Goal: Task Accomplishment & Management: Use online tool/utility

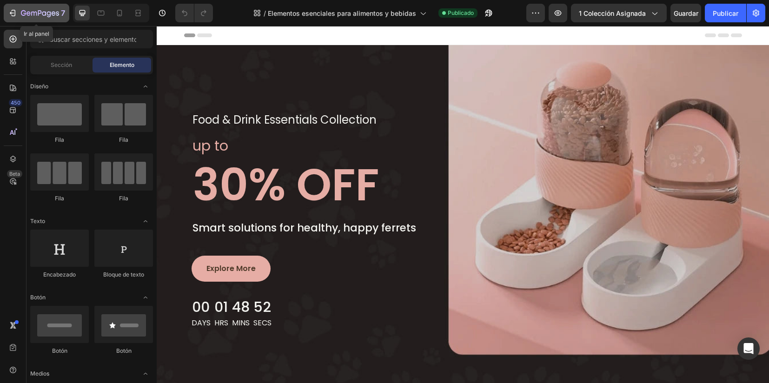
click at [22, 9] on div "7" at bounding box center [43, 12] width 44 height 11
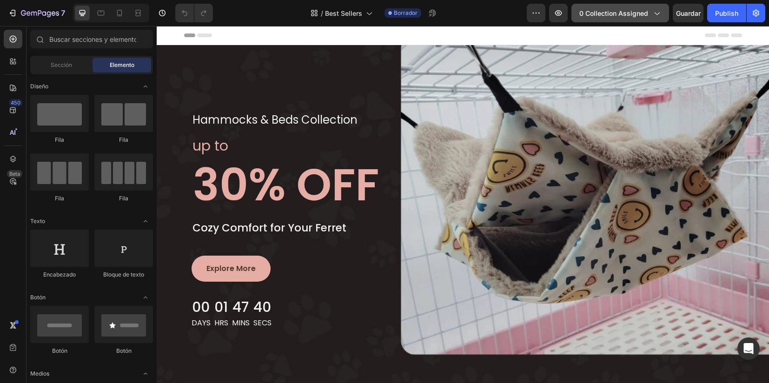
click at [619, 19] on button "0 collection assigned" at bounding box center [620, 13] width 98 height 19
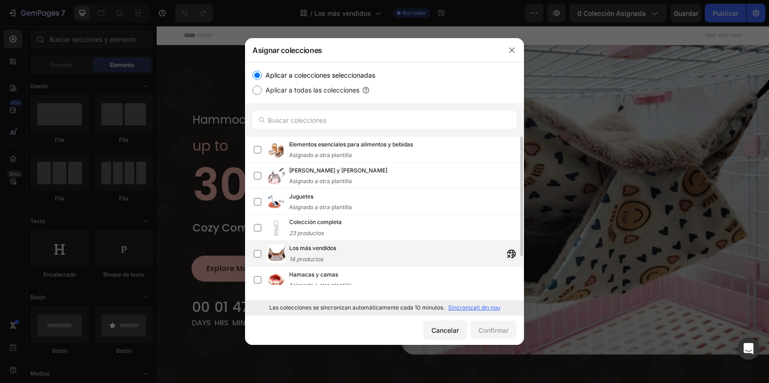
click at [313, 256] on span "14 productos" at bounding box center [306, 259] width 34 height 7
click at [498, 327] on div "Confirmar" at bounding box center [493, 330] width 30 height 10
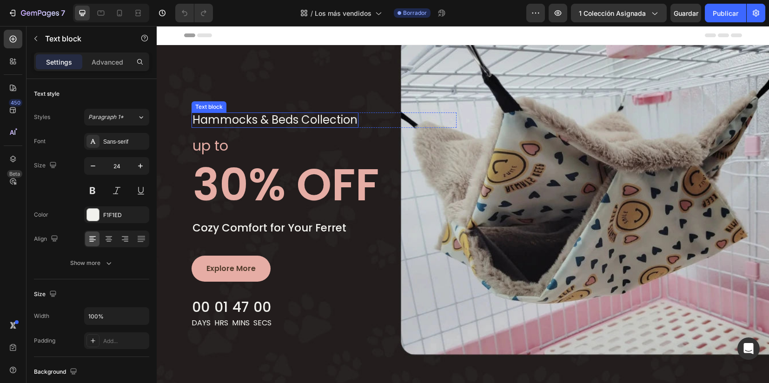
click at [281, 121] on p "hammocks & beds collection" at bounding box center [274, 119] width 165 height 13
click at [289, 120] on p "hammocks & beds collection" at bounding box center [274, 119] width 165 height 13
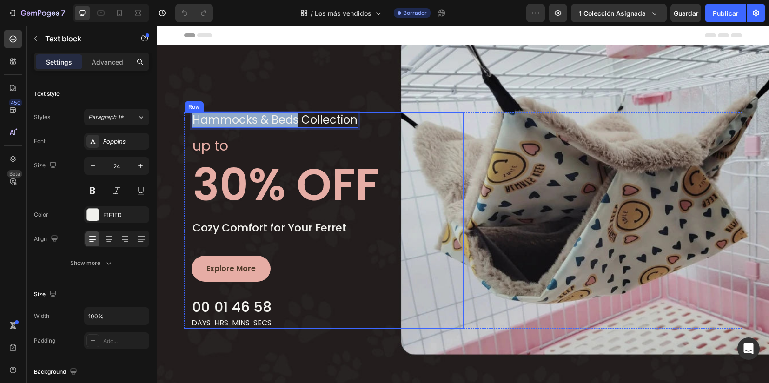
drag, startPoint x: 291, startPoint y: 120, endPoint x: 183, endPoint y: 122, distance: 107.9
click at [185, 122] on div "hammocks & beds collection Text block 0 Row up to Text block 30% OFF Heading Co…" at bounding box center [324, 221] width 279 height 216
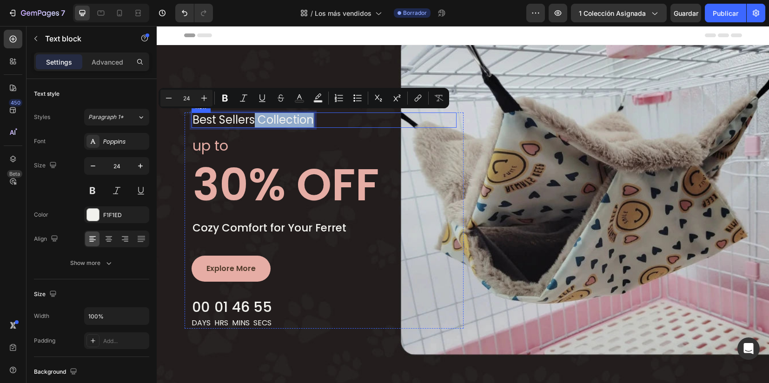
drag, startPoint x: 251, startPoint y: 122, endPoint x: 326, endPoint y: 127, distance: 75.5
click at [326, 127] on div "Best Sellers collection Text block 0 Row" at bounding box center [324, 120] width 265 height 15
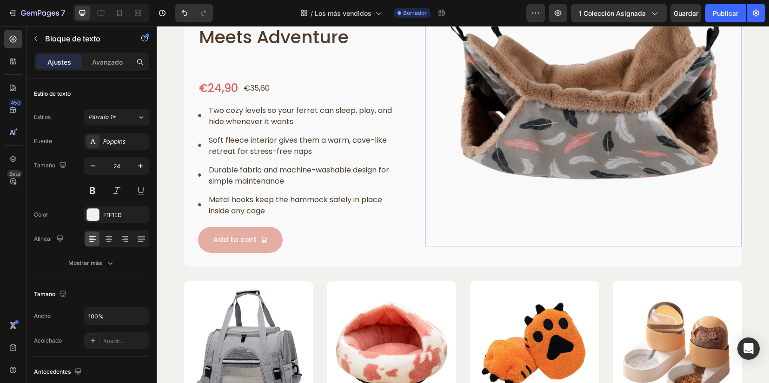
scroll to position [523, 0]
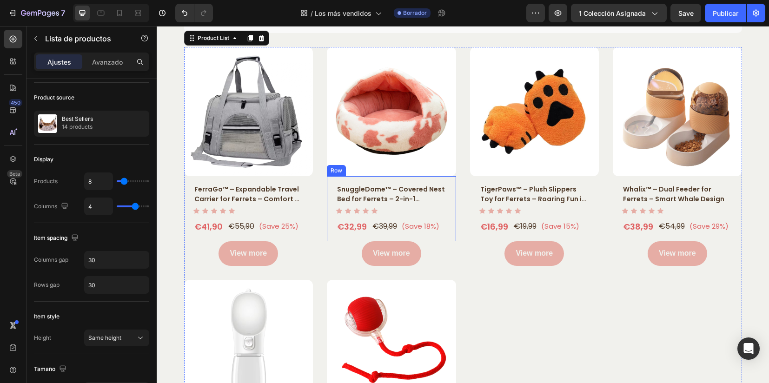
scroll to position [756, 0]
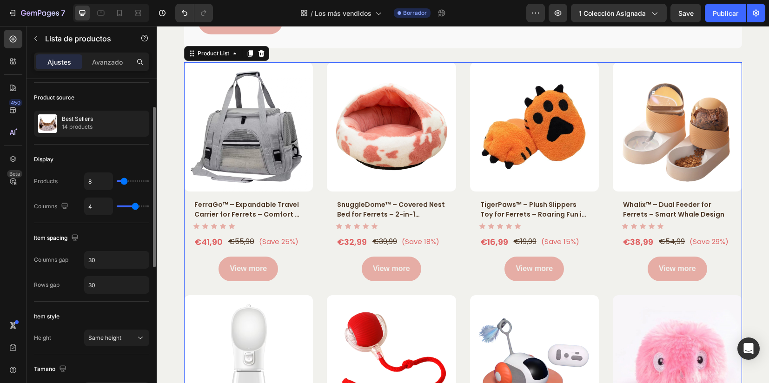
type input "11"
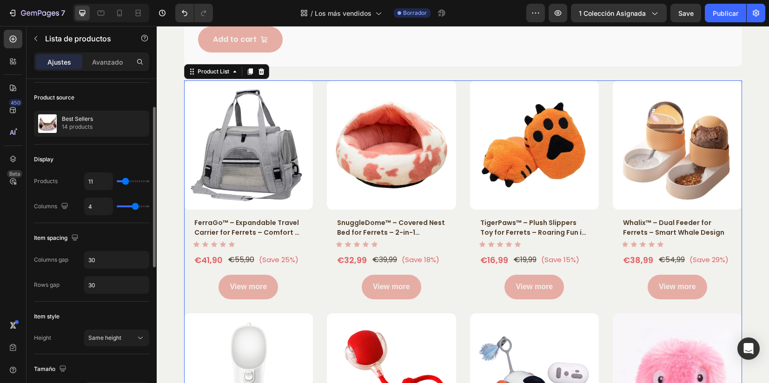
type input "12"
type input "13"
type input "16"
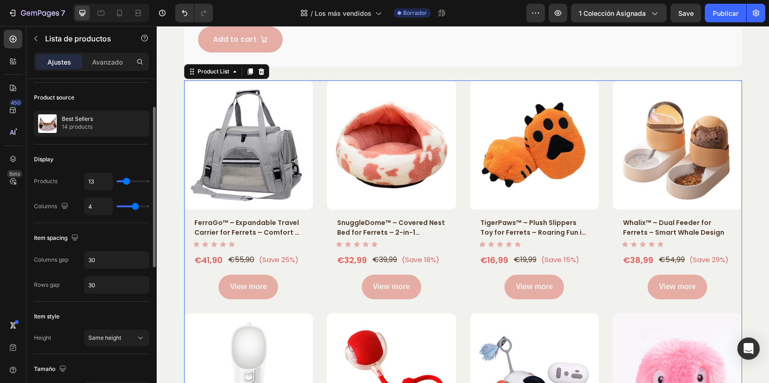
type input "16"
type input "19"
type input "22"
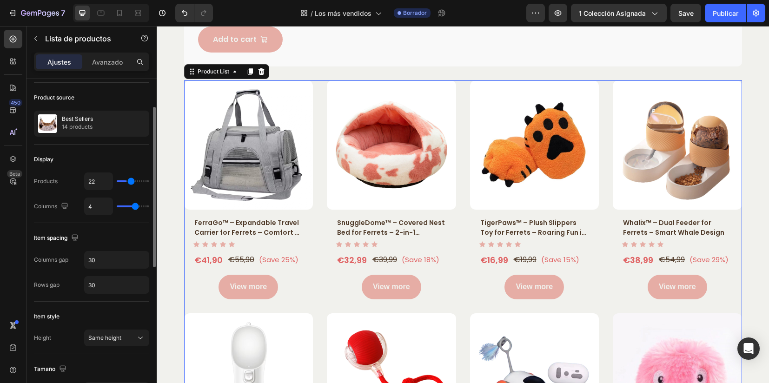
type input "24"
type input "26"
type input "28"
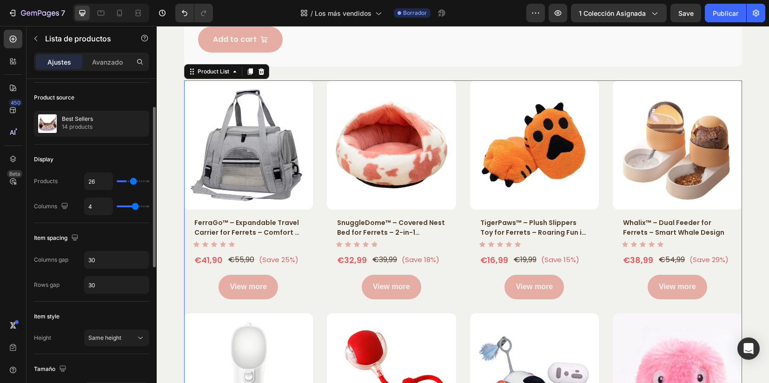
type input "28"
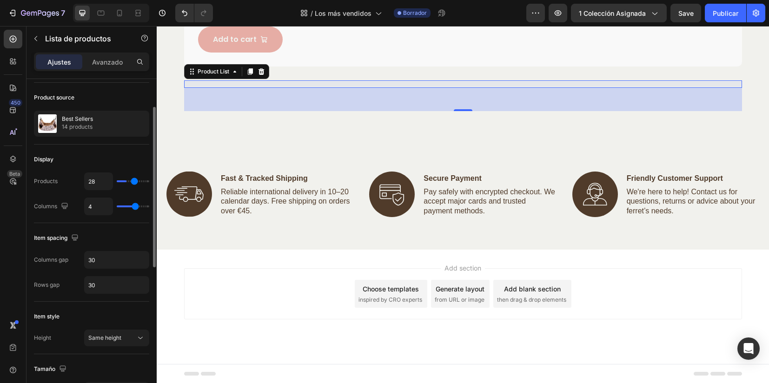
type input "29"
type input "30"
type input "31"
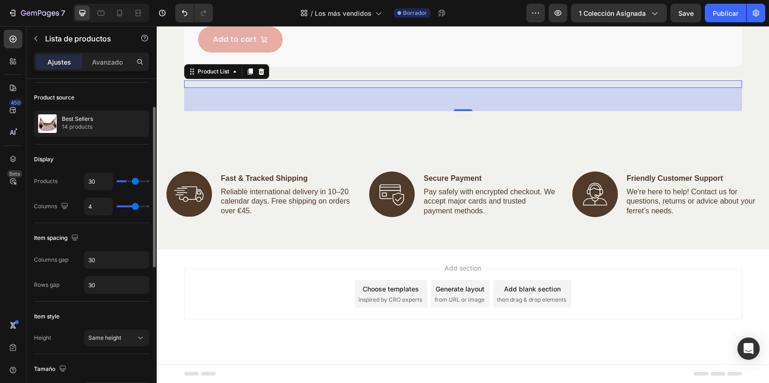
type input "31"
type input "32"
type input "33"
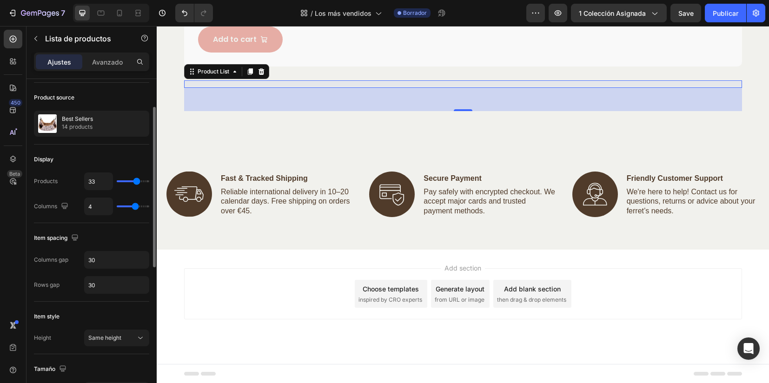
type input "34"
type input "36"
type input "40"
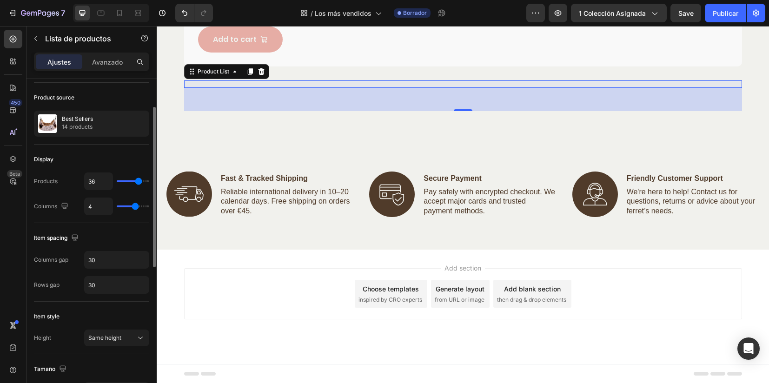
type input "40"
type input "45"
type input "50"
drag, startPoint x: 125, startPoint y: 179, endPoint x: 156, endPoint y: 177, distance: 31.7
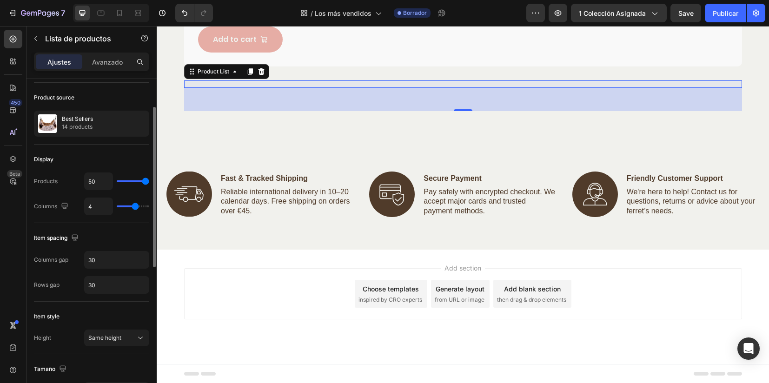
type input "50"
click at [149, 180] on input "range" at bounding box center [133, 181] width 33 height 2
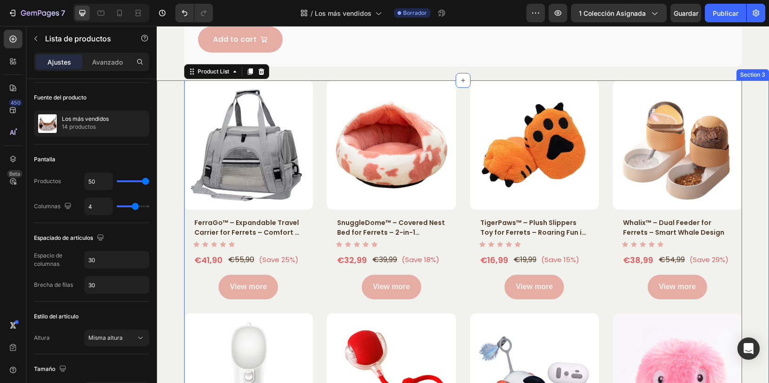
scroll to position [679, 0]
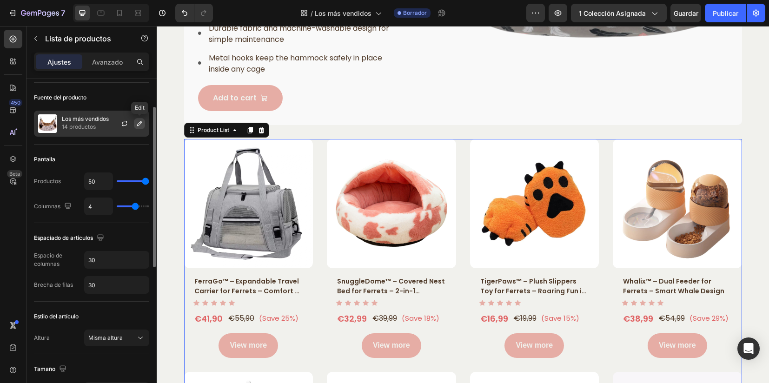
click at [141, 124] on icon "button" at bounding box center [139, 123] width 7 height 7
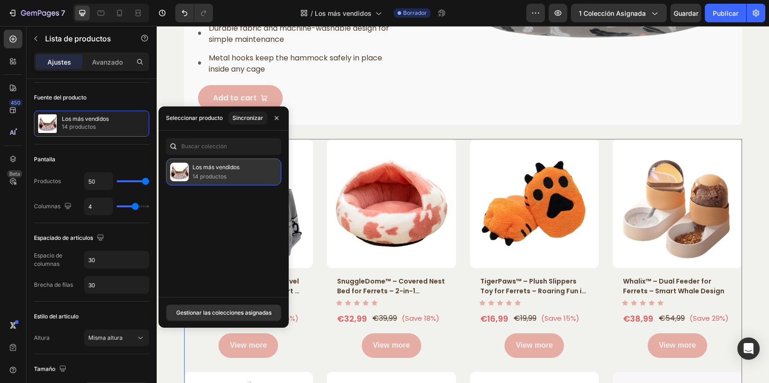
click at [228, 177] on p "14 productos" at bounding box center [215, 176] width 47 height 9
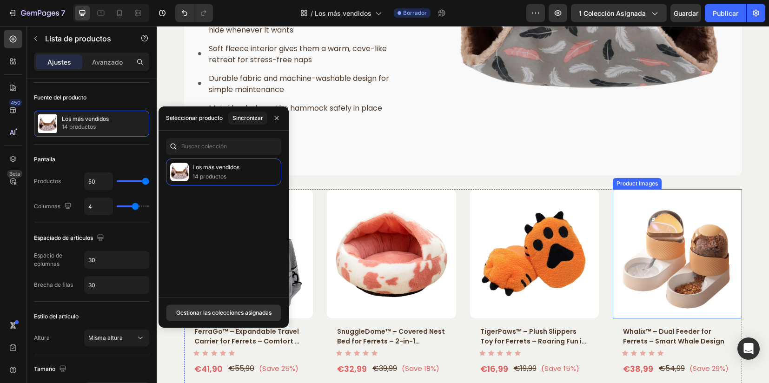
scroll to position [621, 0]
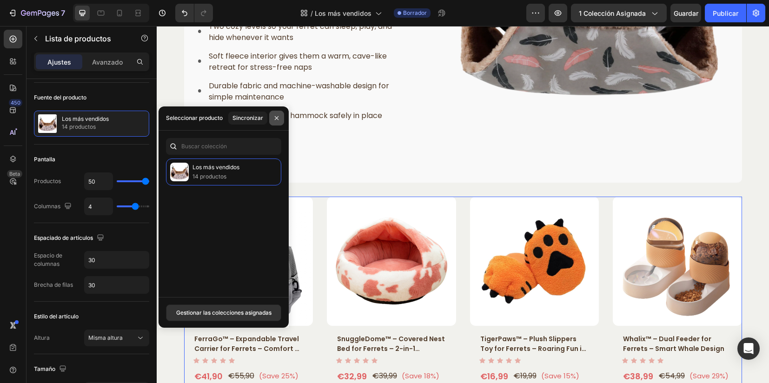
click at [279, 123] on button "button" at bounding box center [276, 118] width 15 height 15
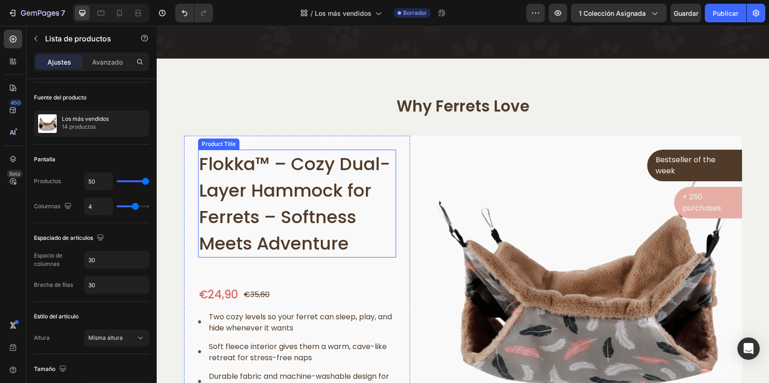
scroll to position [330, 0]
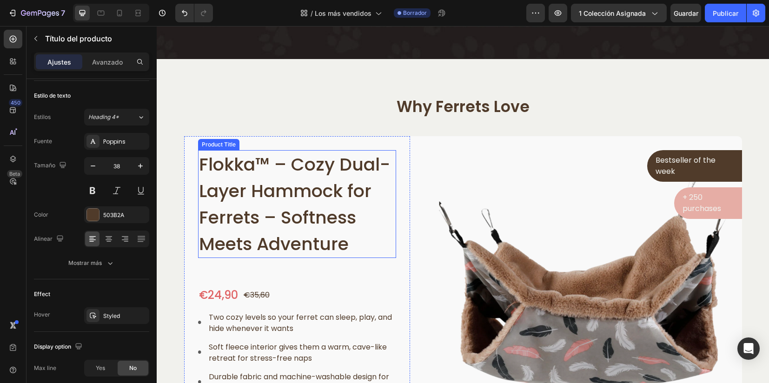
click at [289, 189] on h1 "Flokka™ – Cozy Dual-Layer Hammock for Ferrets – Softness Meets Adventure" at bounding box center [297, 204] width 199 height 108
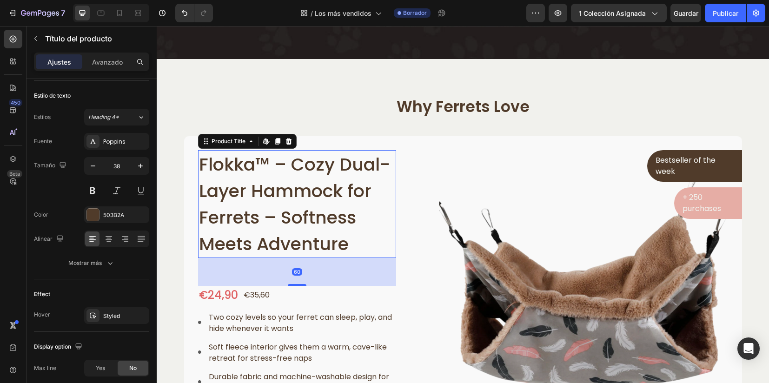
scroll to position [0, 0]
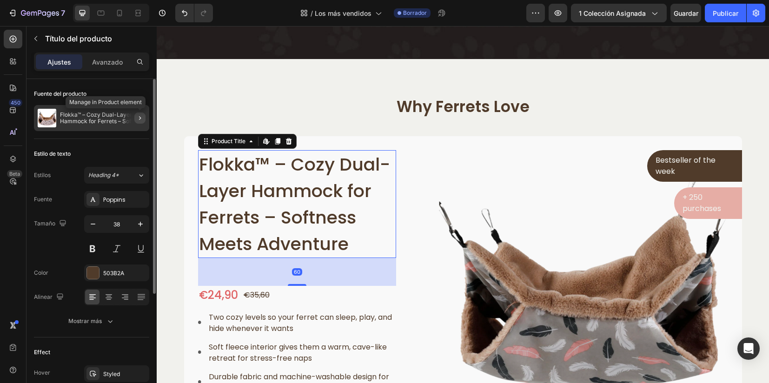
click at [140, 118] on icon "button" at bounding box center [139, 117] width 7 height 7
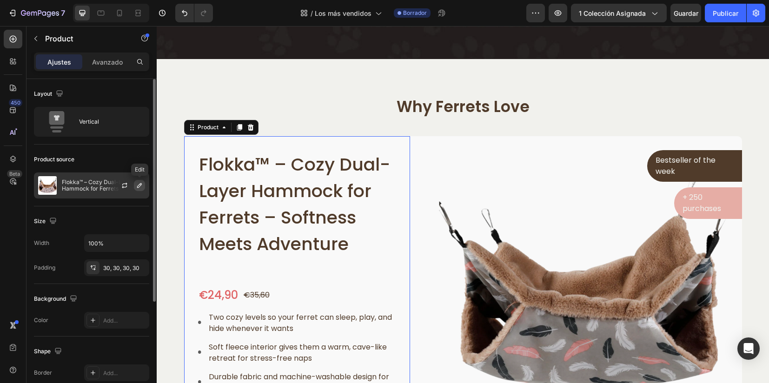
click at [140, 184] on icon "button" at bounding box center [139, 185] width 7 height 7
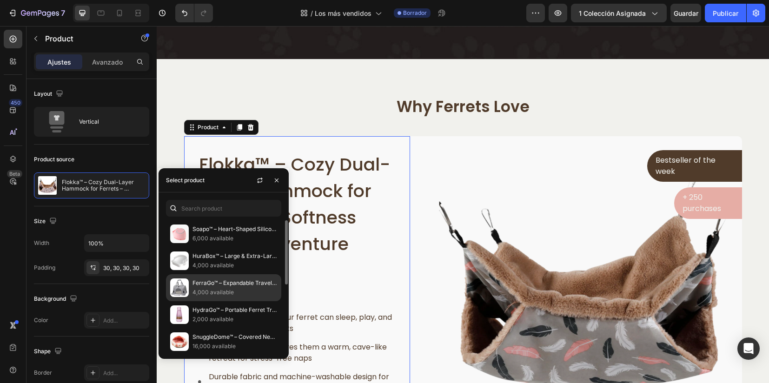
scroll to position [58, 0]
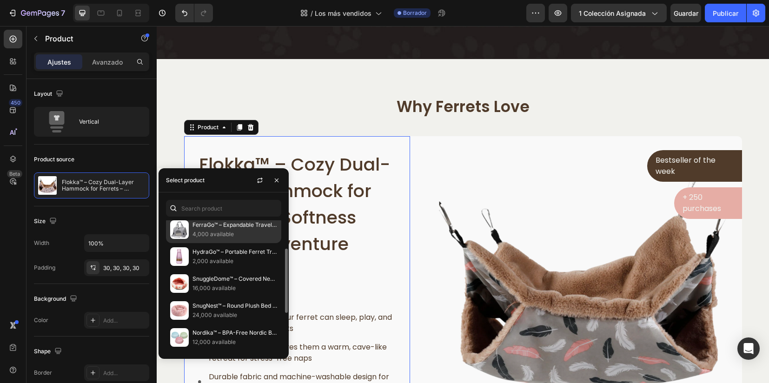
click at [232, 285] on p "16,000 available" at bounding box center [234, 288] width 85 height 9
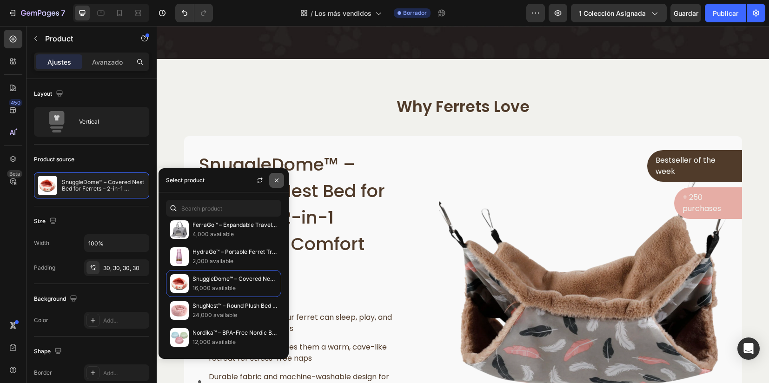
drag, startPoint x: 278, startPoint y: 182, endPoint x: 121, endPoint y: 156, distance: 158.3
click at [277, 182] on icon "button" at bounding box center [276, 180] width 7 height 7
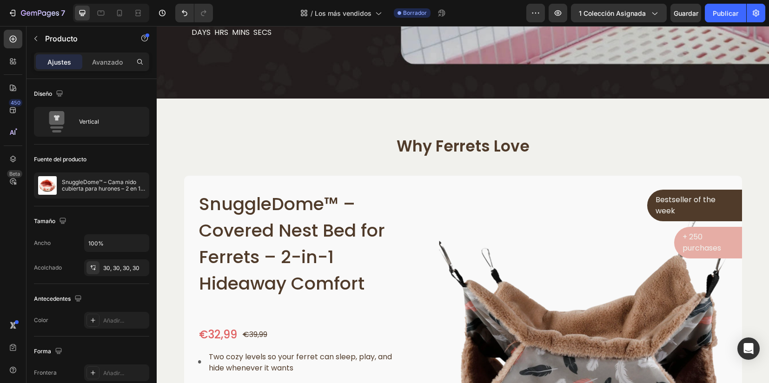
scroll to position [407, 0]
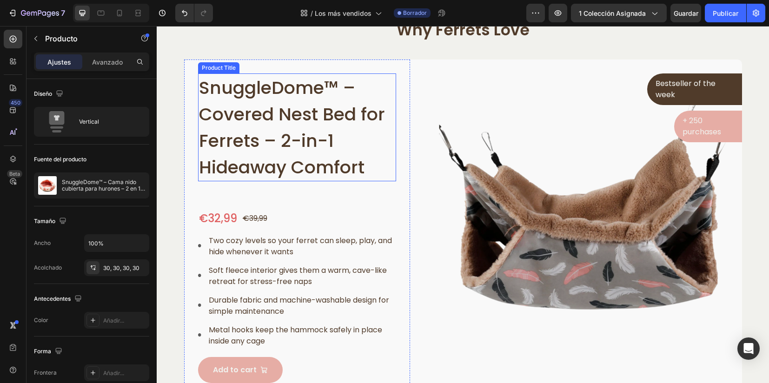
click at [277, 127] on h1 "SnuggleDome™ – Covered Nest Bed for Ferrets – 2-in-1 Hideaway Comfort" at bounding box center [297, 127] width 199 height 108
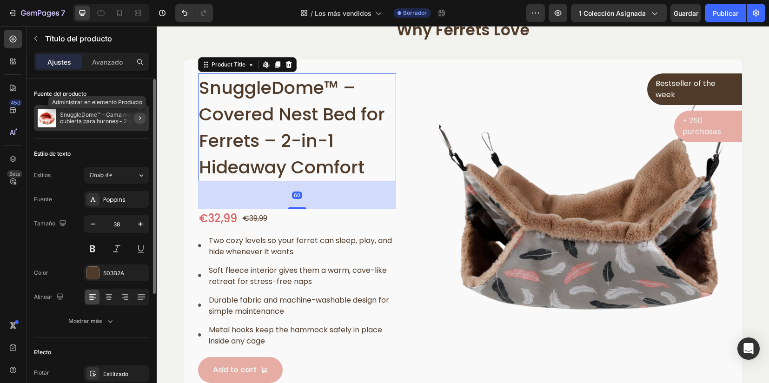
click at [140, 118] on icon "button" at bounding box center [139, 117] width 7 height 7
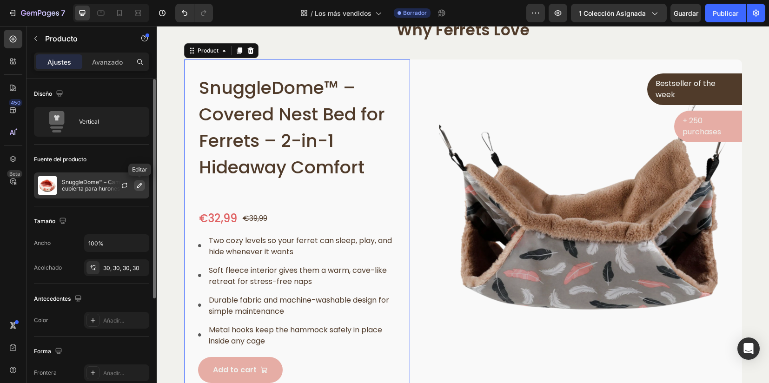
click at [140, 188] on icon "button" at bounding box center [139, 185] width 7 height 7
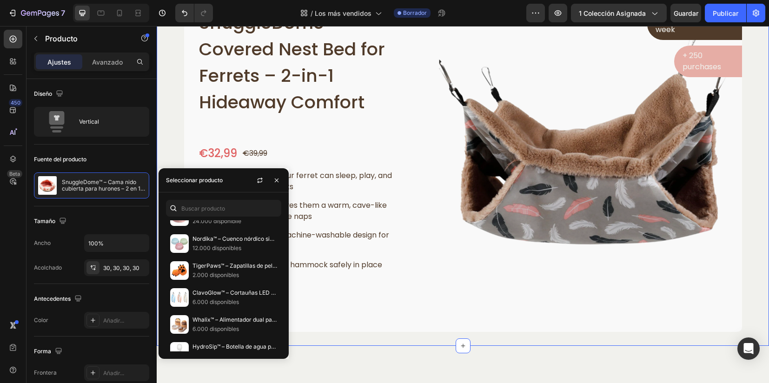
scroll to position [331, 0]
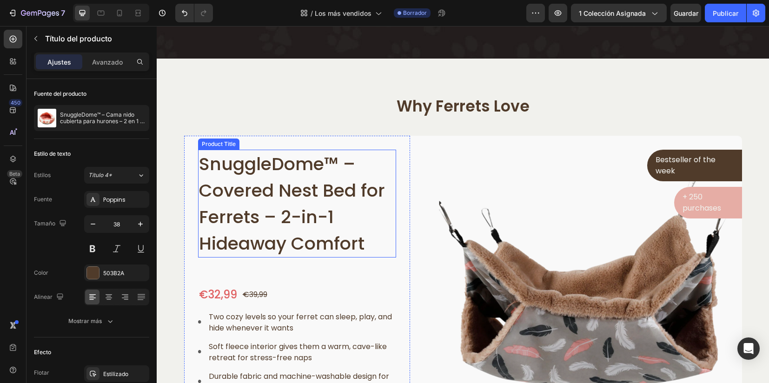
click at [347, 170] on h1 "SnuggleDome™ – Covered Nest Bed for Ferrets – 2-in-1 Hideaway Comfort" at bounding box center [297, 204] width 199 height 108
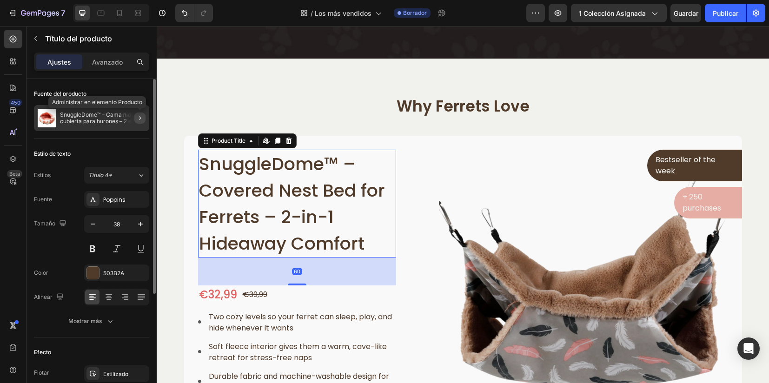
click at [139, 119] on icon "button" at bounding box center [139, 117] width 7 height 7
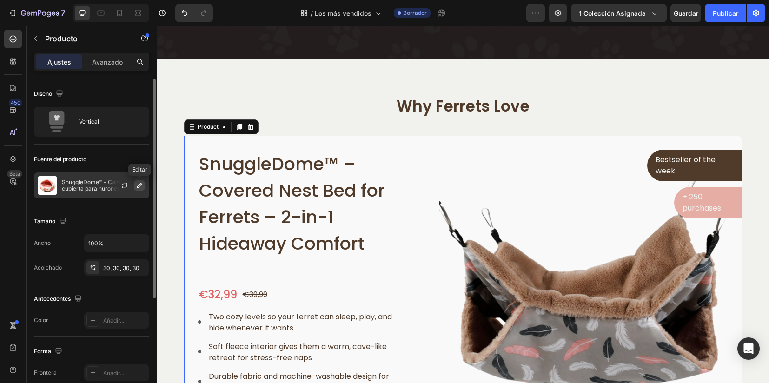
click at [139, 182] on icon "button" at bounding box center [139, 185] width 7 height 7
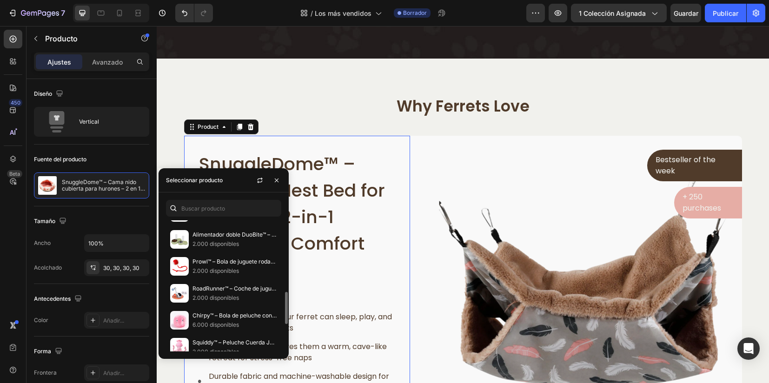
scroll to position [350, 0]
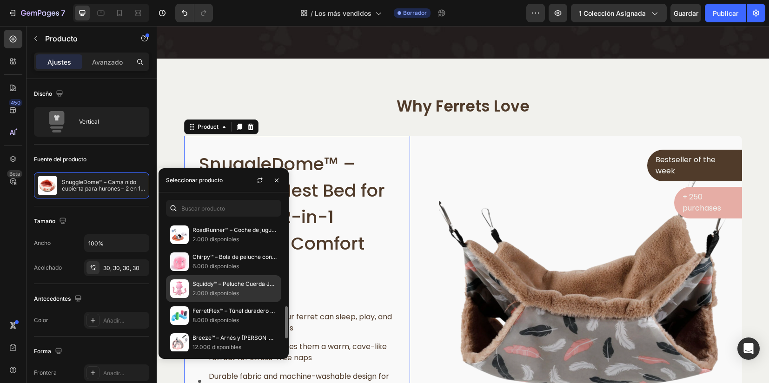
click at [209, 281] on p "Squiddy™ – Peluche Cuerda Juguete para Hurones – La suavidad se une a la divers…" at bounding box center [234, 283] width 85 height 9
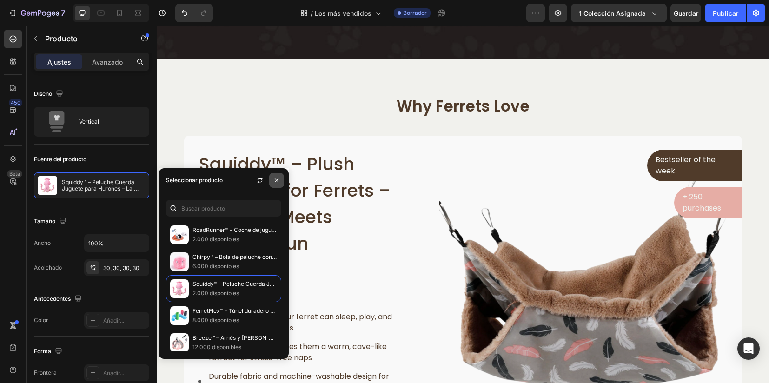
click at [274, 179] on icon "button" at bounding box center [276, 180] width 7 height 7
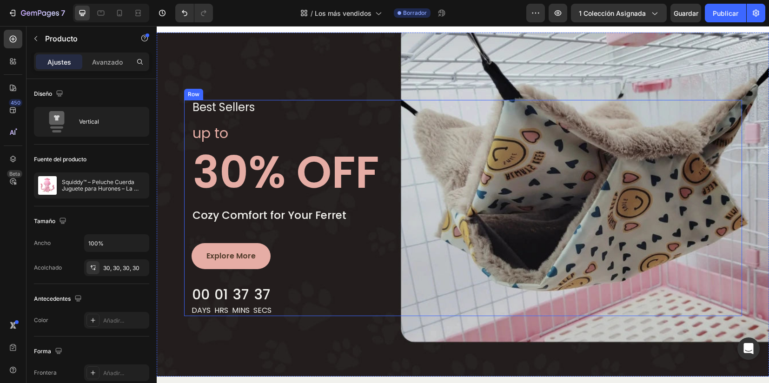
scroll to position [0, 0]
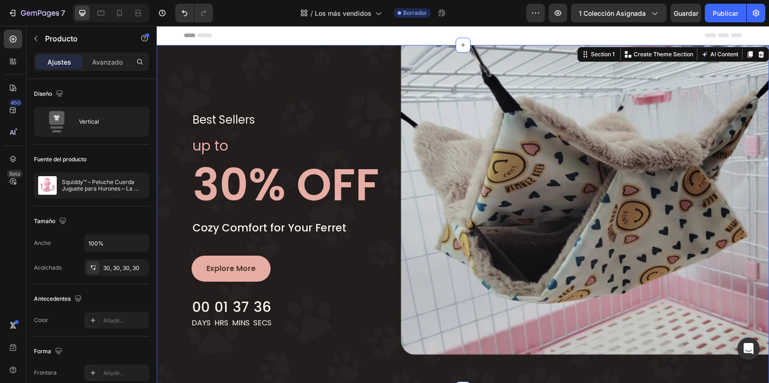
click at [324, 86] on div "best sellers Text block Row up to Text block 30% OFF Heading Cozy Comfort for Y…" at bounding box center [463, 217] width 612 height 344
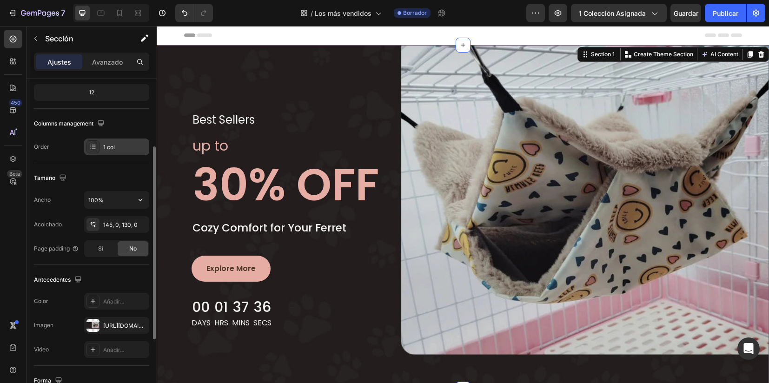
scroll to position [175, 0]
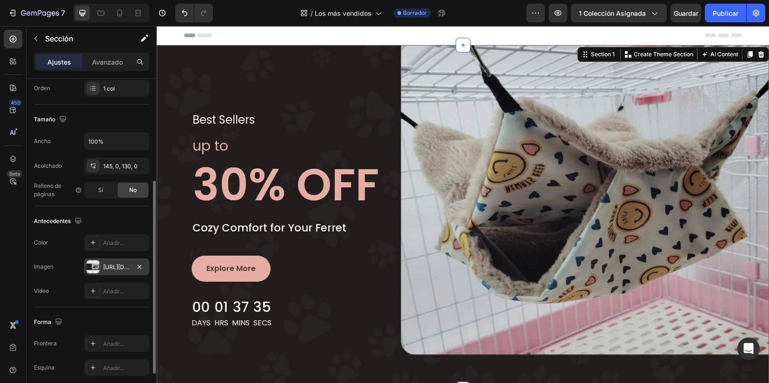
click at [109, 269] on div "[URL][DOMAIN_NAME]" at bounding box center [116, 267] width 27 height 8
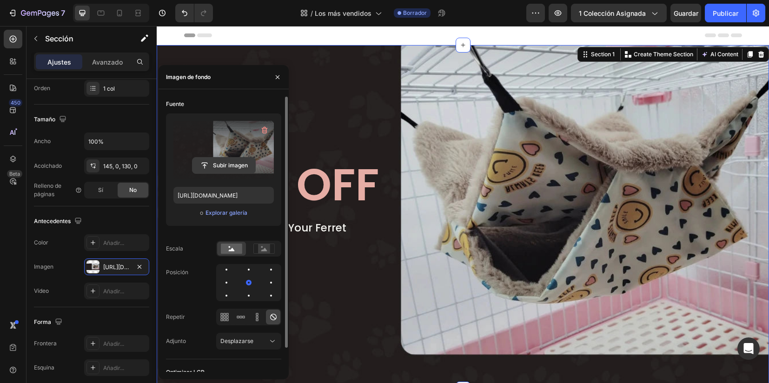
click at [219, 165] on input "file" at bounding box center [223, 166] width 63 height 16
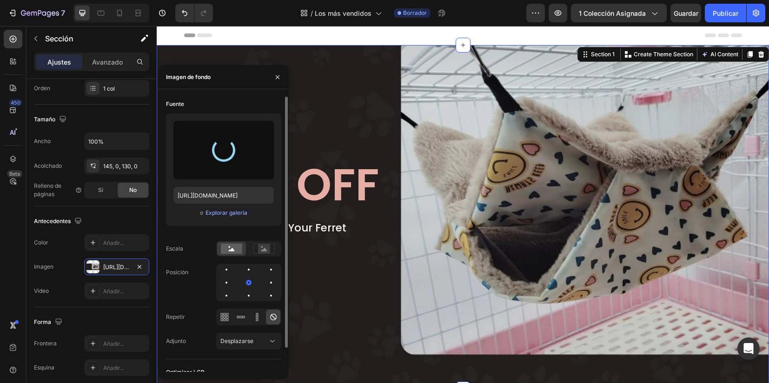
type input "[URL][DOMAIN_NAME]"
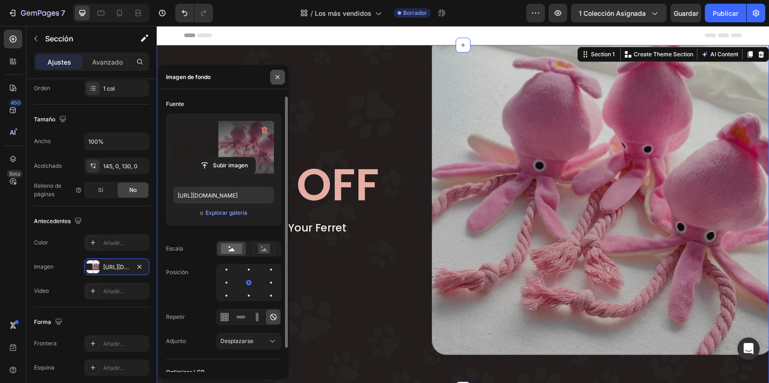
click at [278, 79] on icon "button" at bounding box center [277, 76] width 7 height 7
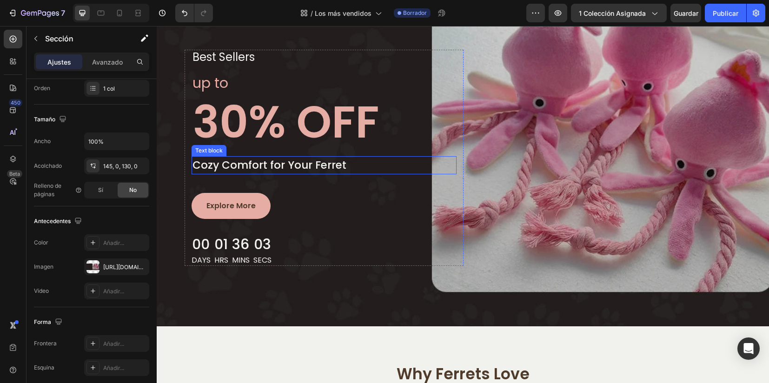
scroll to position [116, 0]
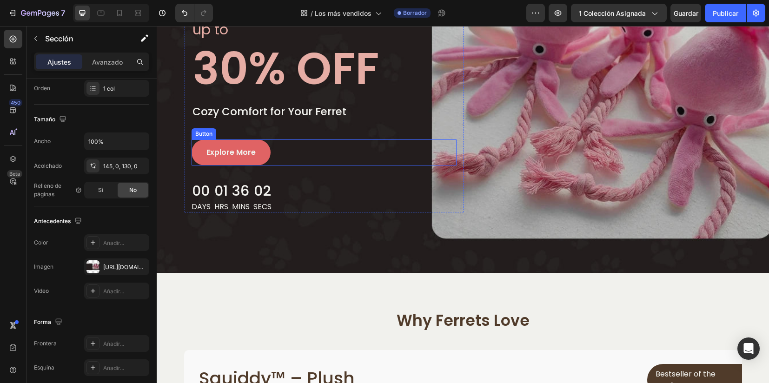
click at [239, 158] on link "Explore More" at bounding box center [231, 152] width 79 height 26
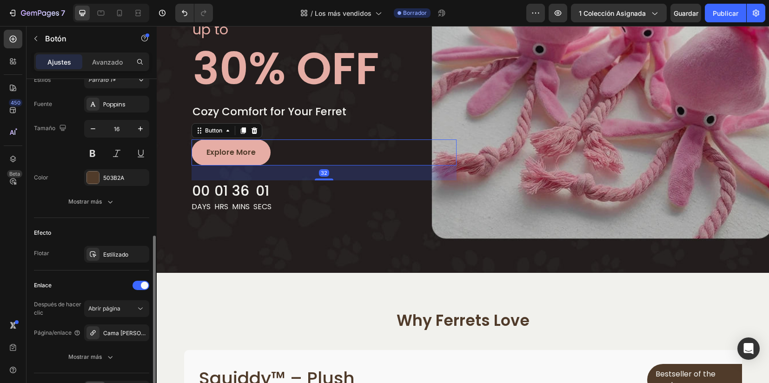
scroll to position [406, 0]
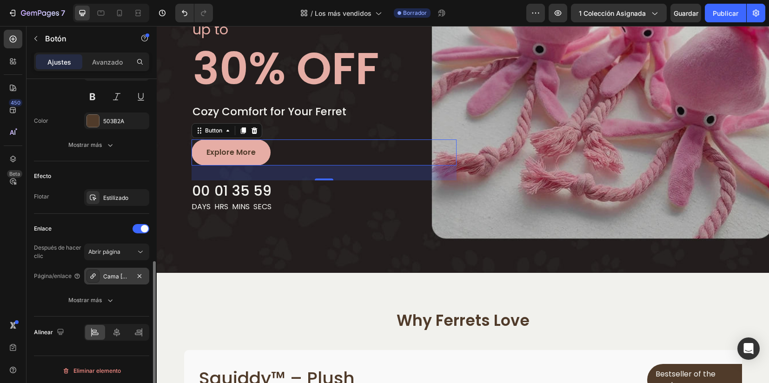
click at [90, 273] on icon at bounding box center [92, 275] width 7 height 7
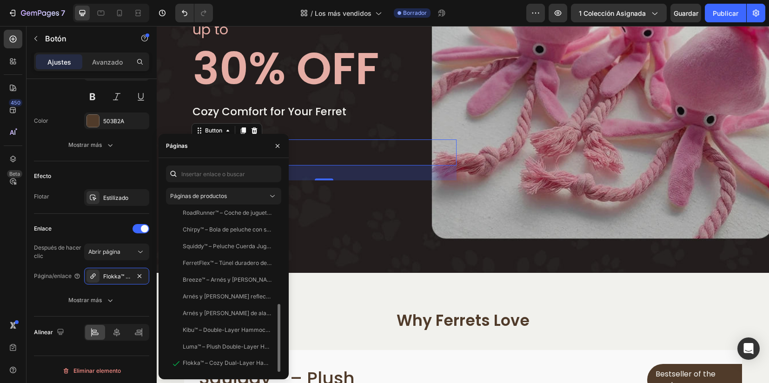
scroll to position [165, 0]
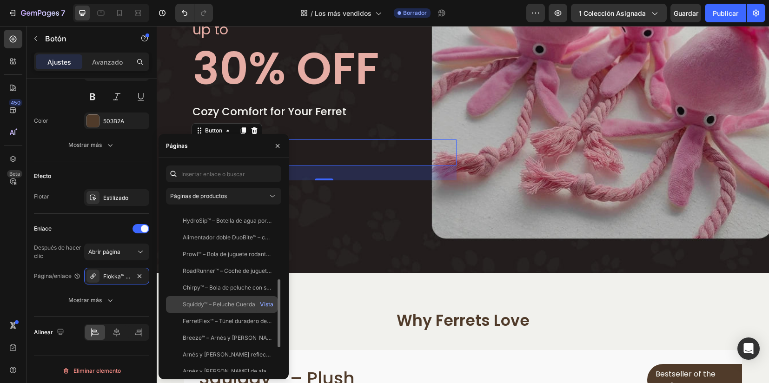
click at [221, 313] on div "Squiddy™ – Peluche Cuerda Juguete para Hurones – La suavidad se une a la divers…" at bounding box center [222, 321] width 112 height 17
click at [275, 143] on icon "button" at bounding box center [277, 145] width 7 height 7
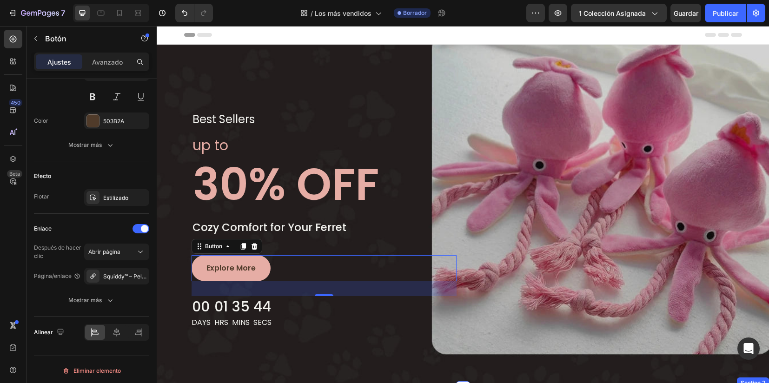
scroll to position [0, 0]
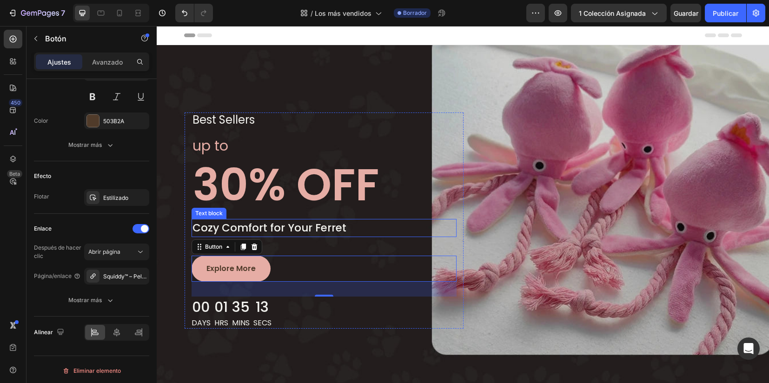
click at [218, 226] on p "Cozy Comfort for Your Ferret" at bounding box center [323, 228] width 263 height 16
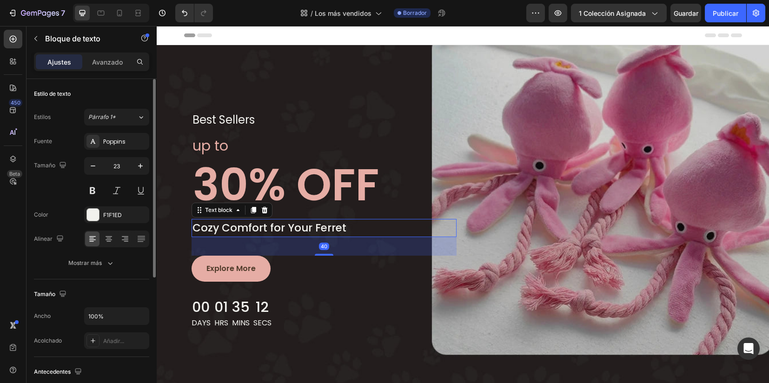
click at [218, 226] on p "Cozy Comfort for Your Ferret" at bounding box center [323, 228] width 263 height 16
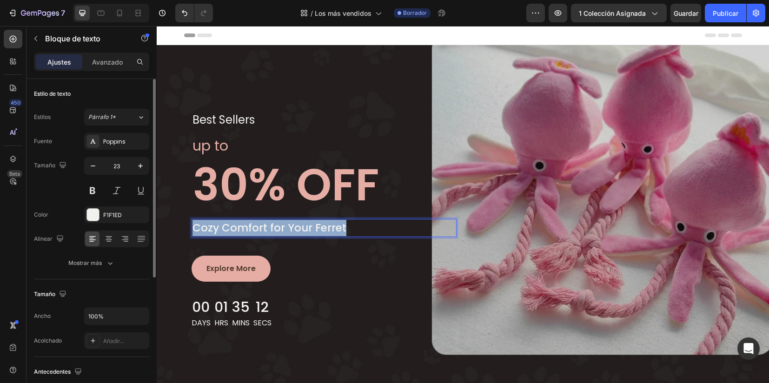
click at [218, 226] on p "Cozy Comfort for Your Ferret" at bounding box center [323, 228] width 263 height 16
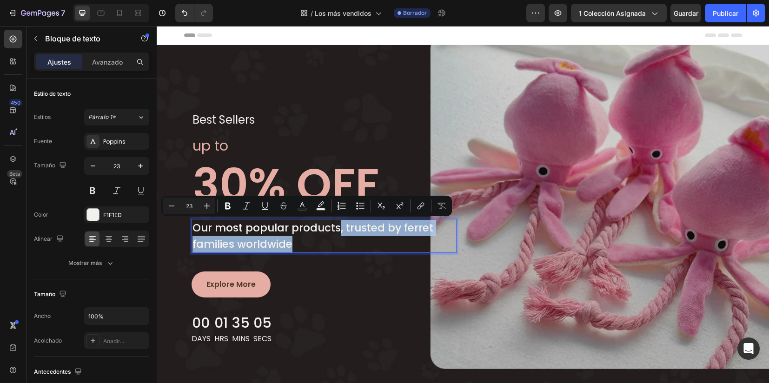
drag, startPoint x: 334, startPoint y: 228, endPoint x: 334, endPoint y: 245, distance: 16.7
click at [334, 245] on p "Our most popular products, trusted by ferret families worldwide" at bounding box center [323, 236] width 263 height 32
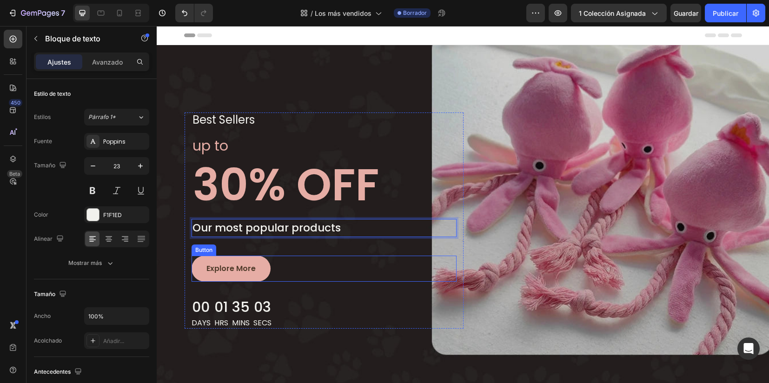
click at [333, 272] on div "Explore More Button" at bounding box center [324, 269] width 265 height 26
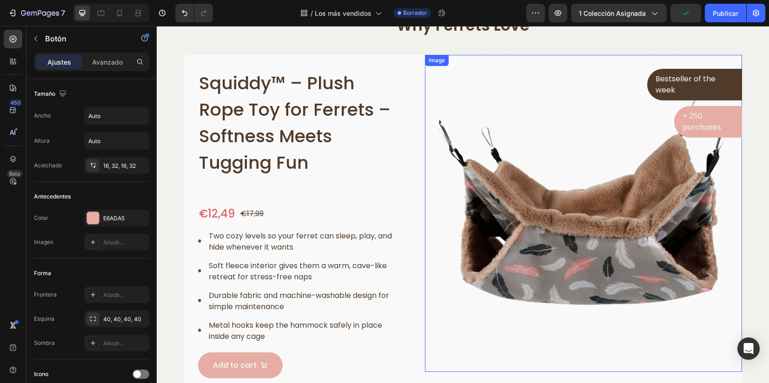
scroll to position [465, 0]
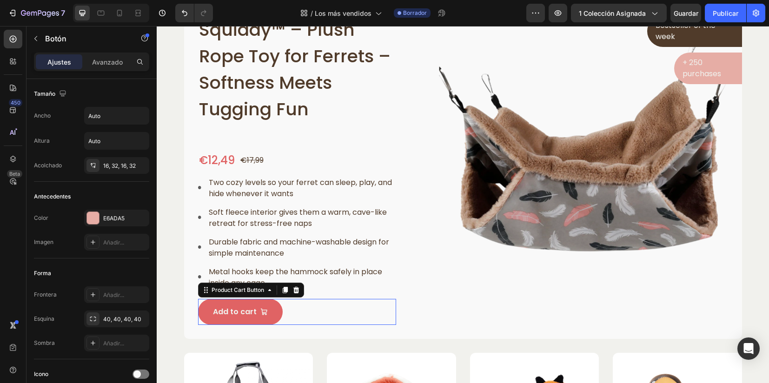
click at [246, 320] on button "Add to cart" at bounding box center [240, 312] width 85 height 26
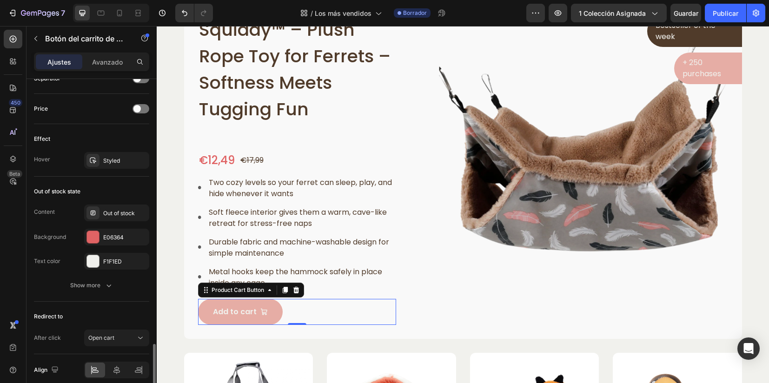
scroll to position [736, 0]
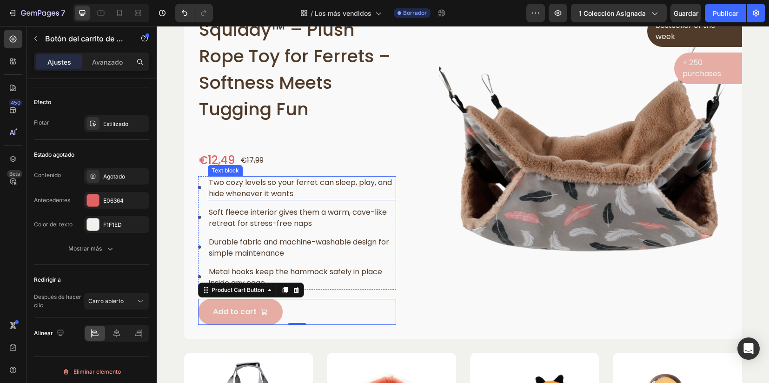
click at [223, 189] on p "Two cozy levels so your ferret can sleep, play, and hide whenever it wants" at bounding box center [302, 188] width 186 height 22
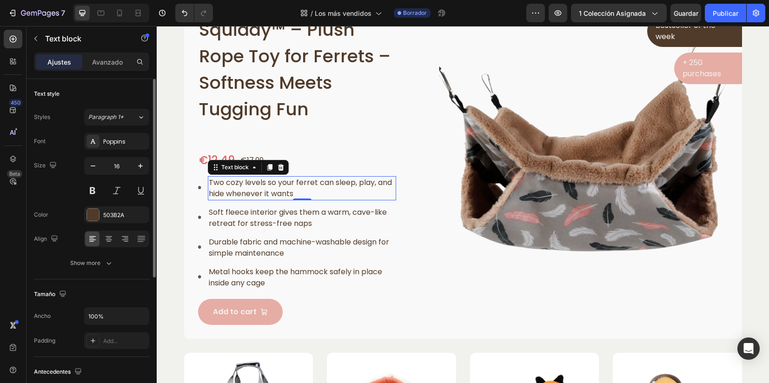
scroll to position [0, 0]
click at [223, 189] on p "Two cozy levels so your ferret can sleep, play, and hide whenever it wants" at bounding box center [302, 188] width 186 height 22
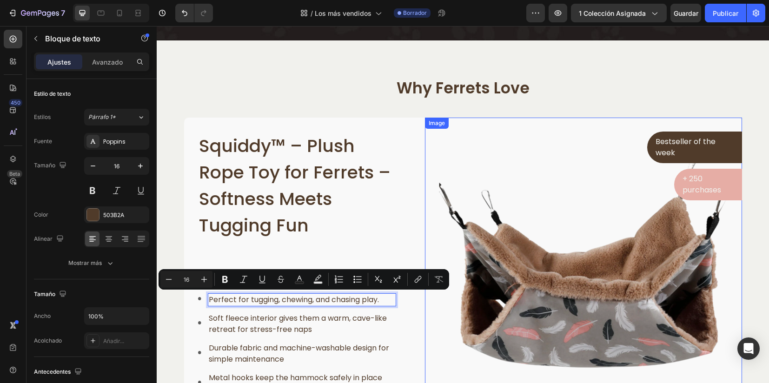
scroll to position [349, 0]
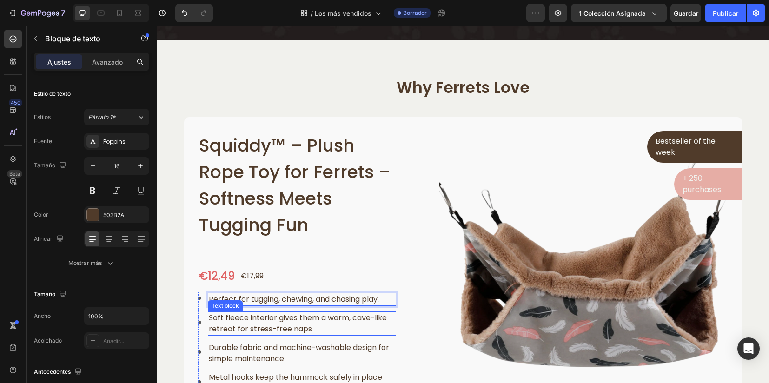
click at [257, 318] on p "Soft fleece interior gives them a warm, cave-like retreat for stress-free naps" at bounding box center [302, 323] width 186 height 22
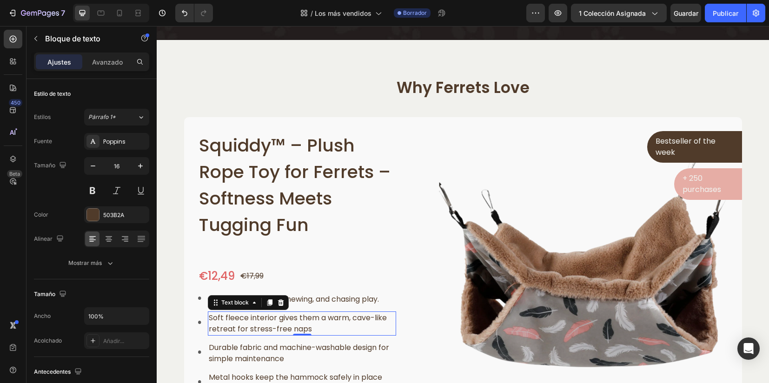
click at [257, 318] on p "Soft fleece interior gives them a warm, cave-like retreat for stress-free naps" at bounding box center [302, 323] width 186 height 22
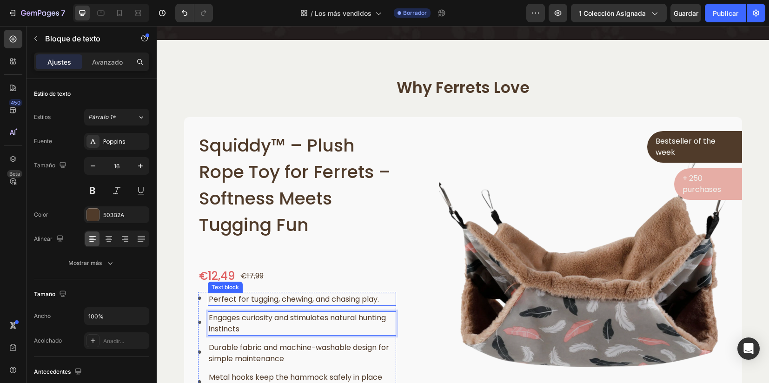
click at [380, 301] on p "Perfect for tugging, chewing, and chasing play." at bounding box center [302, 299] width 186 height 11
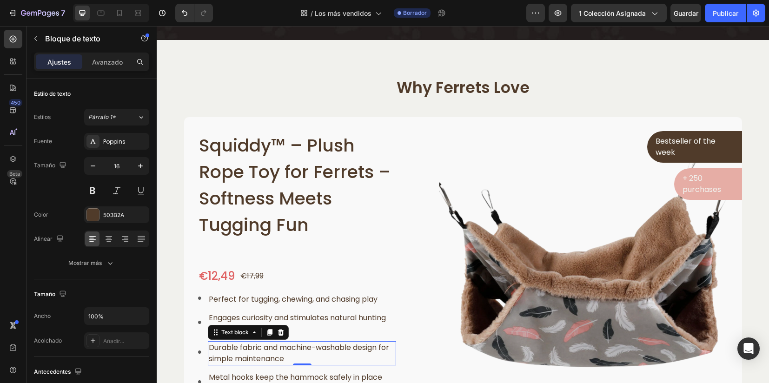
click at [224, 351] on p "Durable fabric and machine-washable design for simple maintenance" at bounding box center [302, 353] width 186 height 22
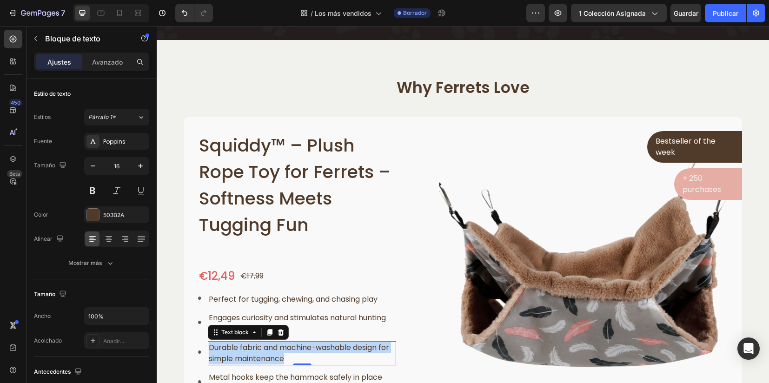
click at [224, 351] on p "Durable fabric and machine-washable design for simple maintenance" at bounding box center [302, 353] width 186 height 22
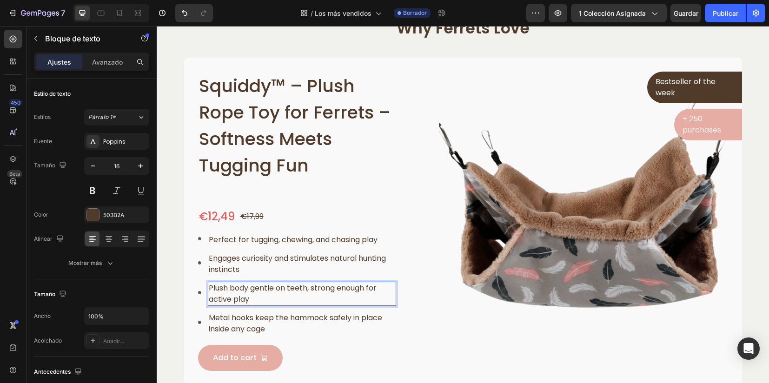
scroll to position [465, 0]
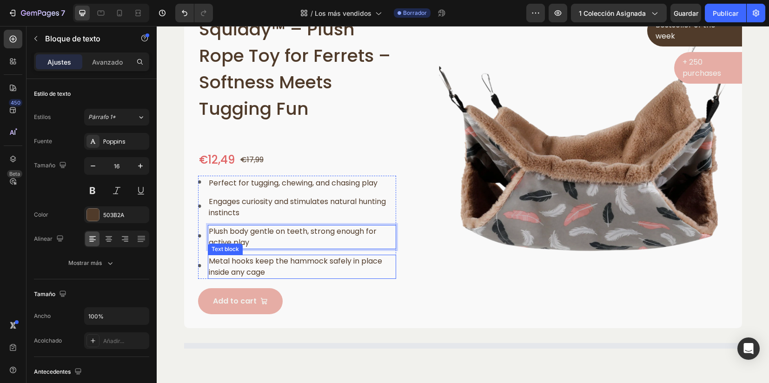
click at [245, 268] on p "Metal hooks keep the hammock safely in place inside any cage" at bounding box center [302, 267] width 186 height 22
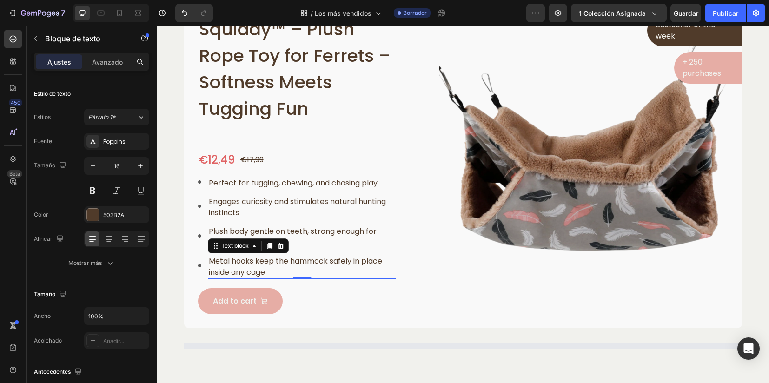
click at [245, 267] on p "Metal hooks keep the hammock safely in place inside any cage" at bounding box center [302, 267] width 186 height 22
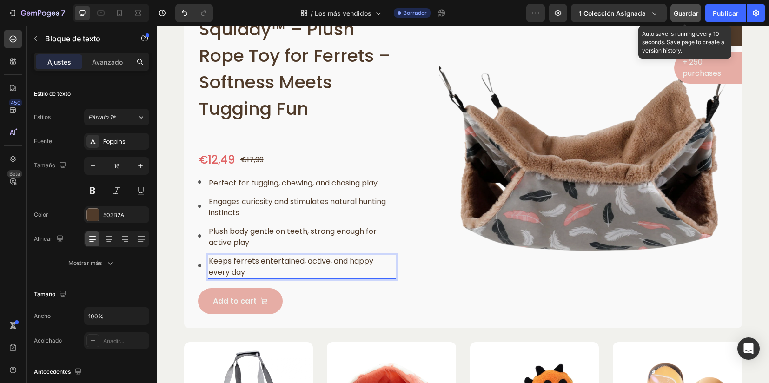
click at [698, 11] on span "Guardar" at bounding box center [686, 13] width 25 height 8
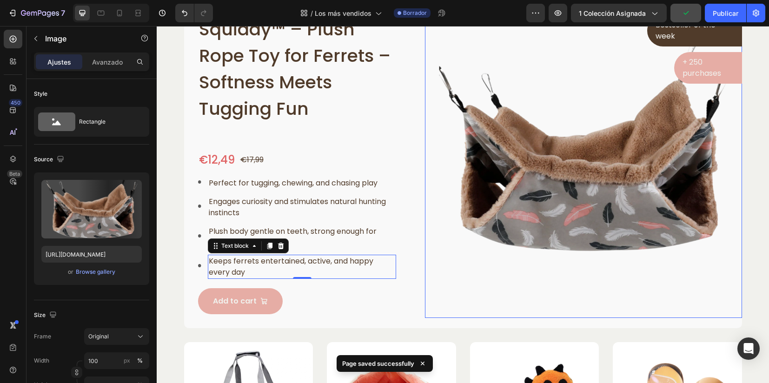
click at [597, 172] on img at bounding box center [583, 159] width 317 height 317
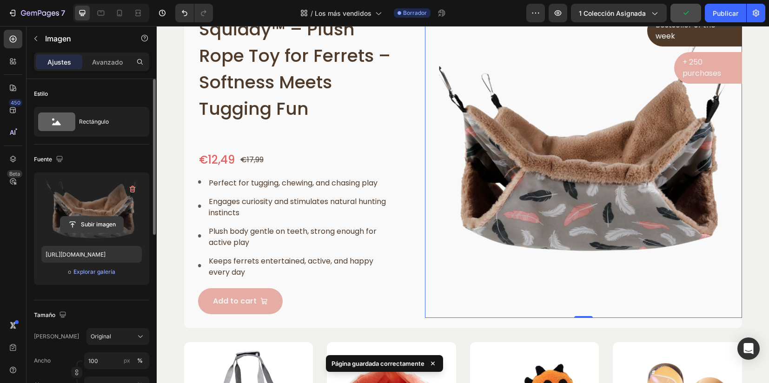
click at [93, 222] on input "file" at bounding box center [91, 225] width 63 height 16
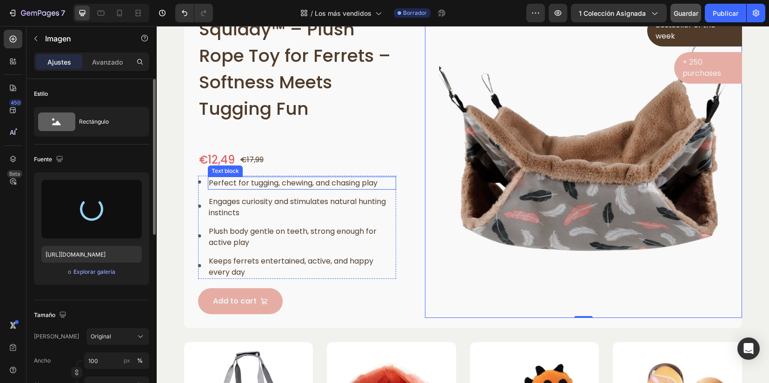
type input "[URL][DOMAIN_NAME]"
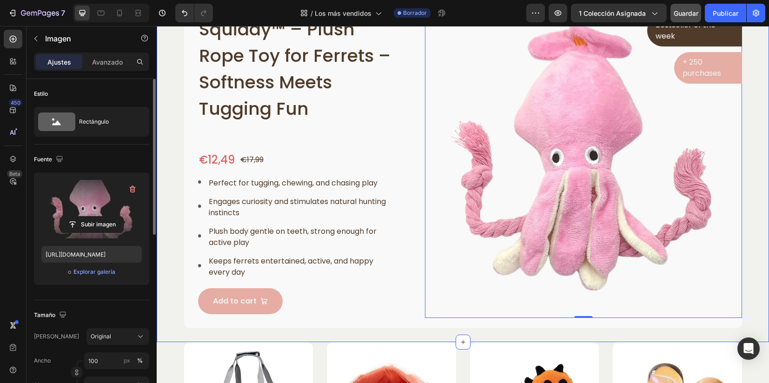
click at [749, 209] on div "Why Ferrets Love Heading Row Squiddy™ – Plush Rope Toy for Ferrets – Softness M…" at bounding box center [463, 144] width 598 height 367
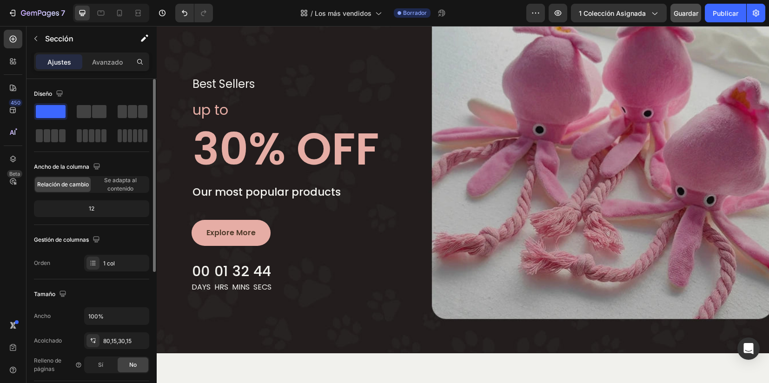
scroll to position [58, 0]
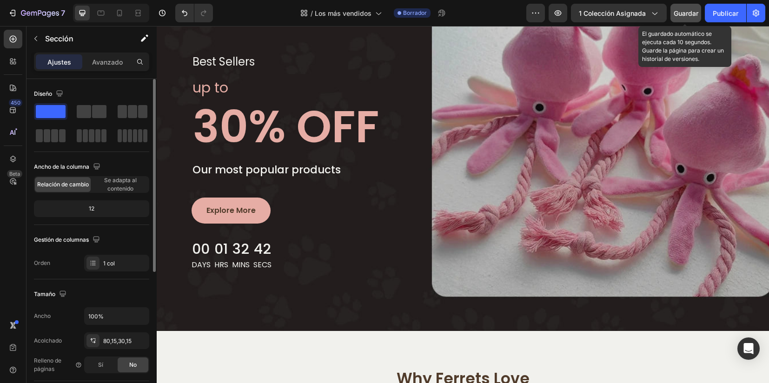
click at [681, 12] on span "Guardar" at bounding box center [686, 13] width 25 height 8
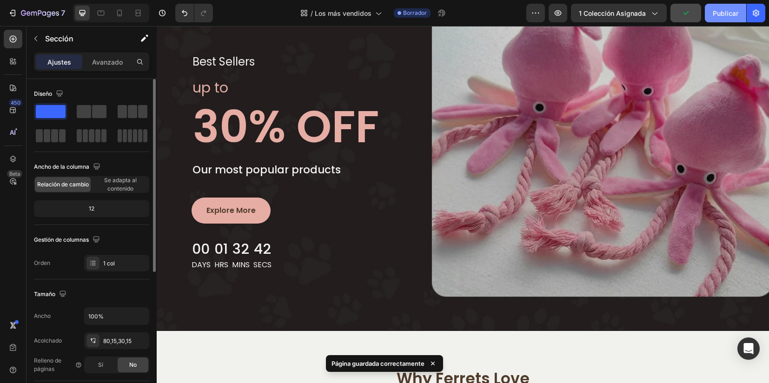
click at [717, 9] on div "Publicar" at bounding box center [726, 13] width 26 height 10
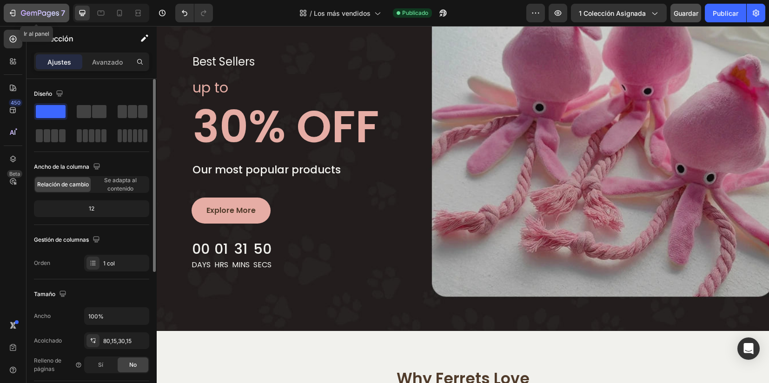
click at [48, 14] on icon "button" at bounding box center [40, 14] width 38 height 8
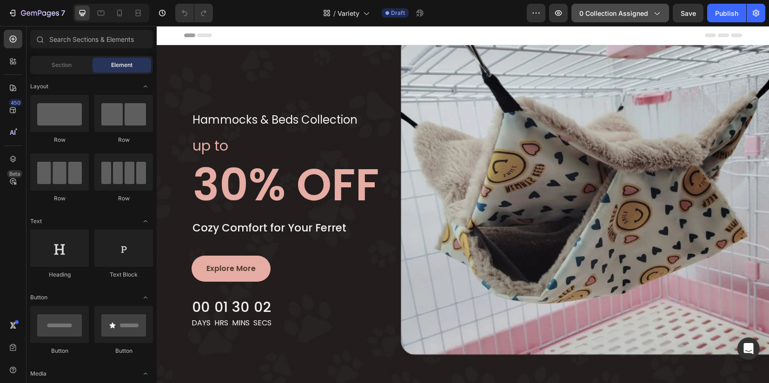
click at [625, 15] on span "0 collection assigned" at bounding box center [613, 13] width 69 height 10
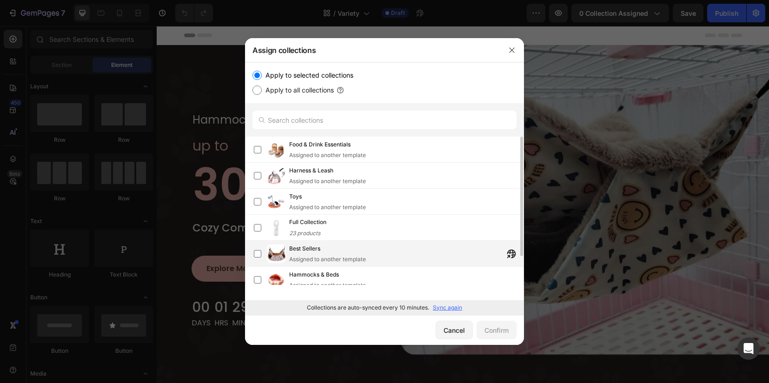
scroll to position [34, 0]
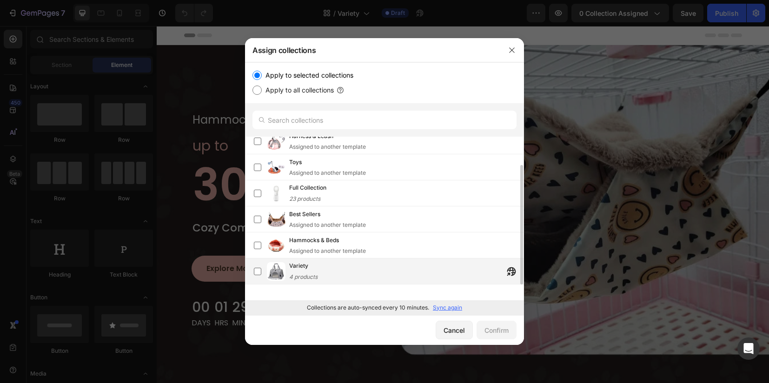
click at [305, 270] on span "Variety" at bounding box center [298, 265] width 19 height 9
click at [501, 330] on div "Confirm" at bounding box center [496, 330] width 24 height 10
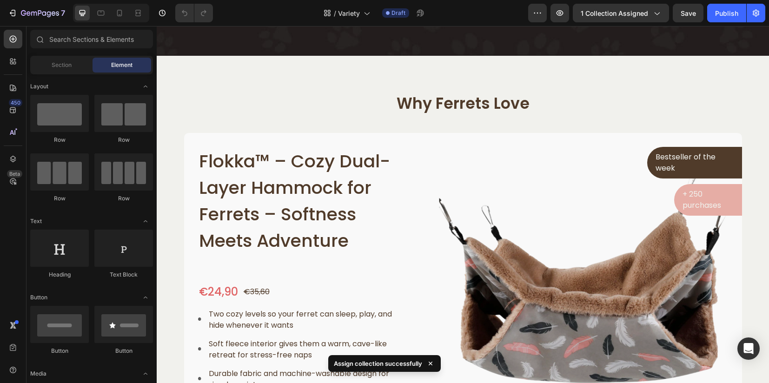
scroll to position [349, 0]
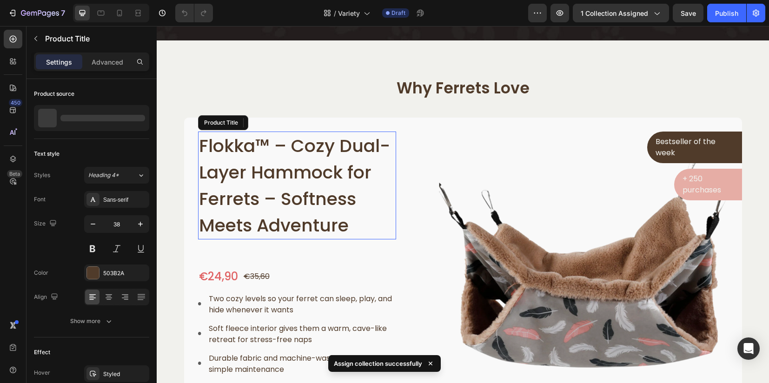
click at [265, 173] on h1 "Flokka™ – Cozy Dual-Layer Hammock for Ferrets – Softness Meets Adventure" at bounding box center [297, 186] width 199 height 108
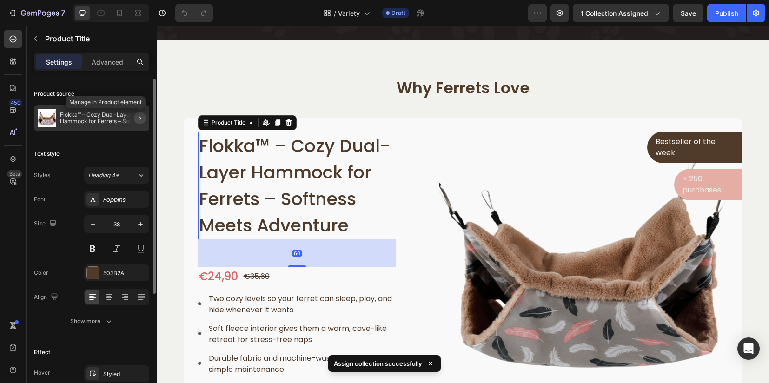
click at [136, 121] on icon "button" at bounding box center [139, 117] width 7 height 7
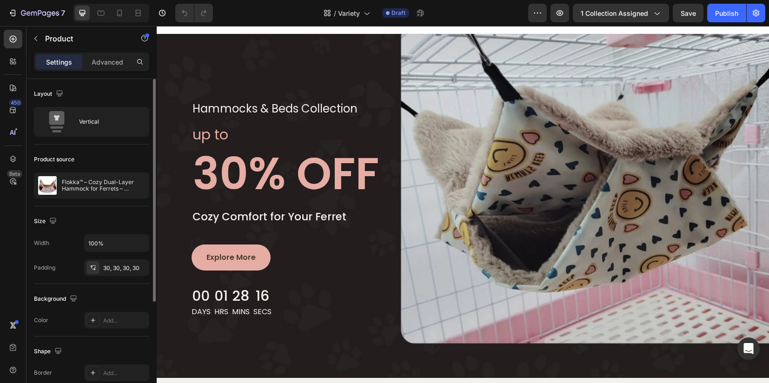
scroll to position [0, 0]
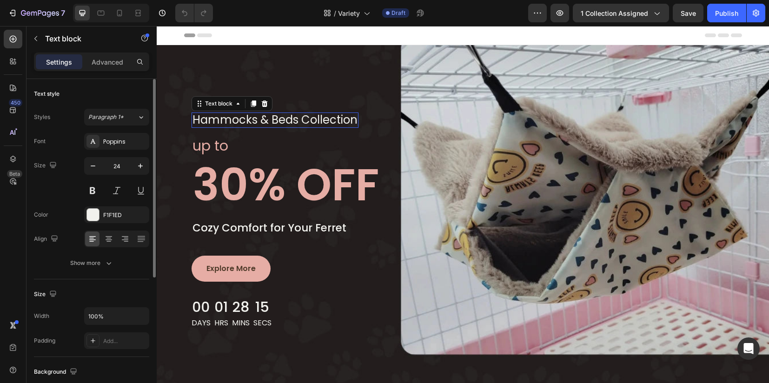
click at [292, 120] on p "hammocks & beds collection" at bounding box center [274, 119] width 165 height 13
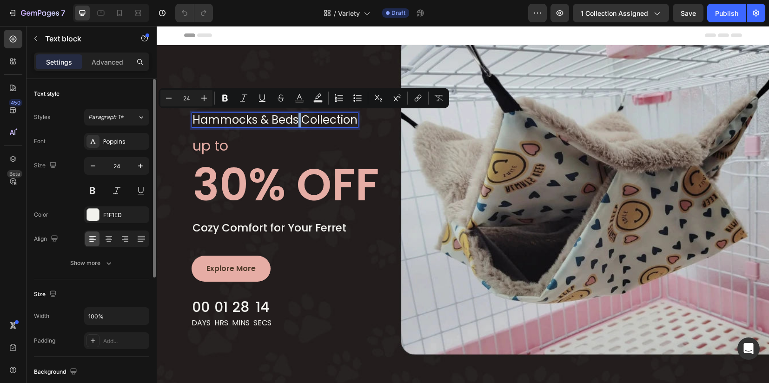
click at [292, 123] on p "hammocks & beds collection" at bounding box center [274, 119] width 165 height 13
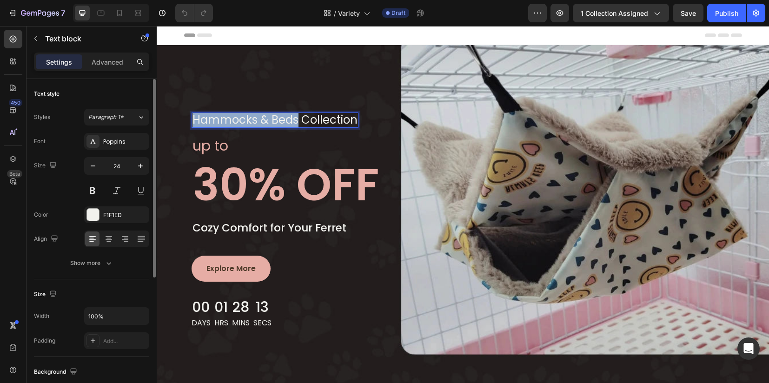
drag, startPoint x: 292, startPoint y: 122, endPoint x: 191, endPoint y: 120, distance: 101.9
click at [192, 120] on div "hammocks & beds collection" at bounding box center [275, 120] width 167 height 15
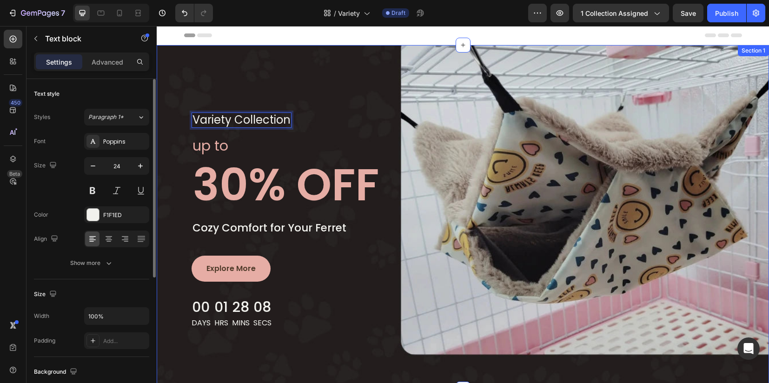
click at [337, 107] on div "Variety collection Text block 0 Row up to Text block 30% OFF Heading Cozy Comfo…" at bounding box center [463, 217] width 612 height 344
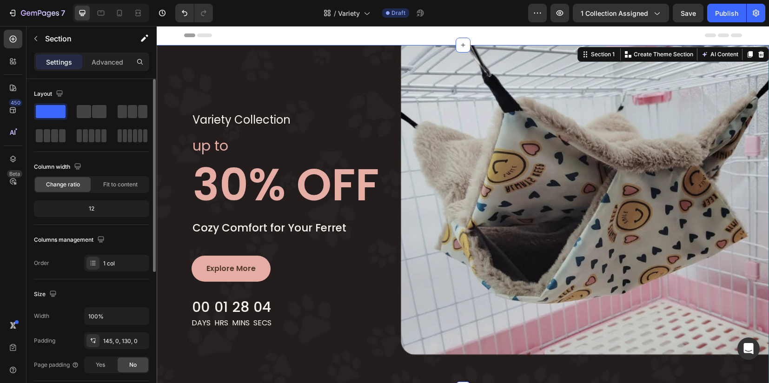
click at [279, 67] on div "Variety collection Text block Row up to Text block 30% OFF Heading Cozy Comfort…" at bounding box center [463, 217] width 612 height 344
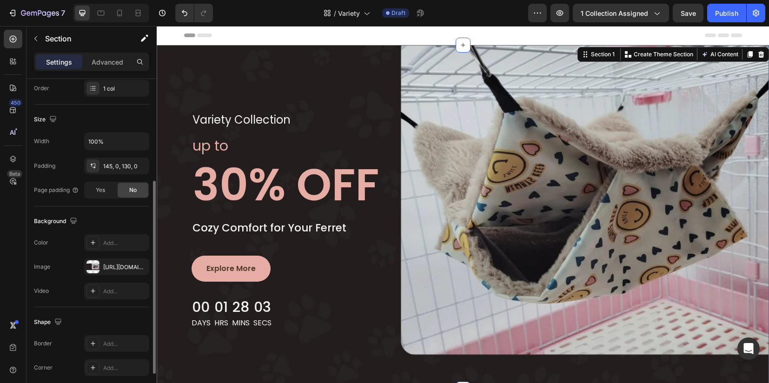
scroll to position [235, 0]
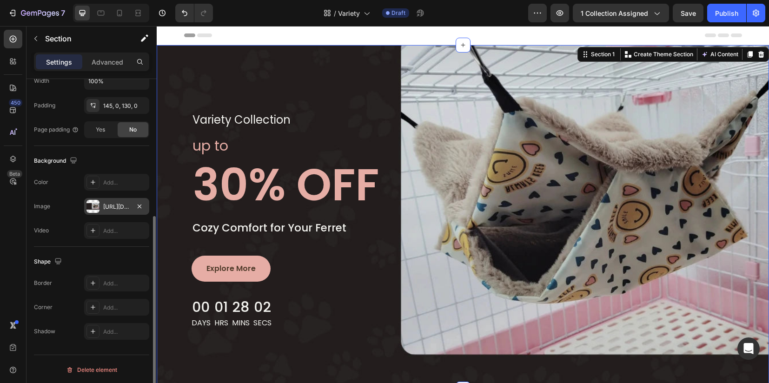
click at [95, 200] on div at bounding box center [92, 206] width 13 height 13
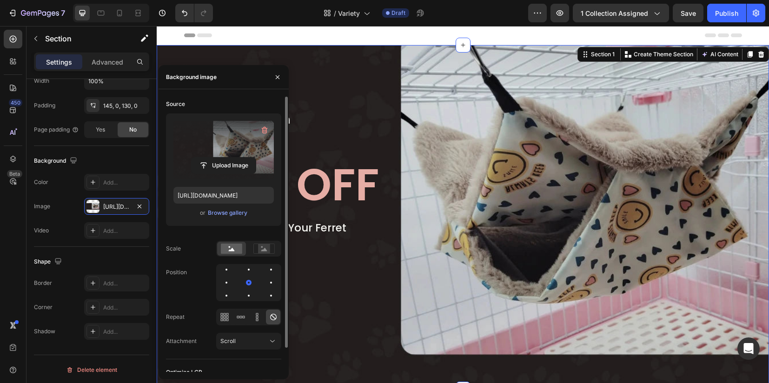
click at [218, 156] on label at bounding box center [223, 150] width 100 height 59
click at [218, 158] on input "file" at bounding box center [224, 166] width 64 height 16
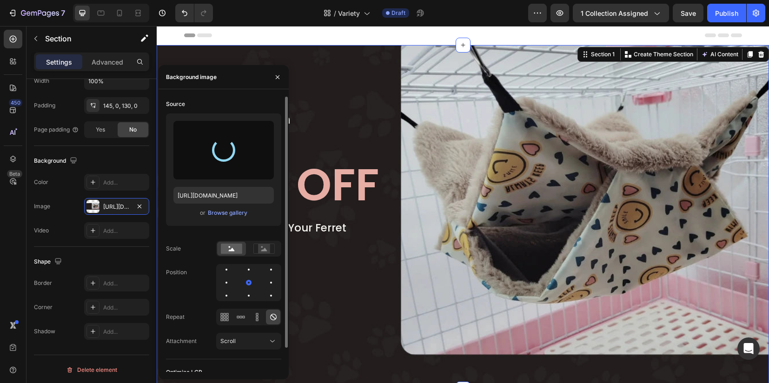
type input "https://cdn.shopify.com/s/files/1/0912/1346/3925/files/gempages_572635729960633…"
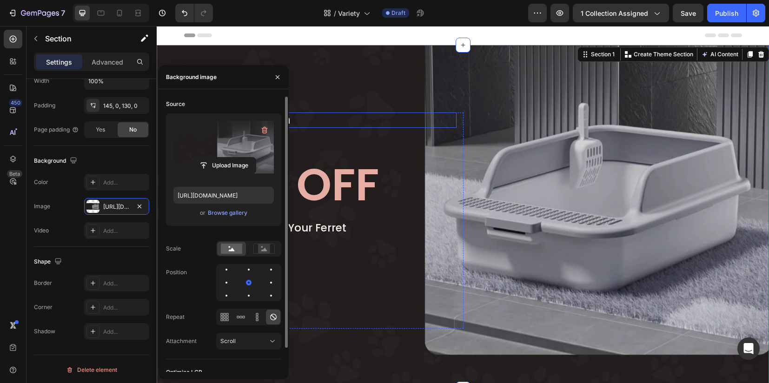
click at [369, 117] on div "Variety collection Text block Row" at bounding box center [324, 120] width 265 height 15
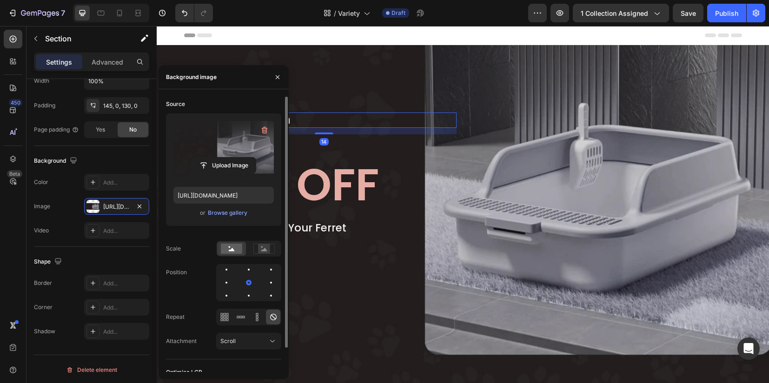
scroll to position [0, 0]
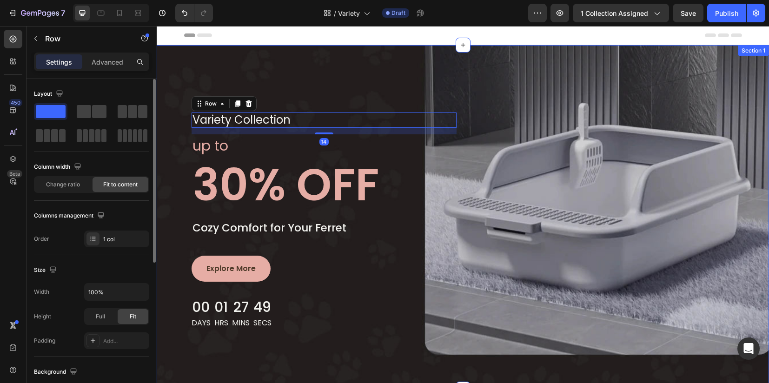
click at [354, 84] on div "Variety collection Text block Row 14 up to Text block 30% OFF Heading Cozy Comf…" at bounding box center [463, 217] width 612 height 344
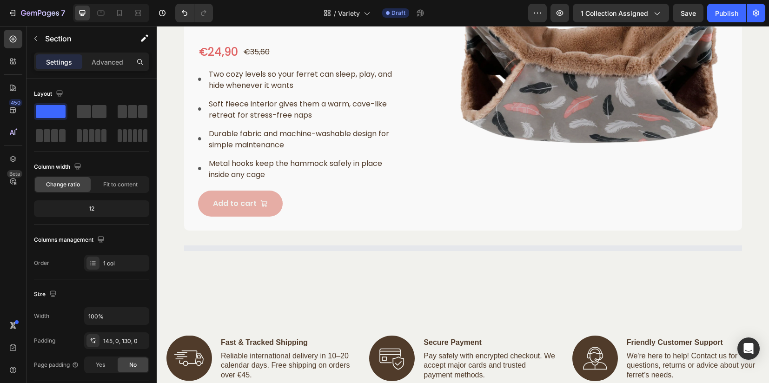
scroll to position [581, 0]
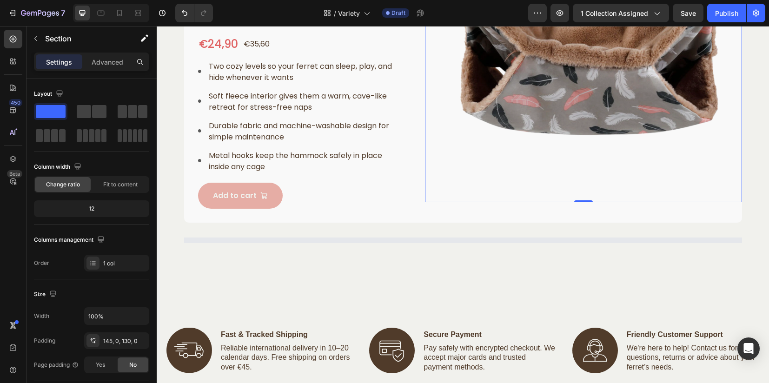
click at [562, 86] on img at bounding box center [583, 43] width 317 height 317
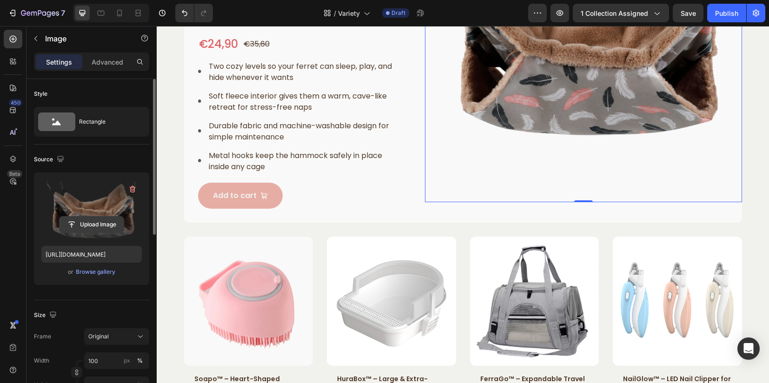
click at [104, 223] on input "file" at bounding box center [92, 225] width 64 height 16
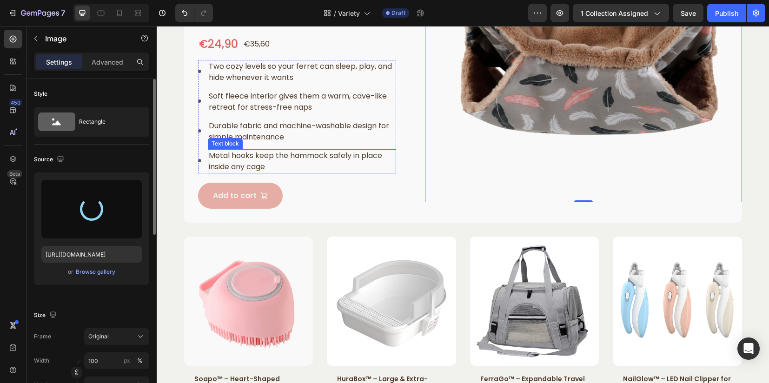
type input "https://cdn.shopify.com/s/files/1/0912/1346/3925/files/gempages_572635729960633…"
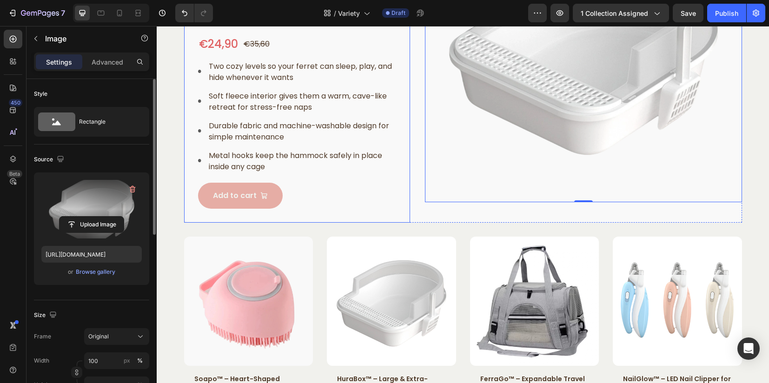
click at [389, 181] on div "Flokka™ – Cozy Dual-Layer Hammock for Ferrets – Softness Meets Adventure Produc…" at bounding box center [297, 54] width 199 height 310
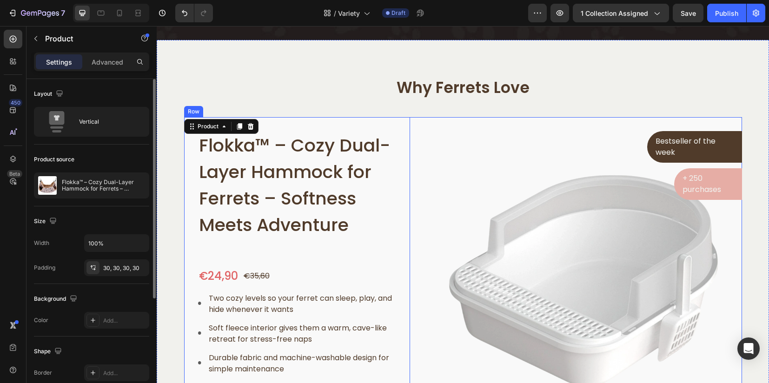
scroll to position [349, 0]
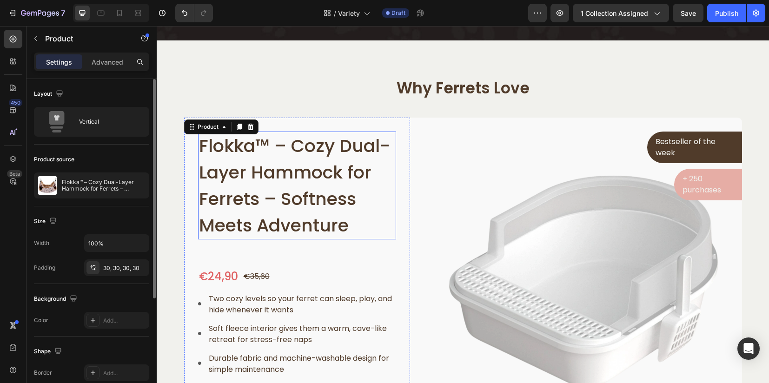
click at [232, 180] on h1 "Flokka™ – Cozy Dual-Layer Hammock for Ferrets – Softness Meets Adventure" at bounding box center [297, 186] width 199 height 108
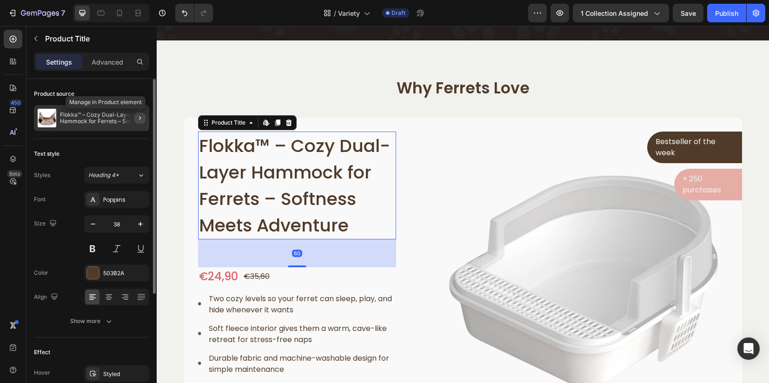
click at [141, 116] on icon "button" at bounding box center [139, 117] width 7 height 7
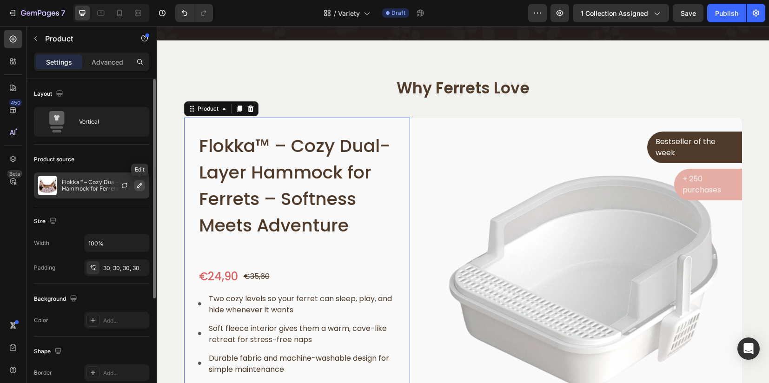
click at [141, 185] on icon "button" at bounding box center [139, 185] width 7 height 7
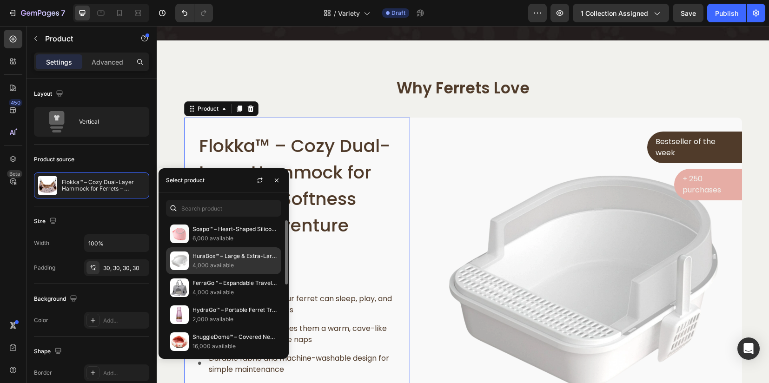
click at [217, 257] on p "HuraBox™ – Large & Extra-Large Litter Tray for Ferrets – Clean, Spacious & Spla…" at bounding box center [234, 256] width 85 height 9
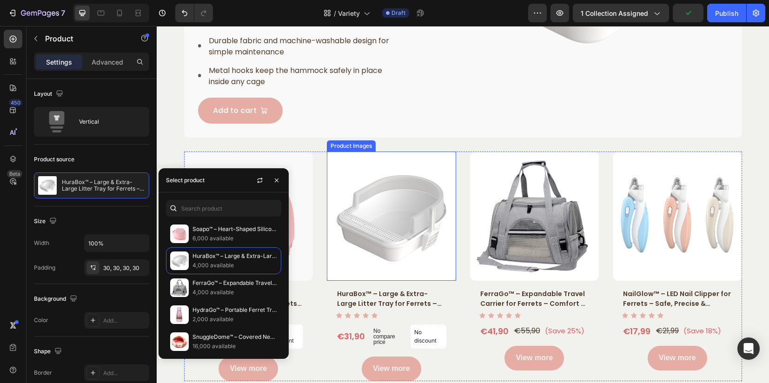
scroll to position [697, 0]
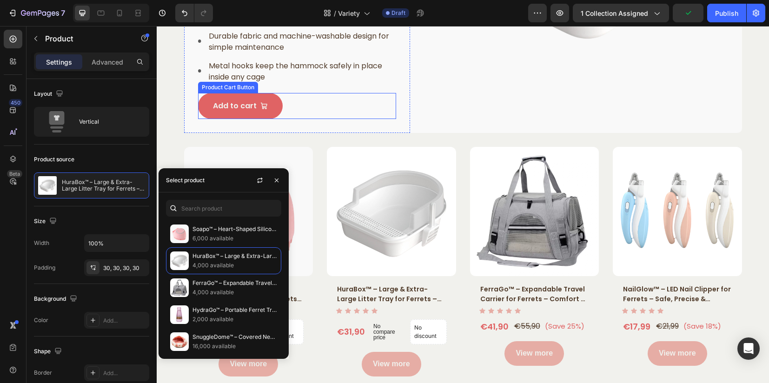
click at [260, 117] on button "Add to cart" at bounding box center [240, 106] width 85 height 26
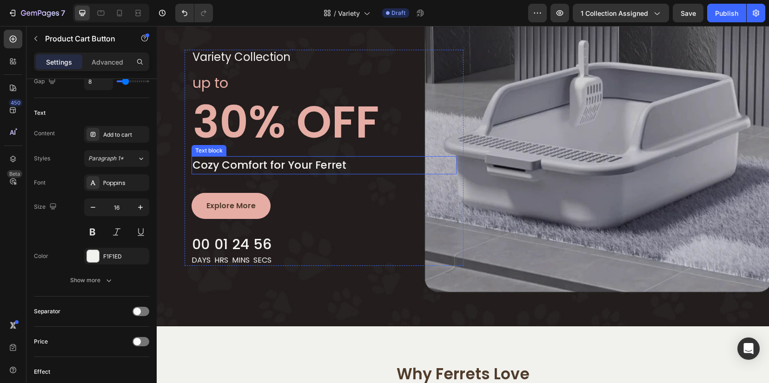
scroll to position [58, 0]
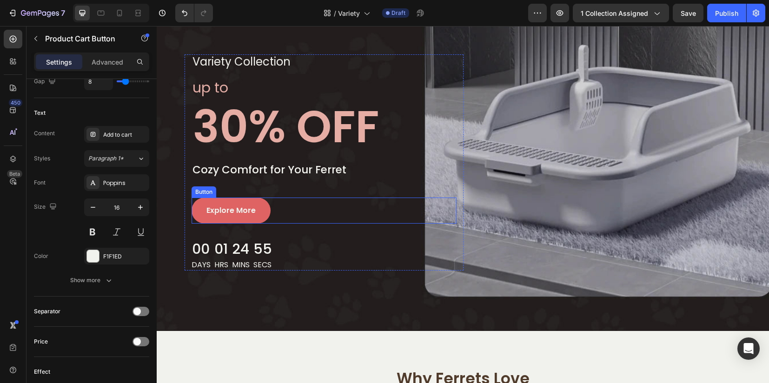
click at [235, 220] on link "Explore More" at bounding box center [231, 211] width 79 height 26
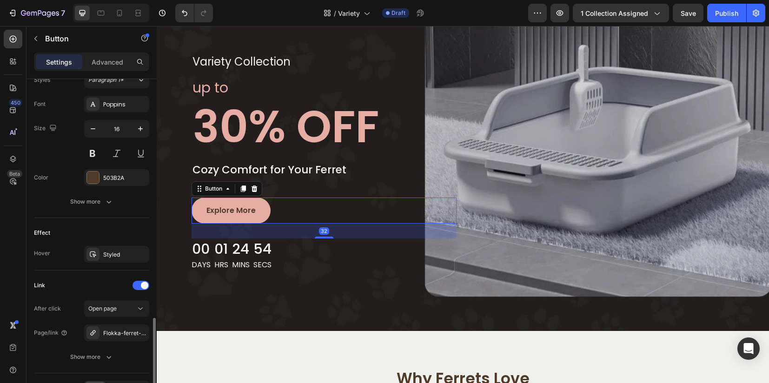
scroll to position [406, 0]
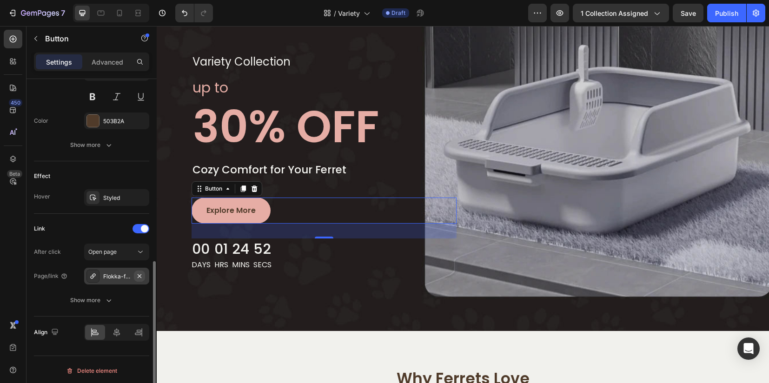
click at [139, 274] on icon "button" at bounding box center [140, 276] width 4 height 4
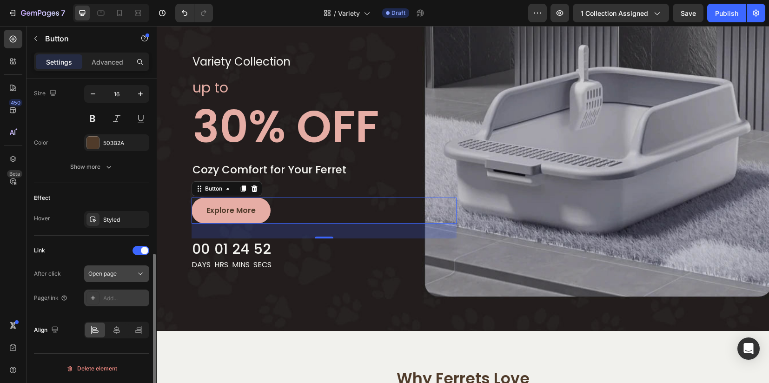
scroll to position [382, 0]
click at [111, 298] on div "Add..." at bounding box center [125, 301] width 44 height 8
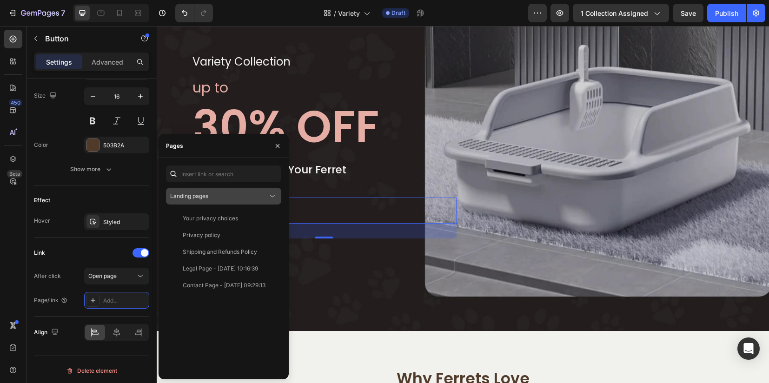
click at [209, 199] on div "Landing pages" at bounding box center [219, 196] width 98 height 8
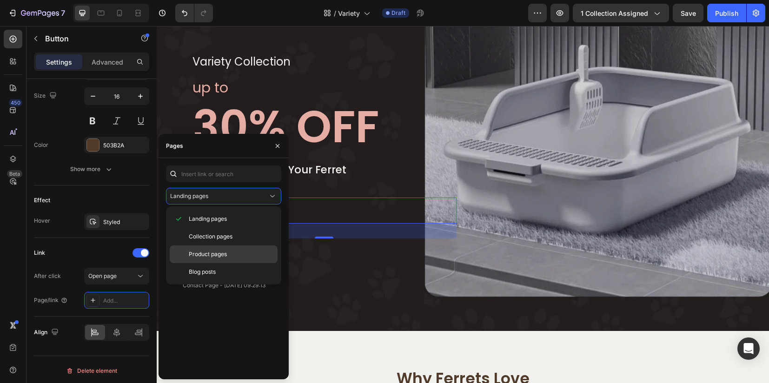
click at [203, 252] on span "Product pages" at bounding box center [208, 254] width 38 height 8
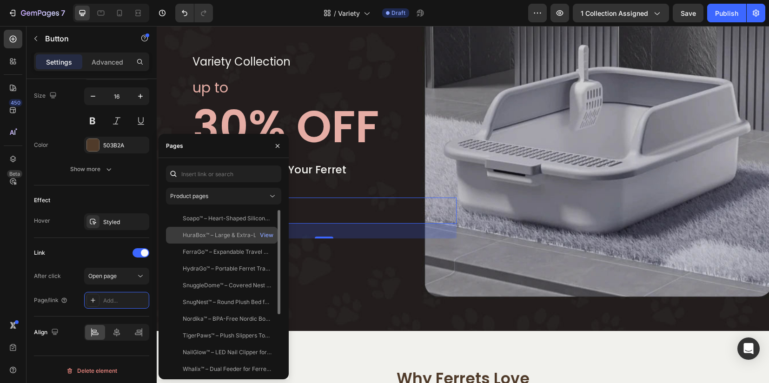
click at [212, 239] on div "HuraBox™ – Large & Extra-Large Litter Tray for Ferrets – Clean, Spacious & Spla…" at bounding box center [227, 235] width 89 height 8
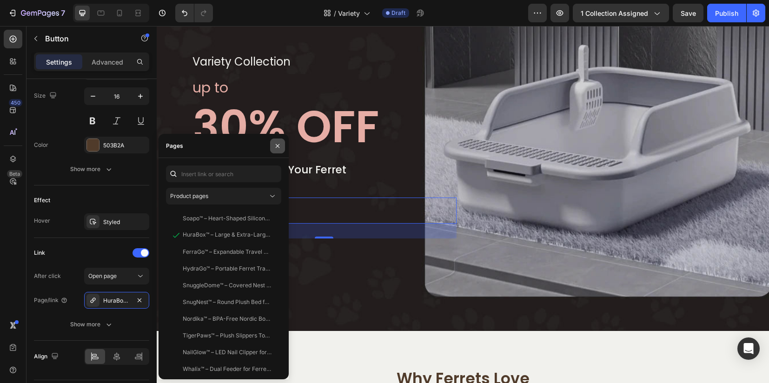
click at [276, 148] on icon "button" at bounding box center [277, 145] width 7 height 7
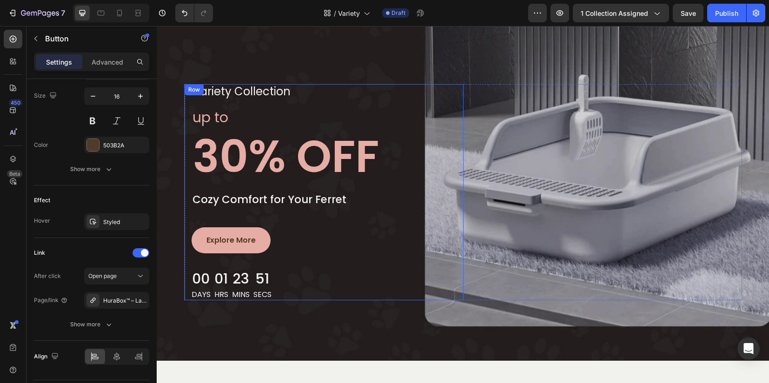
scroll to position [0, 0]
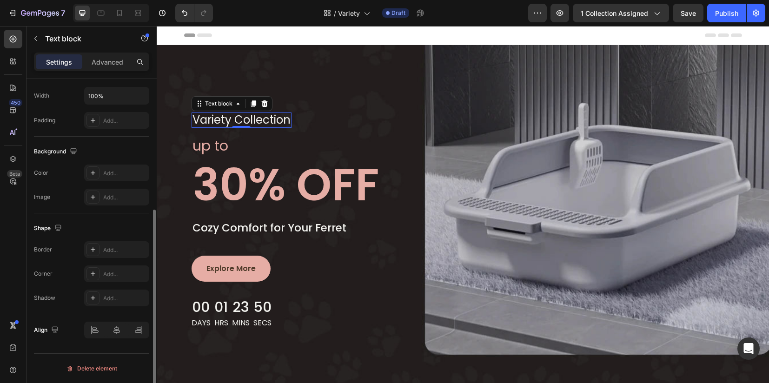
click at [225, 120] on p "variety collection" at bounding box center [241, 119] width 98 height 13
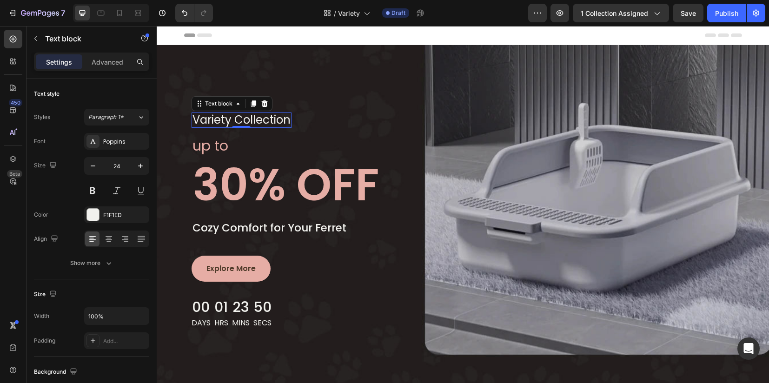
click at [225, 120] on p "variety collection" at bounding box center [241, 119] width 98 height 13
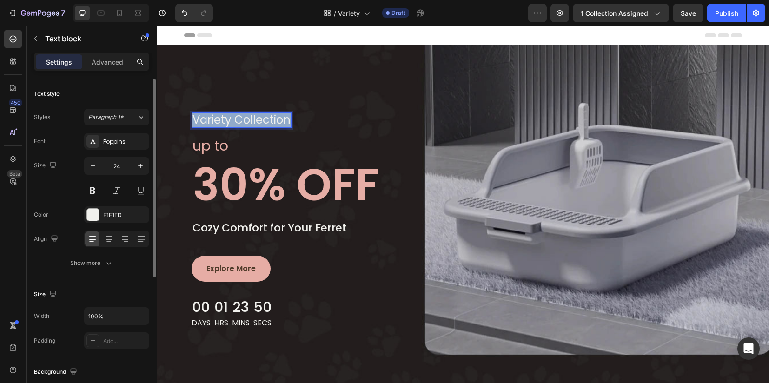
click at [225, 120] on p "variety collection" at bounding box center [241, 119] width 98 height 13
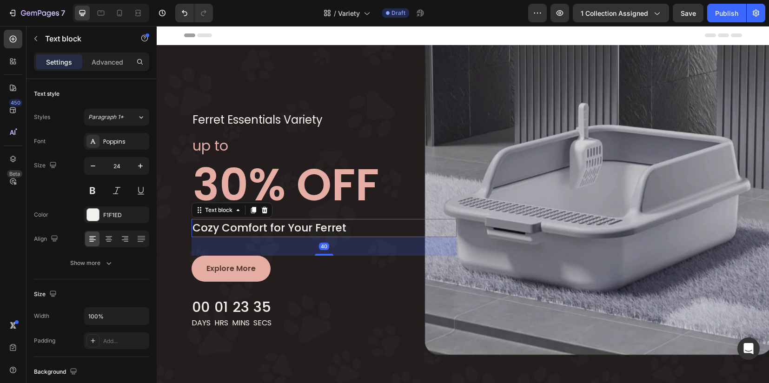
click at [231, 229] on p "Cozy Comfort for Your Ferret" at bounding box center [323, 228] width 263 height 16
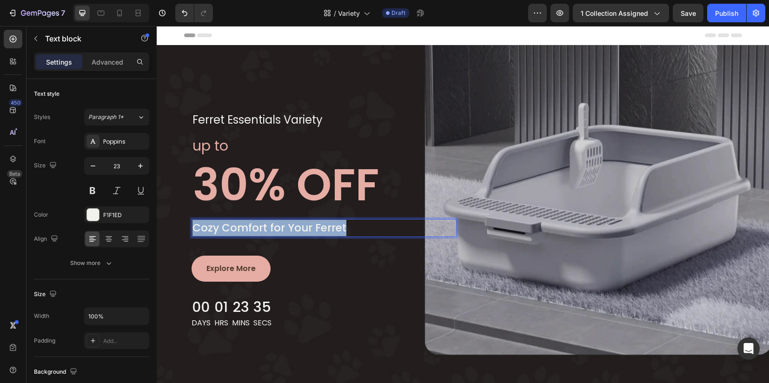
click at [231, 229] on p "Cozy Comfort for Your Ferret" at bounding box center [323, 228] width 263 height 16
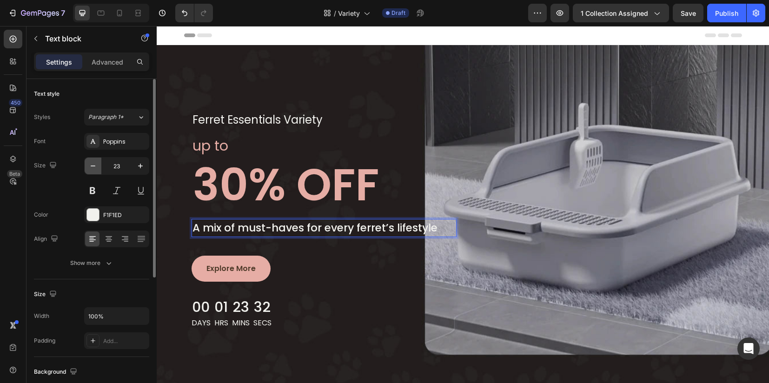
click at [89, 164] on icon "button" at bounding box center [92, 165] width 9 height 9
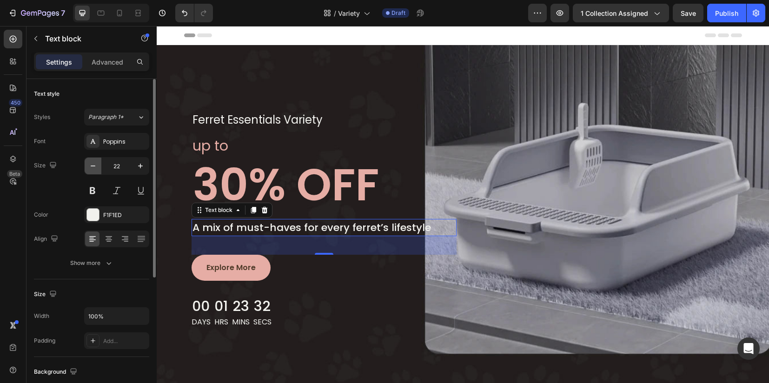
click at [89, 164] on icon "button" at bounding box center [92, 165] width 9 height 9
type input "21"
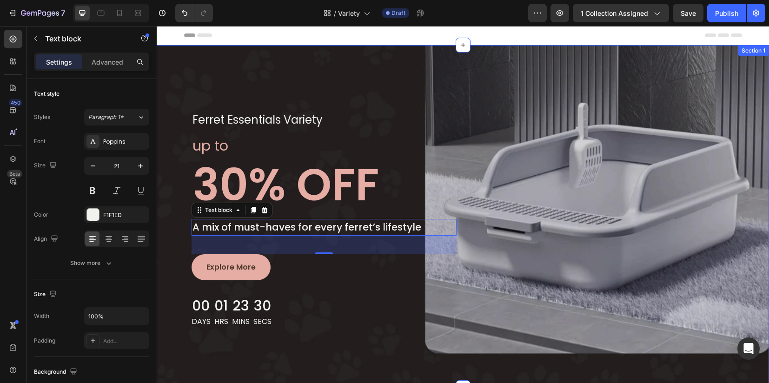
click at [378, 329] on div "Ferret Essentials Variety Text block Row up to Text block 30% OFF Heading A mix…" at bounding box center [463, 216] width 612 height 343
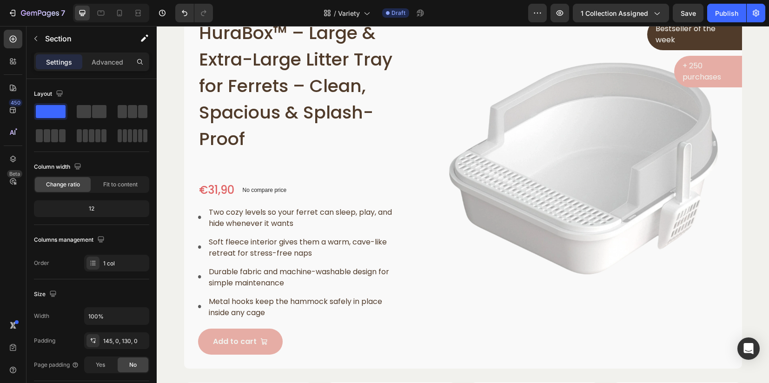
scroll to position [465, 0]
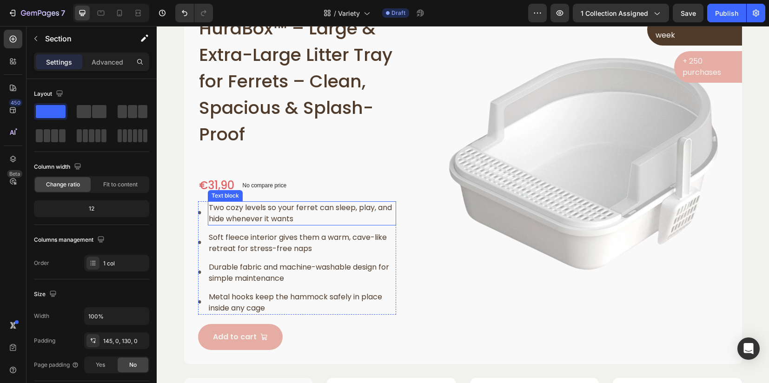
click at [269, 219] on p "Two cozy levels so your ferret can sleep, play, and hide whenever it wants" at bounding box center [302, 213] width 186 height 22
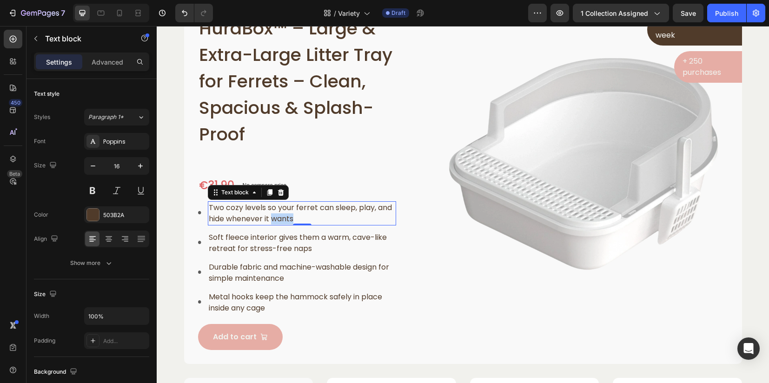
click at [269, 219] on p "Two cozy levels so your ferret can sleep, play, and hide whenever it wants" at bounding box center [302, 213] width 186 height 22
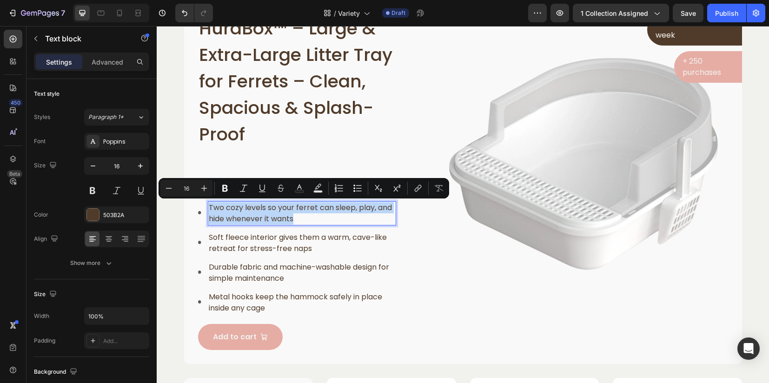
copy p "Two cozy levels so your ferret can sleep, play, and hide whenever it wants"
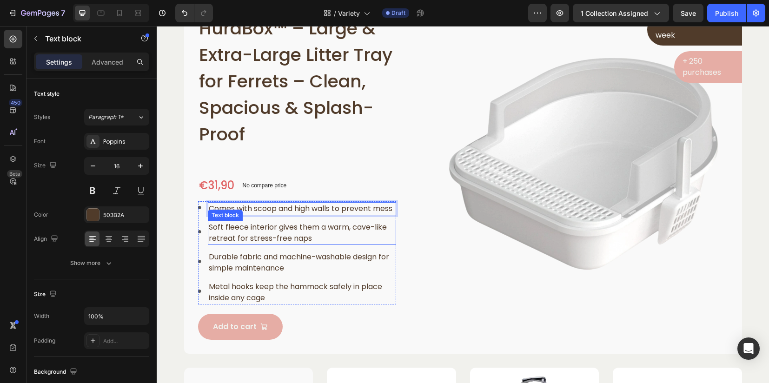
click at [219, 237] on p "Soft fleece interior gives them a warm, cave-like retreat for stress-free naps" at bounding box center [302, 233] width 186 height 22
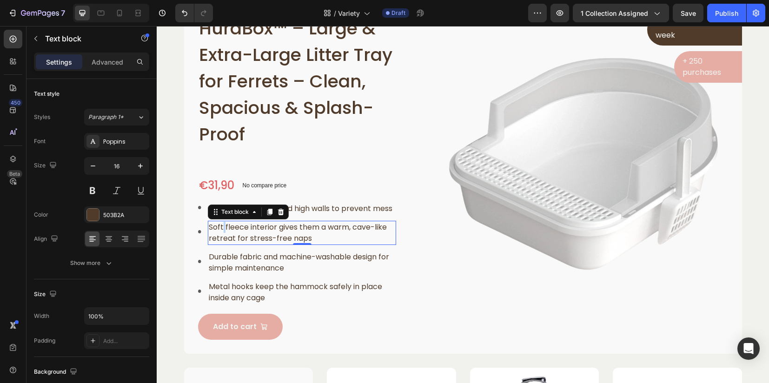
click at [218, 237] on p "Soft fleece interior gives them a warm, cave-like retreat for stress-free naps" at bounding box center [302, 233] width 186 height 22
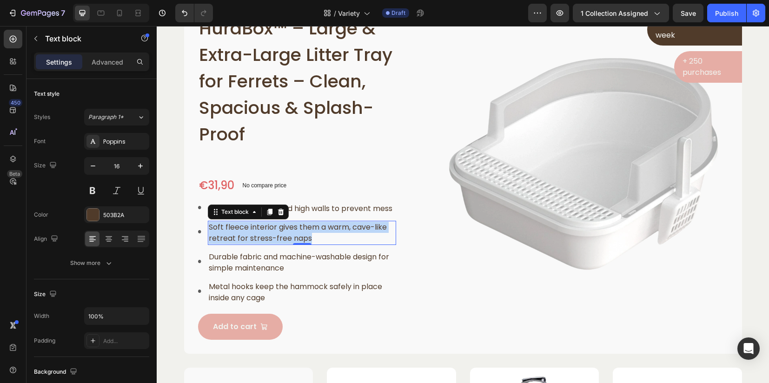
click at [218, 237] on p "Soft fleece interior gives them a warm, cave-like retreat for stress-free naps" at bounding box center [302, 233] width 186 height 22
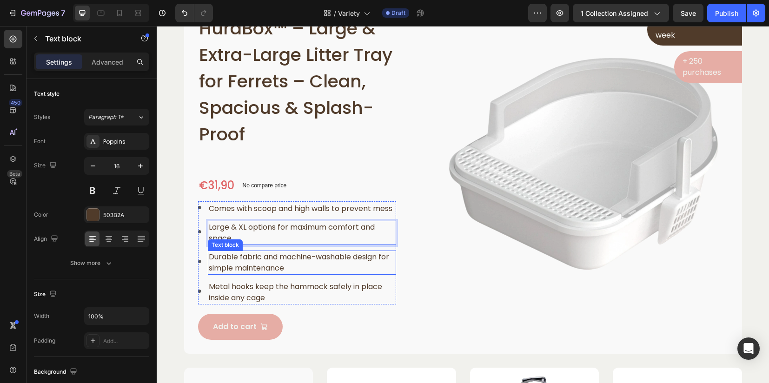
click at [232, 273] on p "Durable fabric and machine-washable design for simple maintenance" at bounding box center [302, 263] width 186 height 22
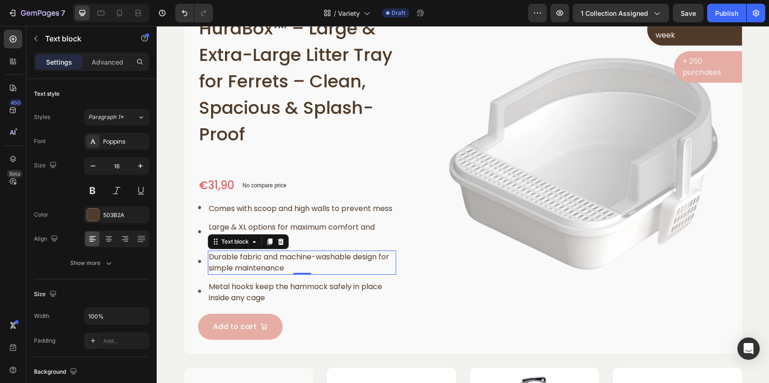
click at [232, 273] on p "Durable fabric and machine-washable design for simple maintenance" at bounding box center [302, 263] width 186 height 22
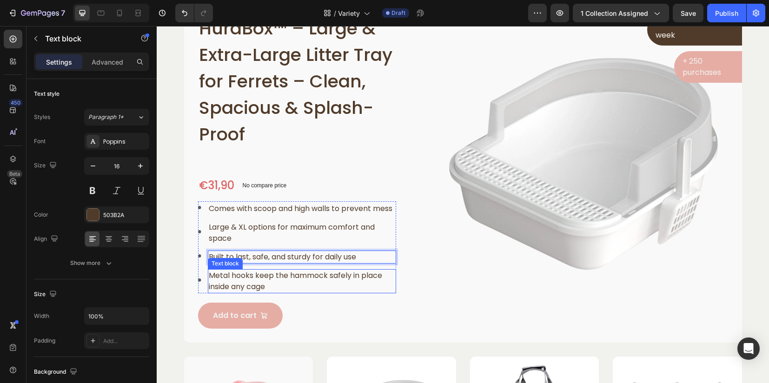
click at [265, 290] on p "Metal hooks keep the hammock safely in place inside any cage" at bounding box center [302, 281] width 186 height 22
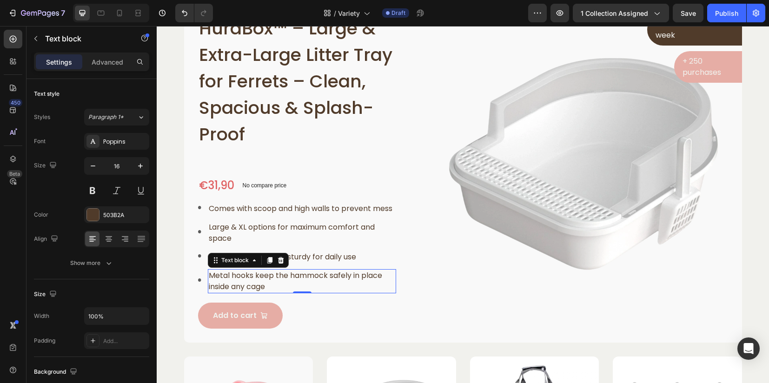
click at [265, 290] on p "Metal hooks keep the hammock safely in place inside any cage" at bounding box center [302, 281] width 186 height 22
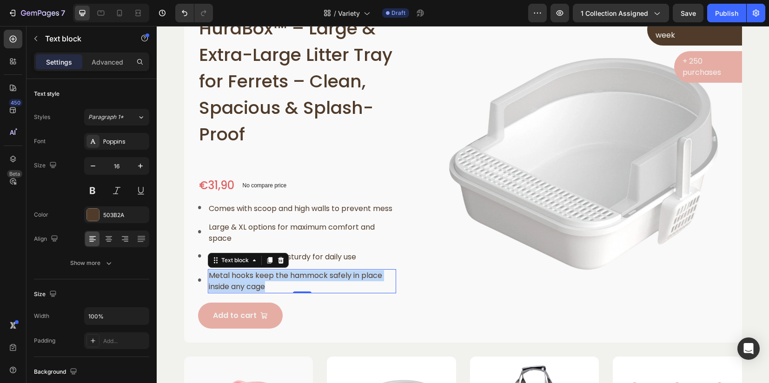
click at [265, 290] on p "Metal hooks keep the hammock safely in place inside any cage" at bounding box center [302, 281] width 186 height 22
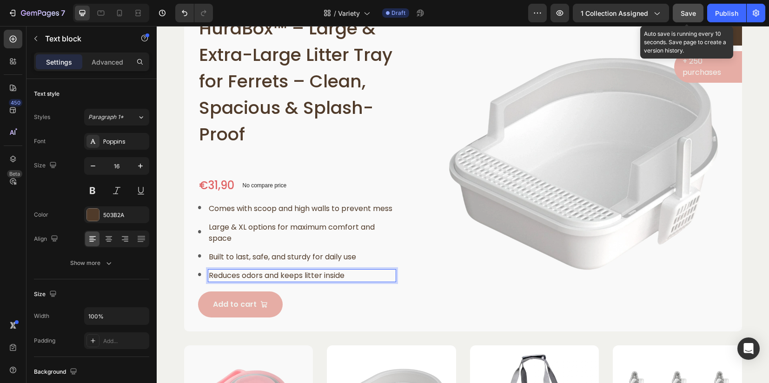
click at [683, 13] on span "Save" at bounding box center [688, 13] width 15 height 8
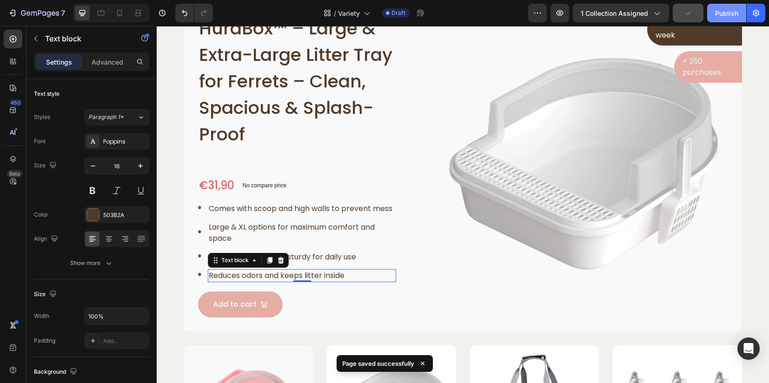
click at [727, 13] on div "Publish" at bounding box center [726, 13] width 23 height 10
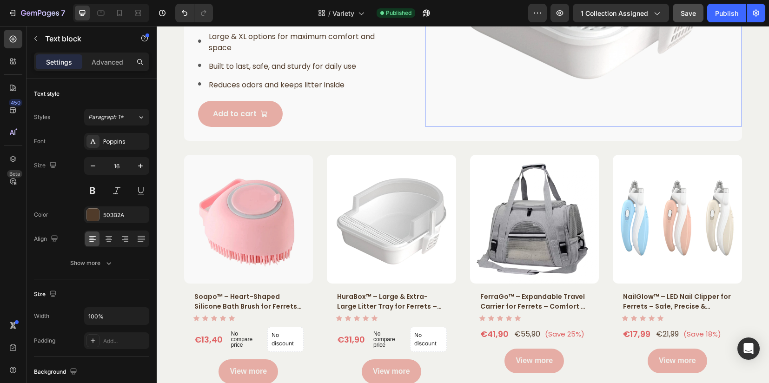
scroll to position [697, 0]
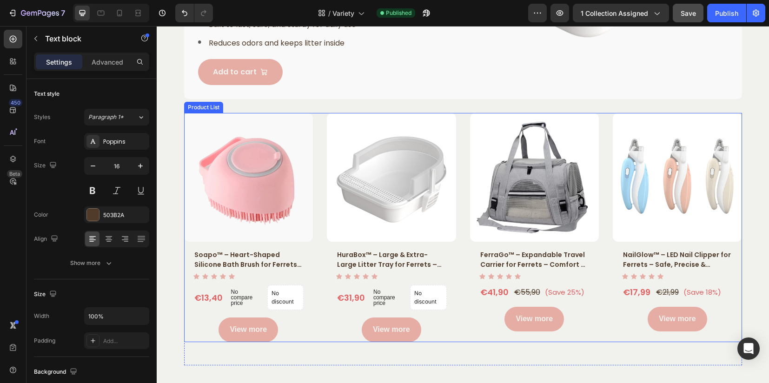
click at [316, 131] on div "Product Images Soapo™ – Heart-Shaped Silicone Bath Brush for Ferrets – Gentle S…" at bounding box center [463, 227] width 558 height 229
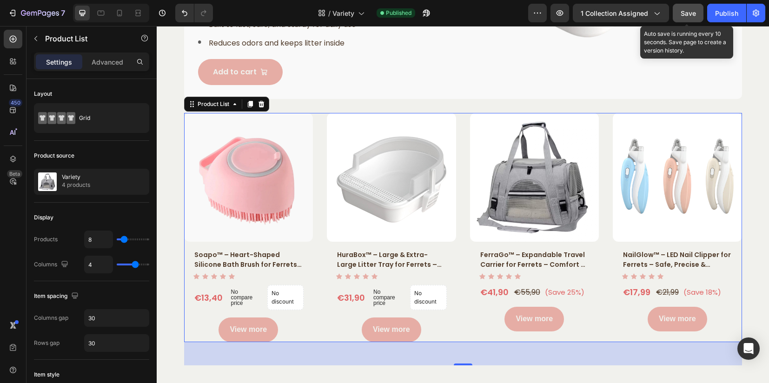
click at [684, 16] on span "Save" at bounding box center [688, 13] width 15 height 8
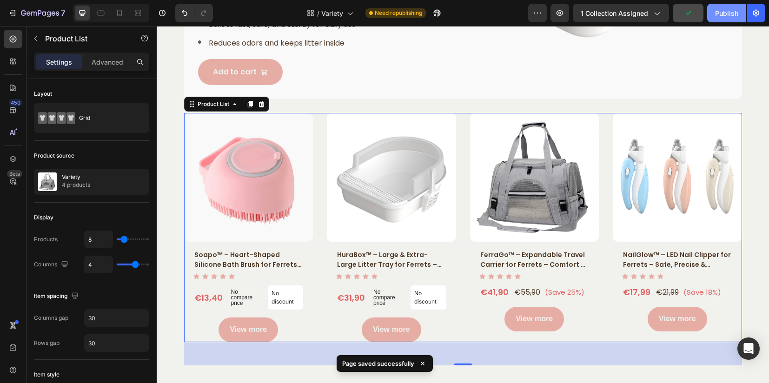
click at [719, 17] on div "Publish" at bounding box center [726, 13] width 23 height 10
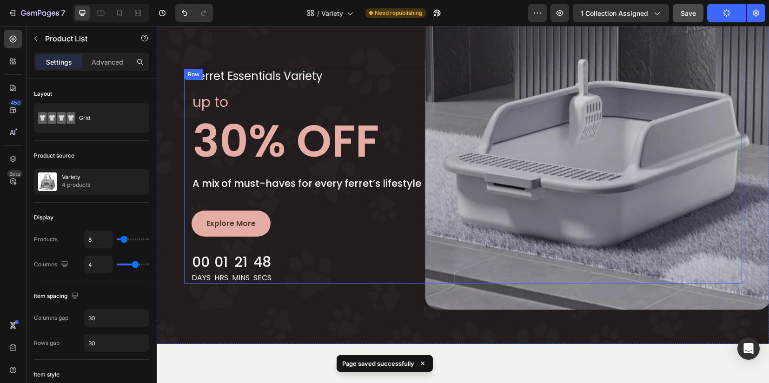
scroll to position [0, 0]
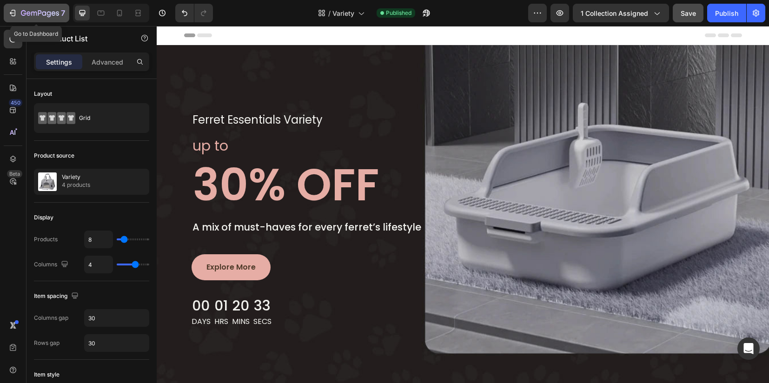
click at [40, 12] on icon "button" at bounding box center [40, 14] width 38 height 8
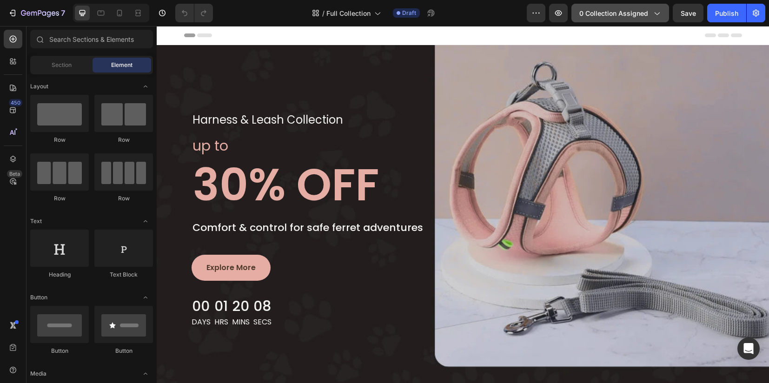
click at [648, 14] on span "0 collection assigned" at bounding box center [613, 13] width 69 height 10
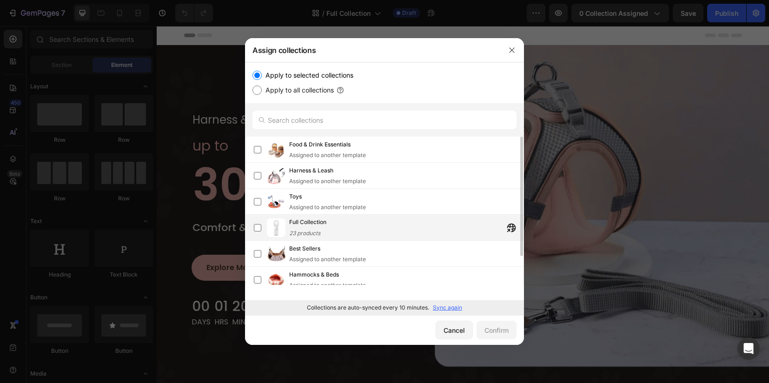
click at [299, 229] on div "Full Collection 23 products" at bounding box center [307, 228] width 37 height 20
click at [497, 333] on div "Confirm" at bounding box center [496, 330] width 24 height 10
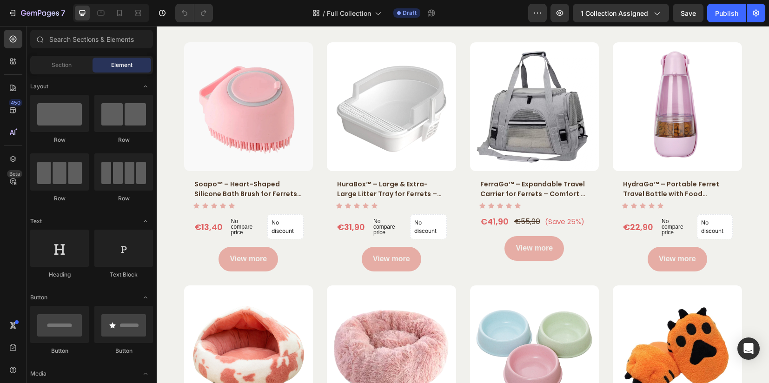
scroll to position [697, 0]
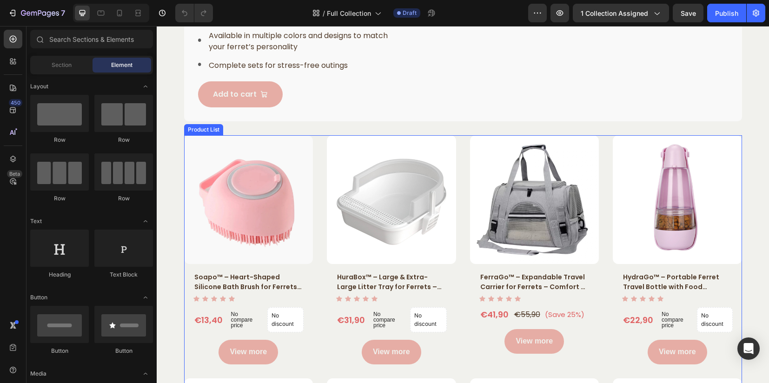
click at [460, 146] on div "Product Images Soapo™ – Heart-Shaped Silicone Bath Brush for Ferrets – Gentle S…" at bounding box center [463, 371] width 558 height 473
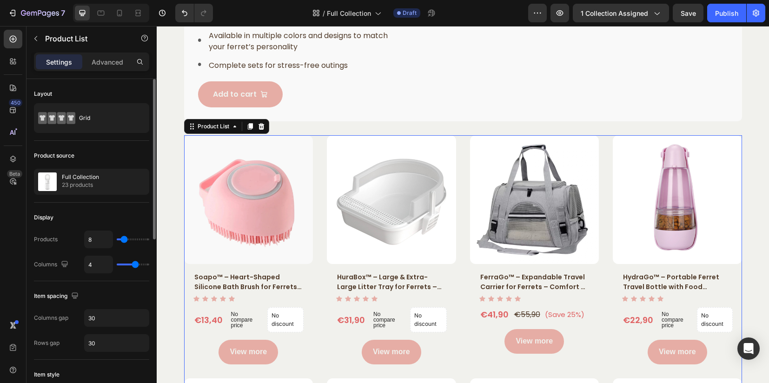
type input "9"
type input "12"
type input "21"
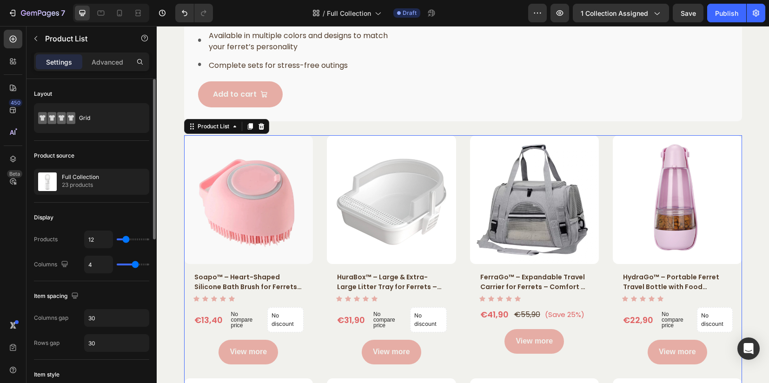
type input "21"
type input "34"
type input "49"
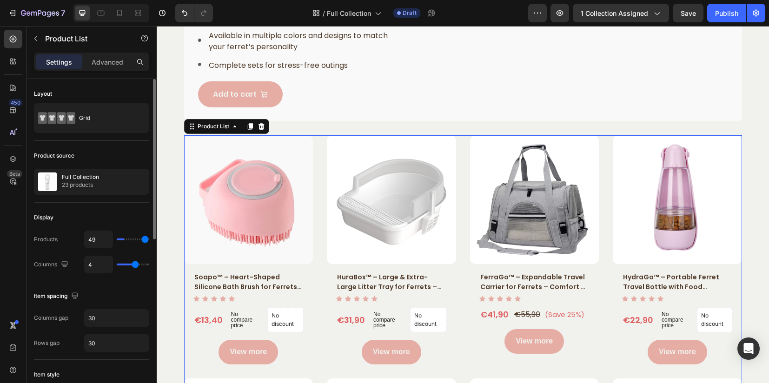
type input "50"
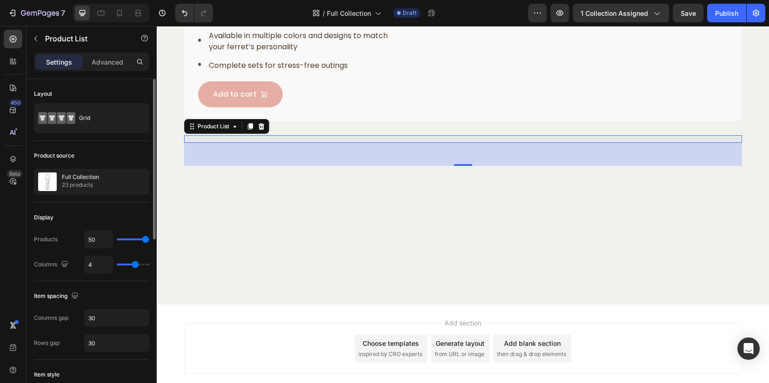
drag, startPoint x: 124, startPoint y: 238, endPoint x: 31, endPoint y: 214, distance: 96.0
type input "50"
click at [149, 239] on input "range" at bounding box center [133, 240] width 33 height 2
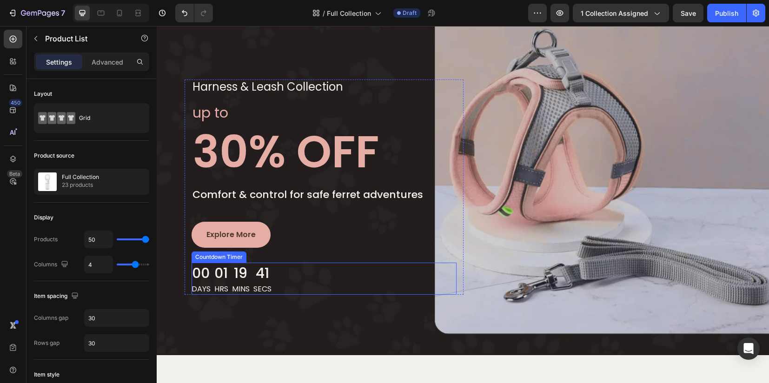
scroll to position [0, 0]
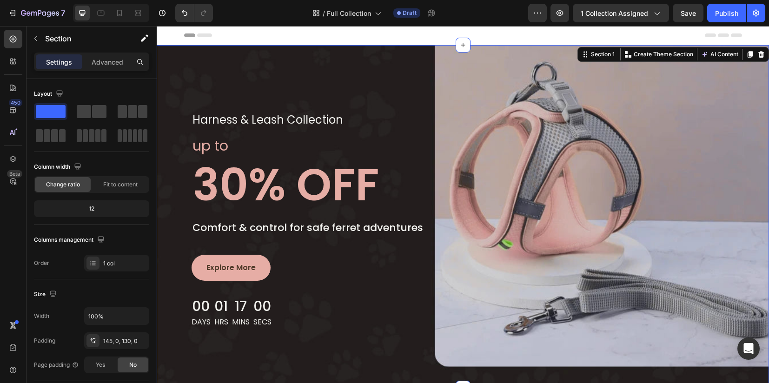
click at [393, 69] on div "harness & leash collection Text block Row up to Text block 30% OFF Heading Comf…" at bounding box center [463, 216] width 612 height 343
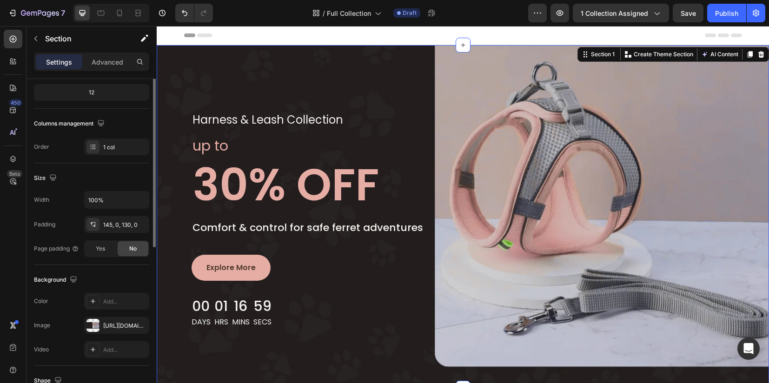
scroll to position [233, 0]
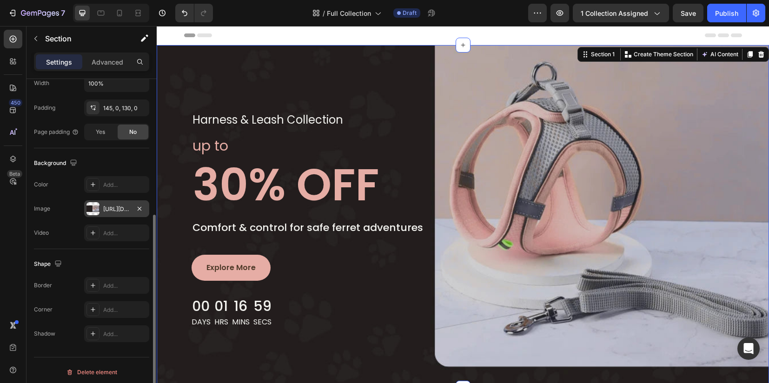
click at [107, 209] on div "https://cdn.shopify.com/s/files/1/0912/1346/3925/files/gempages_572635729960633…" at bounding box center [116, 209] width 27 height 8
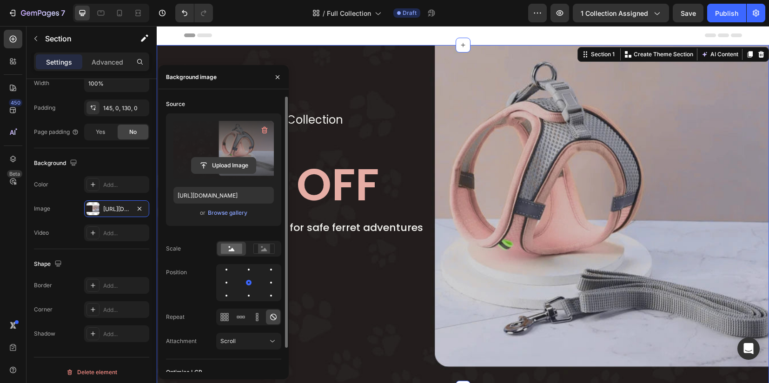
click at [230, 163] on input "file" at bounding box center [224, 166] width 64 height 16
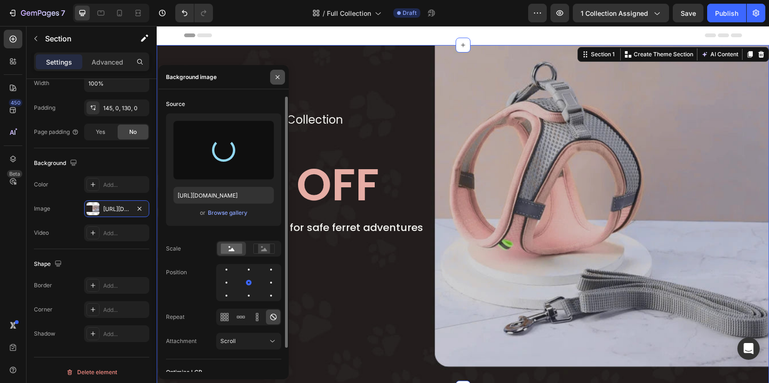
click at [279, 78] on icon "button" at bounding box center [278, 77] width 4 height 4
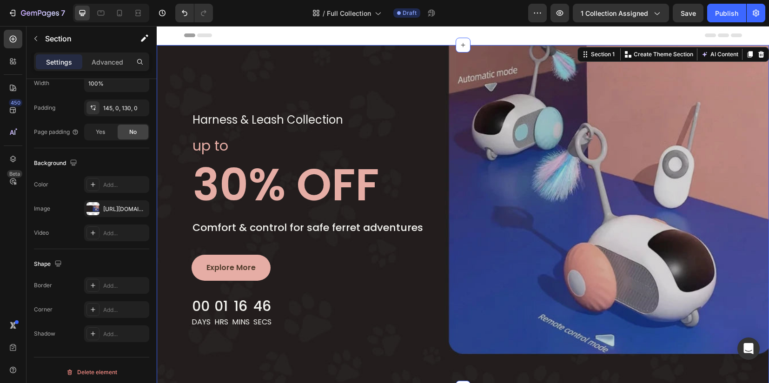
click at [357, 73] on div "harness & leash collection Text block Row up to Text block 30% OFF Heading Comf…" at bounding box center [463, 216] width 612 height 343
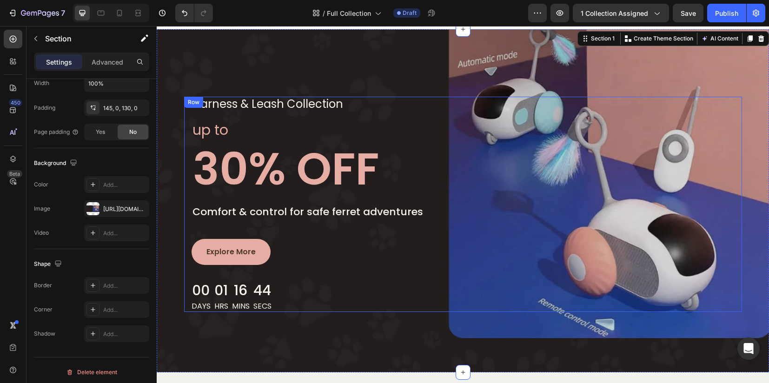
scroll to position [0, 0]
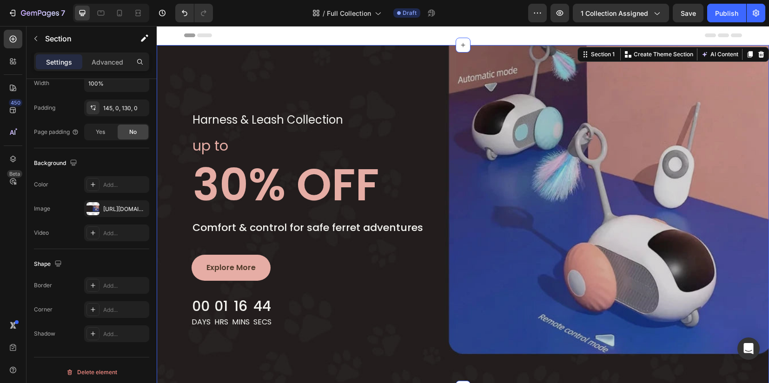
click at [247, 85] on div "harness & leash collection Text block Row up to Text block 30% OFF Heading Comf…" at bounding box center [463, 216] width 612 height 343
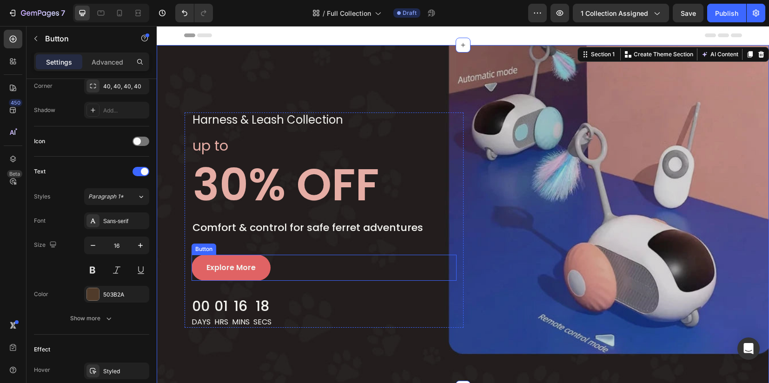
click at [239, 276] on link "Explore More" at bounding box center [231, 268] width 79 height 26
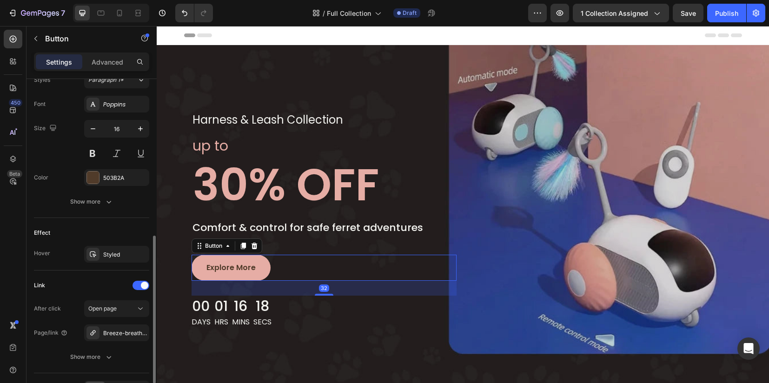
scroll to position [406, 0]
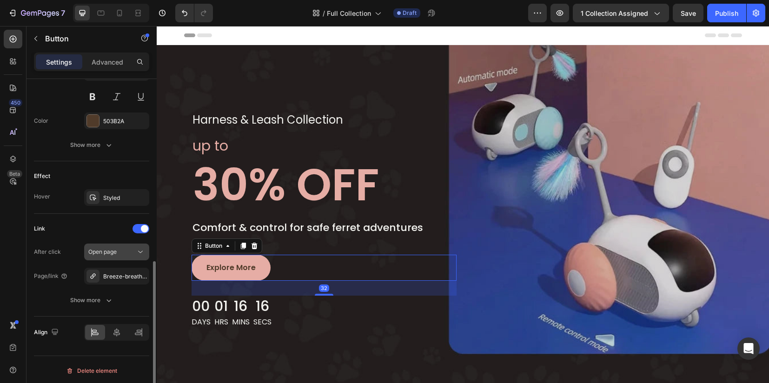
click at [0, 0] on icon "button" at bounding box center [0, 0] width 0 height 0
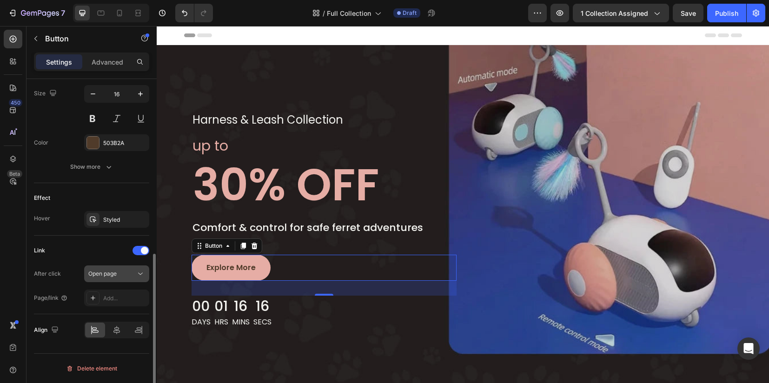
scroll to position [382, 0]
click at [115, 301] on div "Add..." at bounding box center [125, 301] width 44 height 8
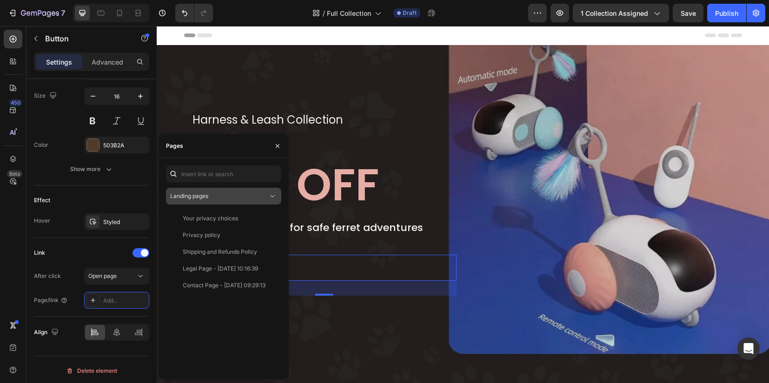
click at [216, 197] on div "Landing pages" at bounding box center [219, 196] width 98 height 8
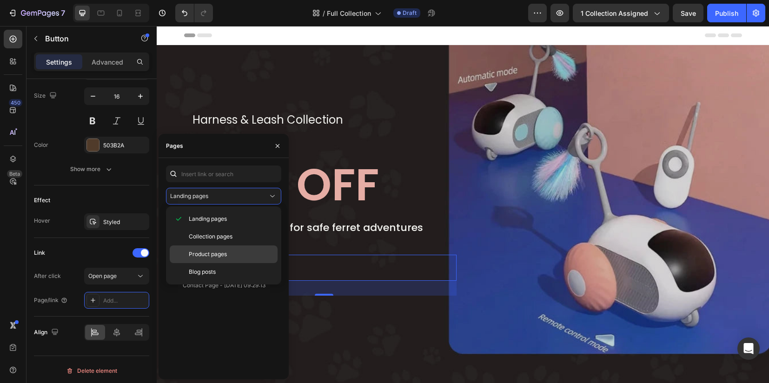
click at [207, 263] on div "Product pages" at bounding box center [224, 272] width 108 height 18
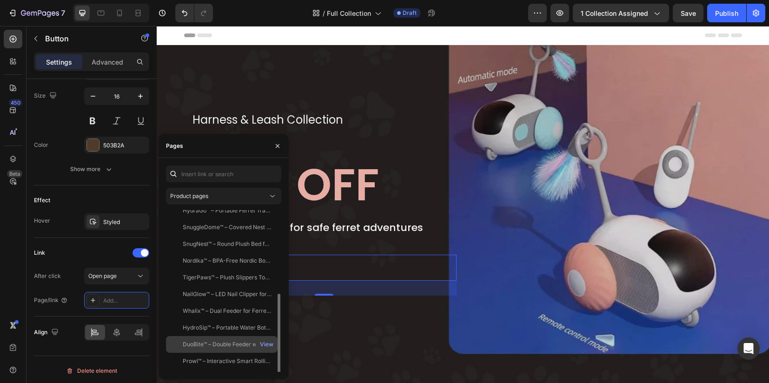
scroll to position [89, 0]
click at [223, 347] on div "RoadRunner™ – Smart Remote-Control Toy Car for Ferrets – Dual Mode Fun & Endles…" at bounding box center [227, 347] width 89 height 8
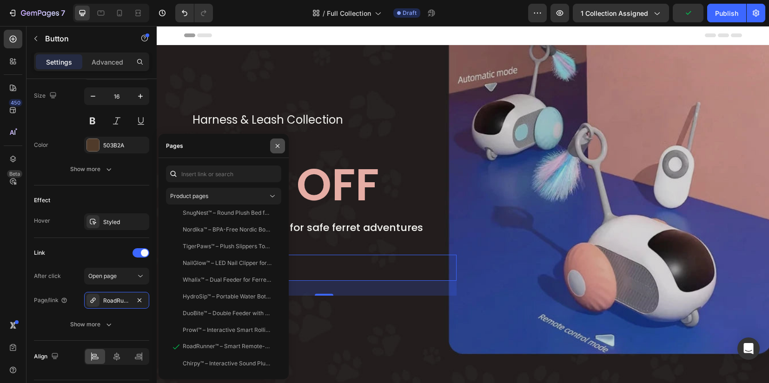
click at [279, 147] on icon "button" at bounding box center [278, 146] width 4 height 4
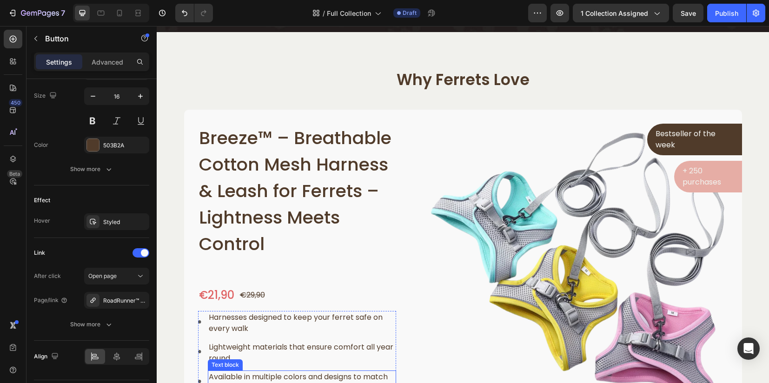
scroll to position [349, 0]
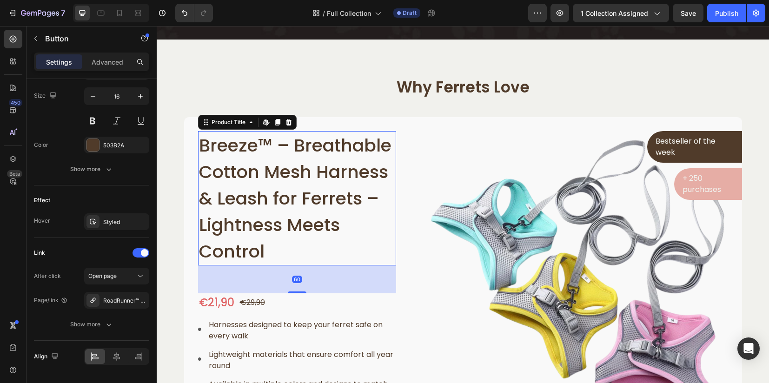
click at [298, 157] on h1 "Breeze™ – Breathable Cotton Mesh Harness & Leash for Ferrets – Lightness Meets …" at bounding box center [297, 198] width 199 height 134
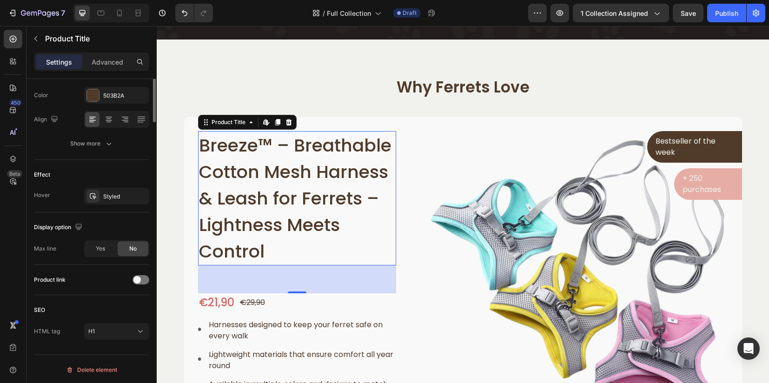
scroll to position [0, 0]
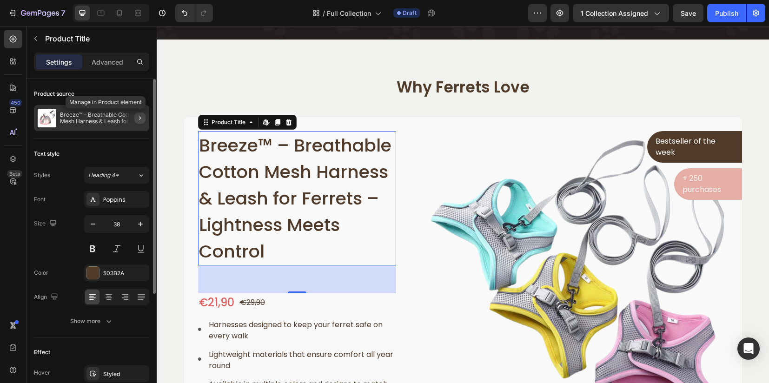
click at [140, 115] on icon "button" at bounding box center [139, 117] width 7 height 7
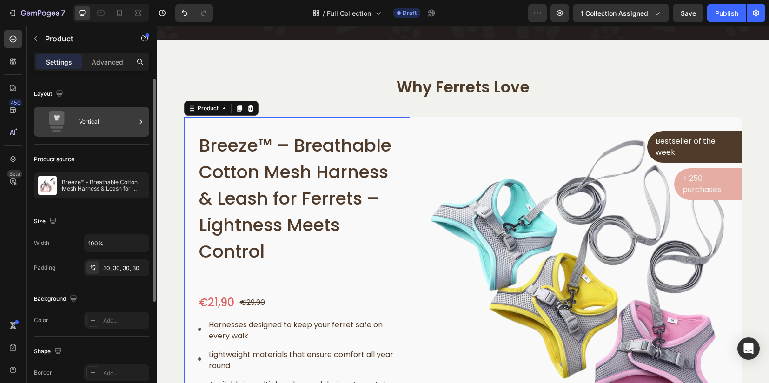
click at [142, 123] on icon at bounding box center [140, 121] width 9 height 9
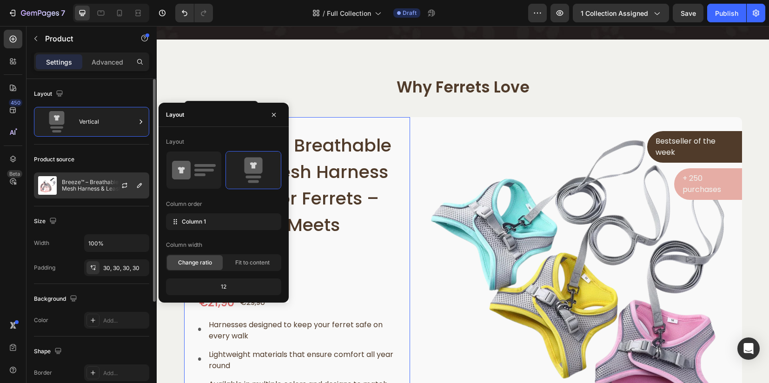
click at [144, 180] on div at bounding box center [139, 185] width 11 height 11
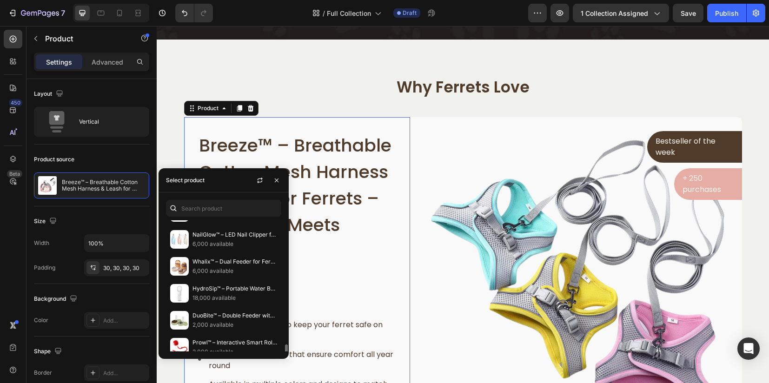
scroll to position [268, 0]
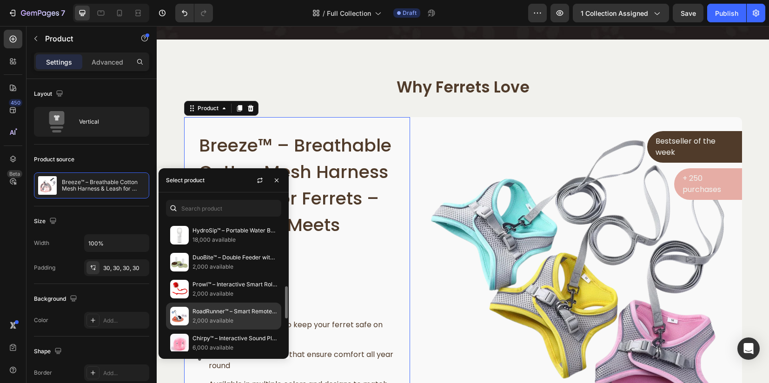
click at [207, 307] on p "RoadRunner™ – Smart Remote-Control Toy Car for Ferrets – Dual Mode Fun & Endles…" at bounding box center [234, 311] width 85 height 9
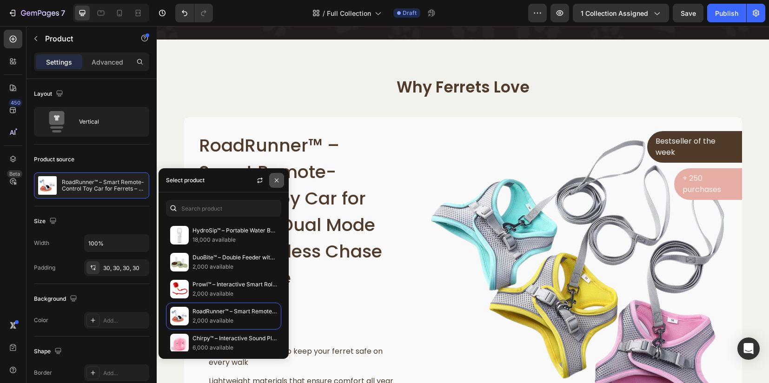
drag, startPoint x: 126, startPoint y: 154, endPoint x: 279, endPoint y: 180, distance: 155.2
click at [279, 180] on icon "button" at bounding box center [276, 180] width 7 height 7
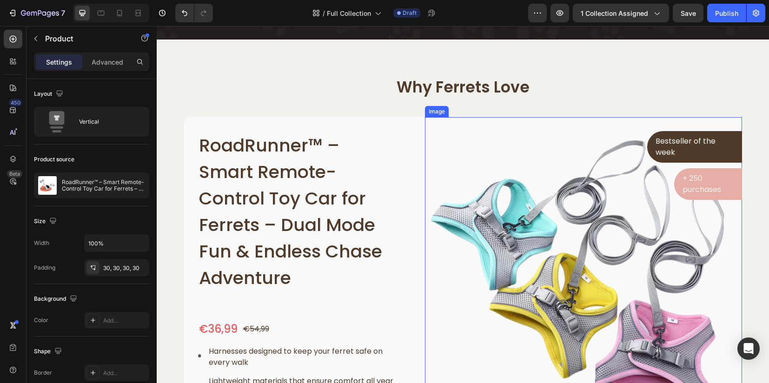
click at [603, 267] on img at bounding box center [583, 275] width 317 height 317
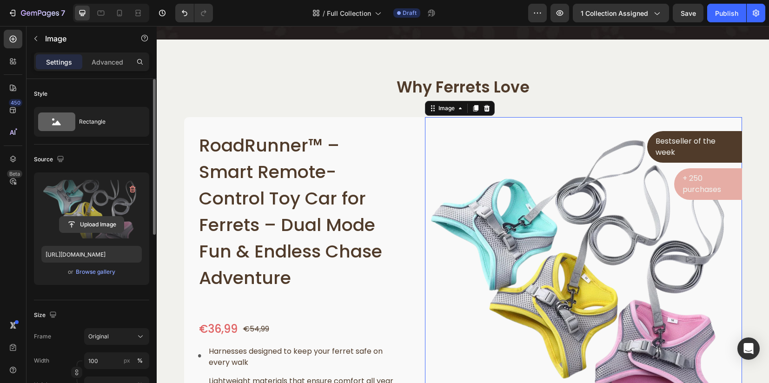
click at [108, 228] on input "file" at bounding box center [92, 225] width 64 height 16
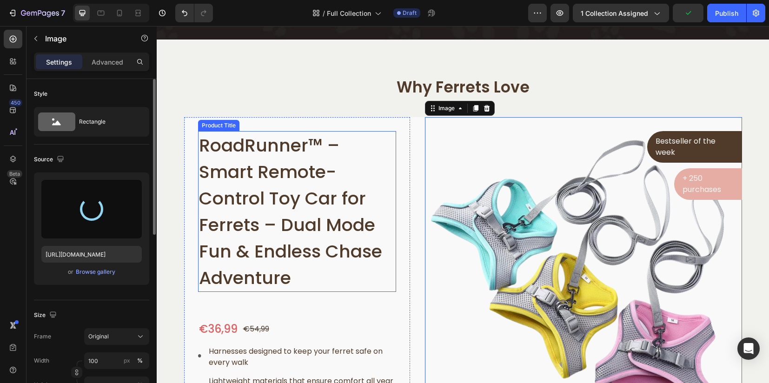
type input "https://cdn.shopify.com/s/files/1/0912/1346/3925/files/gempages_572635729960633…"
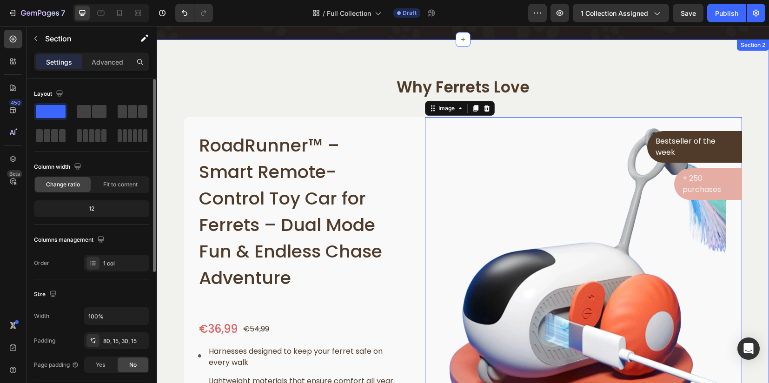
click at [749, 97] on div "Why Ferrets Love Heading Row RoadRunner™ – Smart Remote-Control Toy Car for Fer…" at bounding box center [463, 287] width 598 height 420
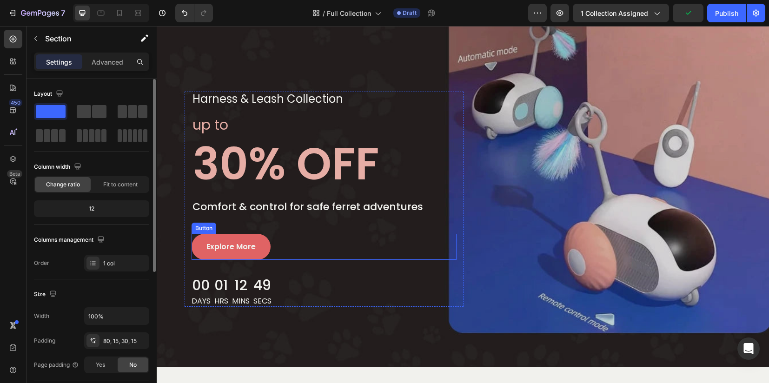
scroll to position [0, 0]
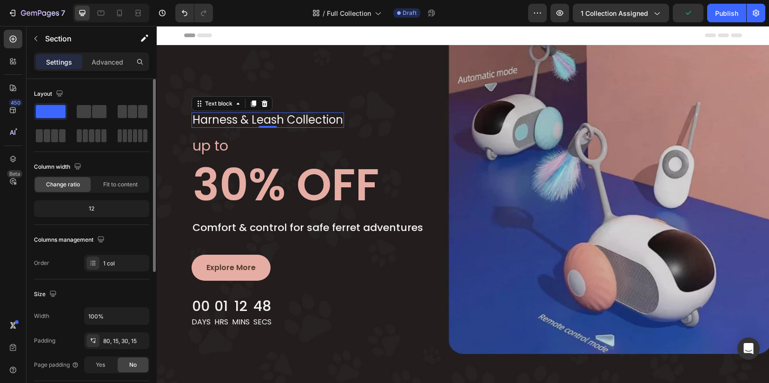
click at [238, 119] on p "harness & leash collection" at bounding box center [267, 119] width 151 height 13
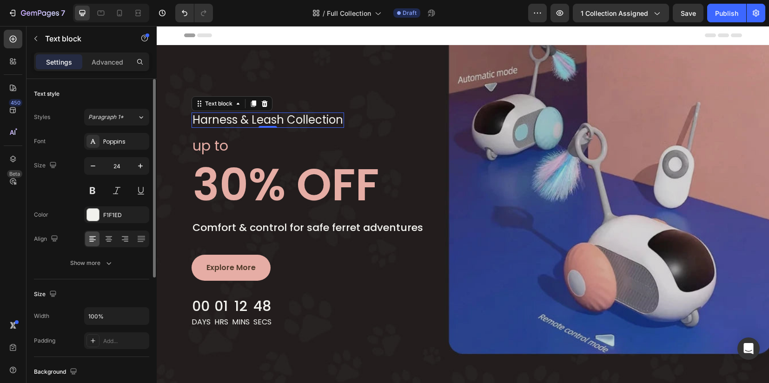
click at [238, 119] on p "harness & leash collection" at bounding box center [267, 119] width 151 height 13
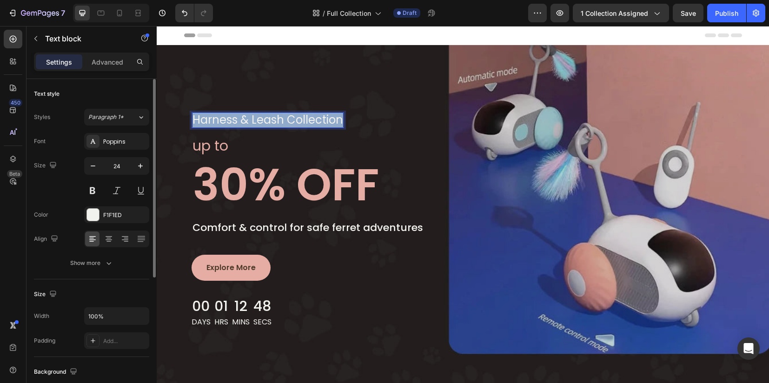
click at [238, 119] on p "harness & leash collection" at bounding box center [267, 119] width 151 height 13
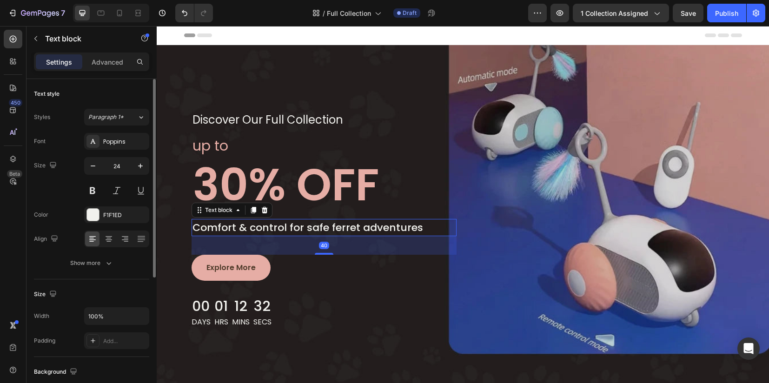
click at [231, 228] on p "Comfort & control for safe ferret adventures" at bounding box center [323, 227] width 263 height 15
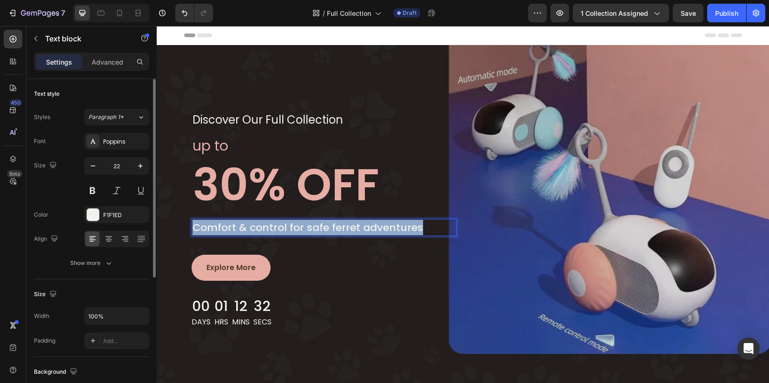
click at [231, 228] on p "Comfort & control for safe ferret adventures" at bounding box center [323, 227] width 263 height 15
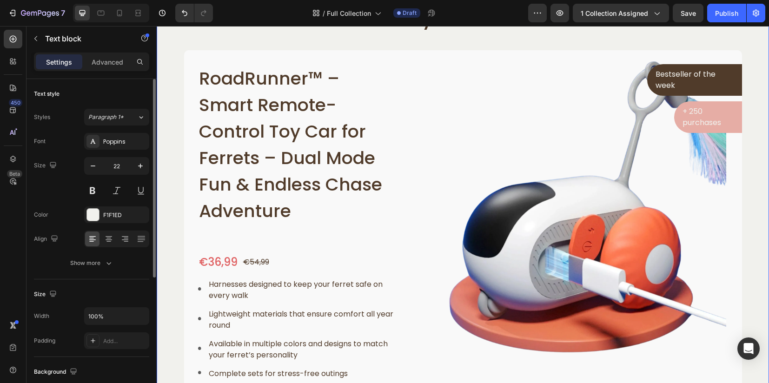
scroll to position [465, 0]
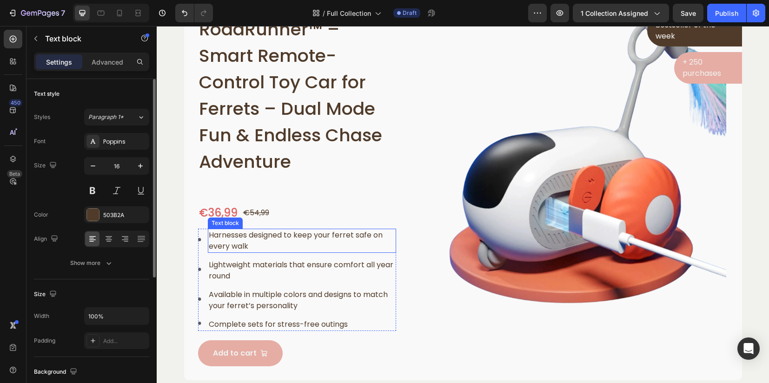
click at [259, 241] on p "Harnesses designed to keep your ferret safe on every walk" at bounding box center [302, 241] width 186 height 22
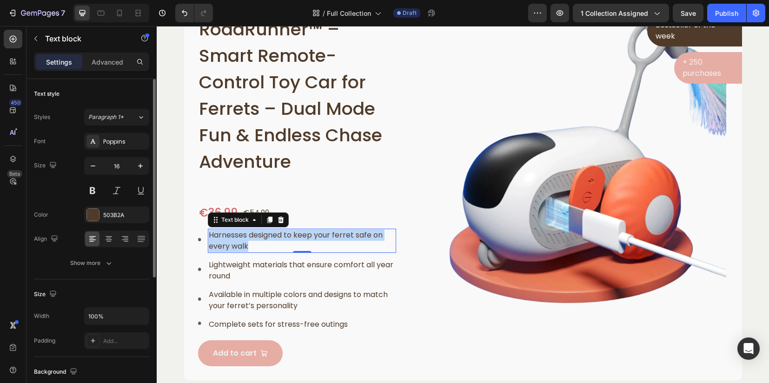
click at [258, 241] on p "Harnesses designed to keep your ferret safe on every walk" at bounding box center [302, 241] width 186 height 22
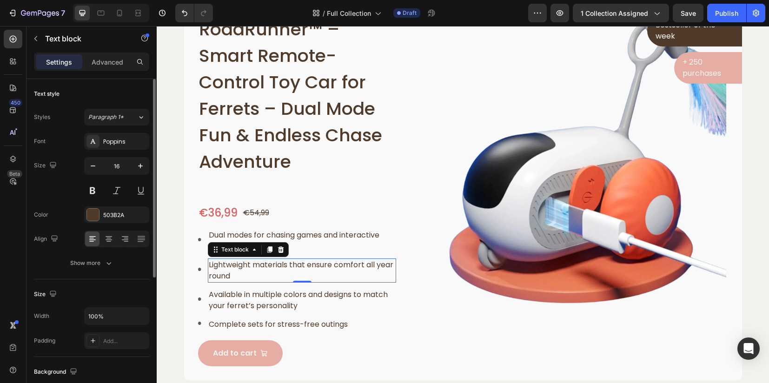
click at [236, 272] on p "Lightweight materials that ensure comfort all year round" at bounding box center [302, 270] width 186 height 22
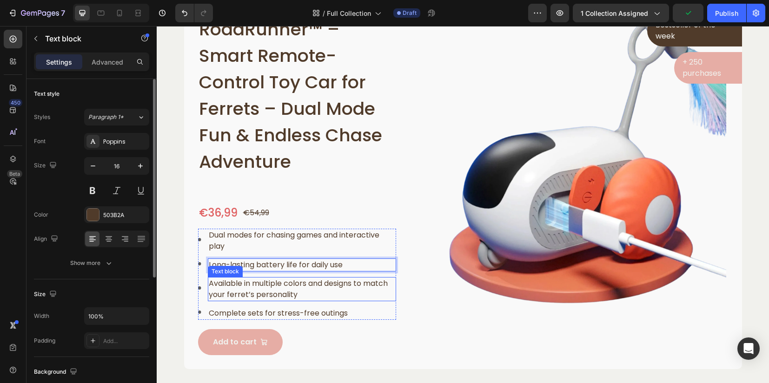
click at [266, 285] on p "Available in multiple colors and designs to match your ferret’s personality" at bounding box center [302, 289] width 186 height 22
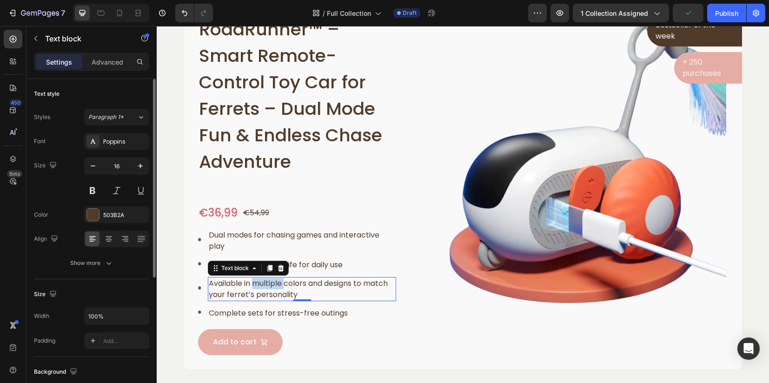
click at [266, 285] on p "Available in multiple colors and designs to match your ferret’s personality" at bounding box center [302, 289] width 186 height 22
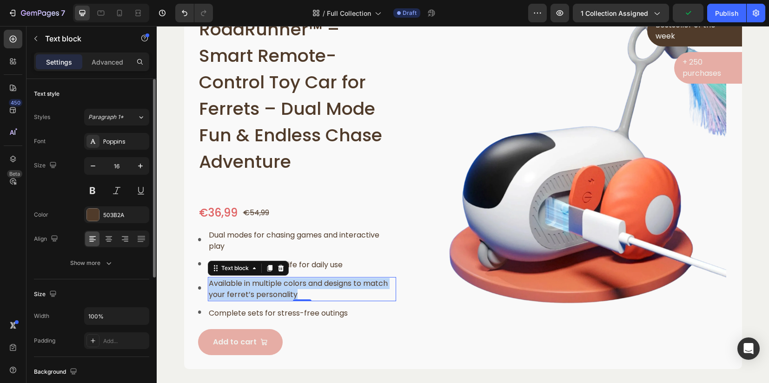
click at [266, 285] on p "Available in multiple colors and designs to match your ferret’s personality" at bounding box center [302, 289] width 186 height 22
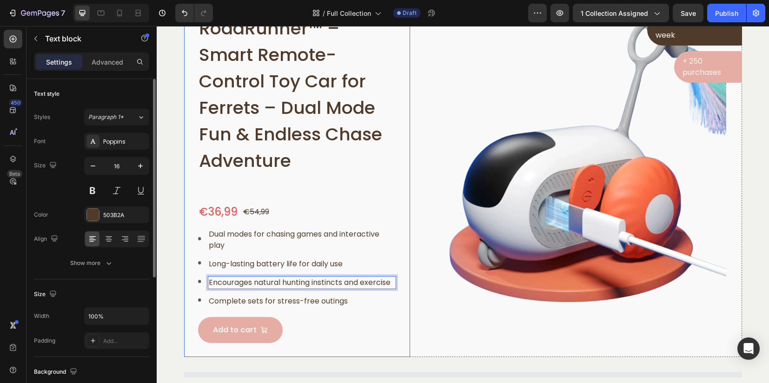
scroll to position [581, 0]
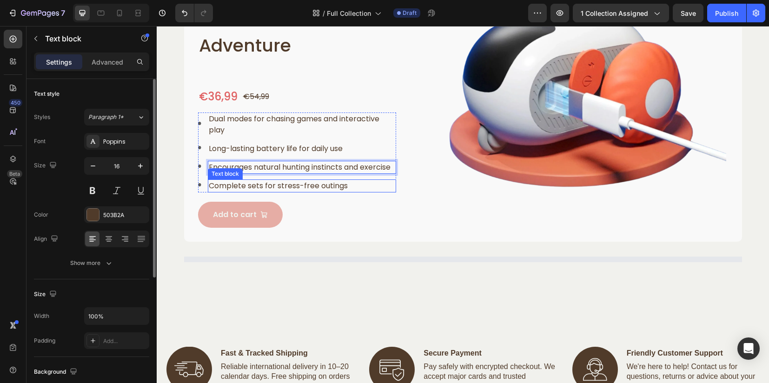
click at [272, 184] on p "Complete sets for stress-free outings" at bounding box center [302, 185] width 186 height 11
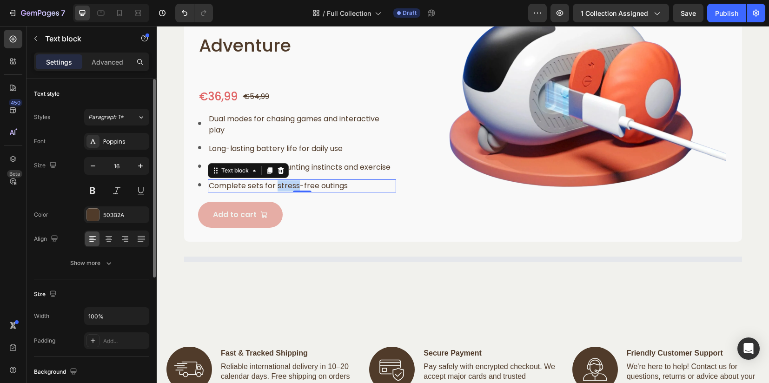
click at [272, 184] on p "Complete sets for stress-free outings" at bounding box center [302, 185] width 186 height 11
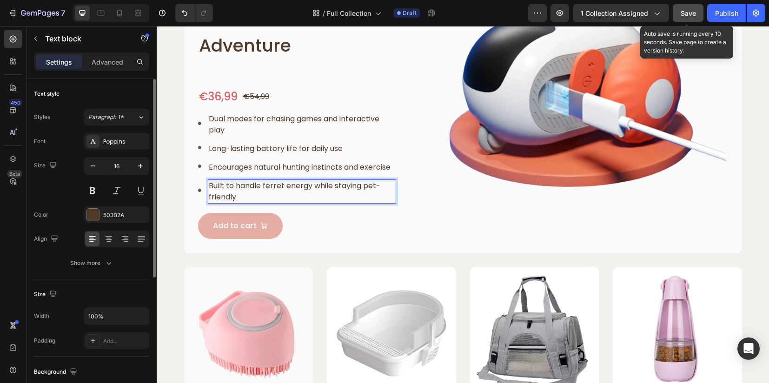
click at [693, 8] on div "Save" at bounding box center [688, 13] width 15 height 10
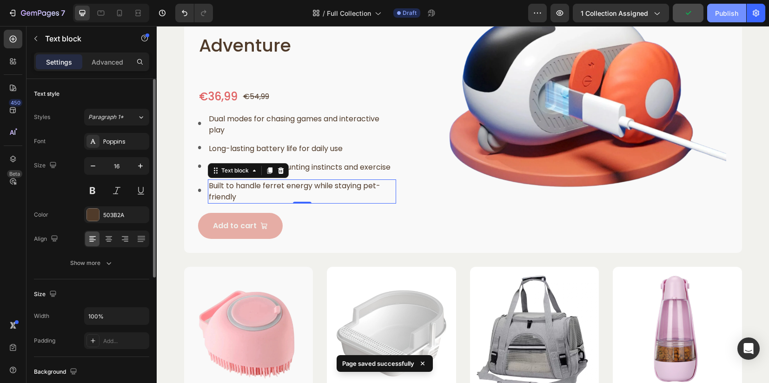
click at [732, 16] on div "Publish" at bounding box center [726, 13] width 23 height 10
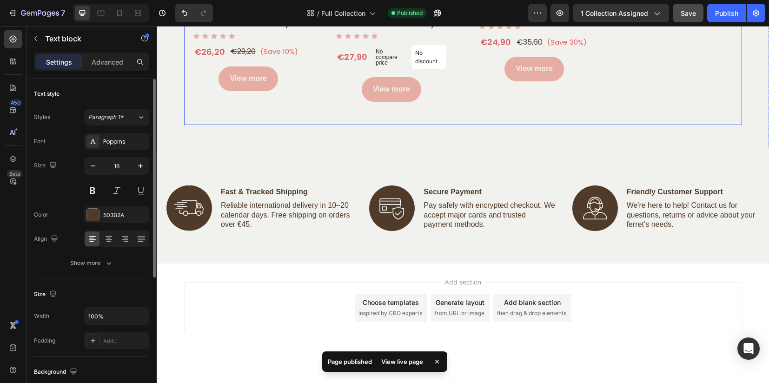
scroll to position [2194, 0]
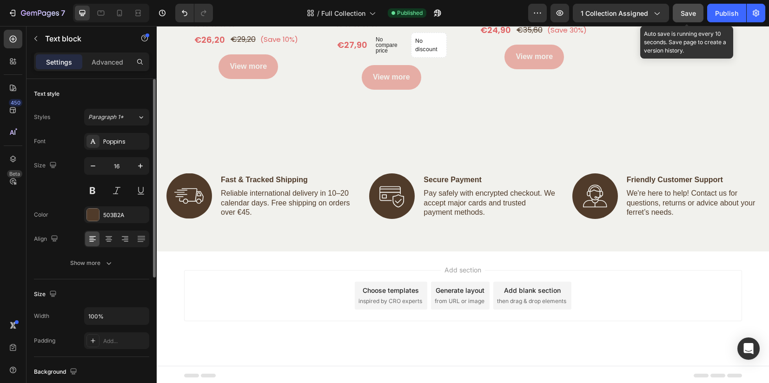
click at [690, 18] on button "Save" at bounding box center [688, 13] width 31 height 19
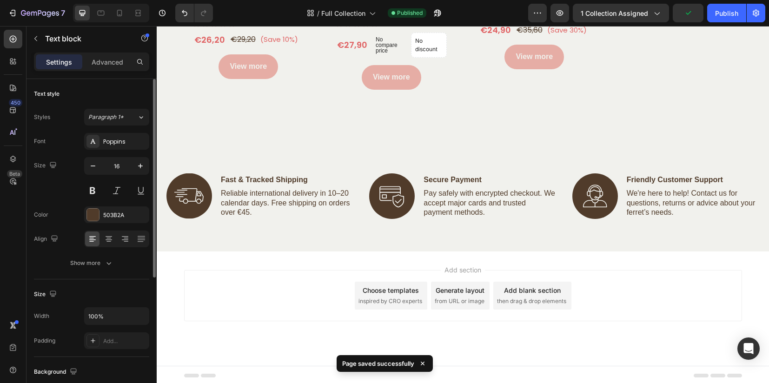
drag, startPoint x: 716, startPoint y: 18, endPoint x: 716, endPoint y: 24, distance: 6.0
click at [717, 18] on div "Publish" at bounding box center [726, 13] width 23 height 10
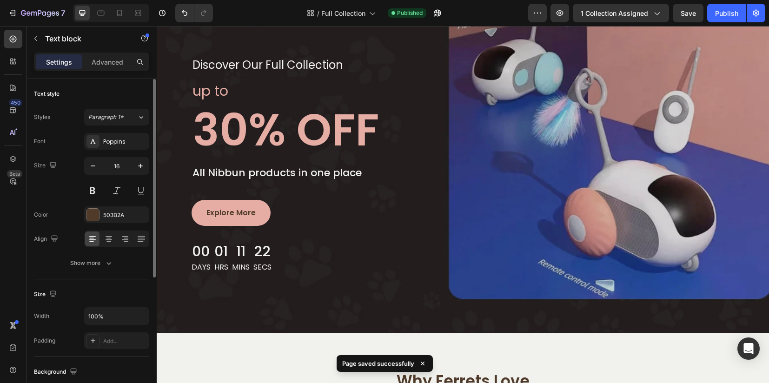
scroll to position [0, 0]
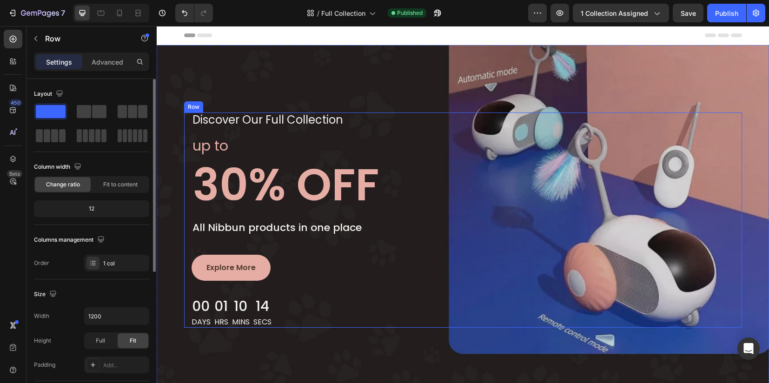
click at [651, 165] on div "discover our full collection Text block Row up to Text block 30% OFF Heading Al…" at bounding box center [463, 220] width 558 height 215
click at [338, 86] on div "discover our full collection Text block Row up to Text block 30% OFF Heading Al…" at bounding box center [463, 216] width 612 height 343
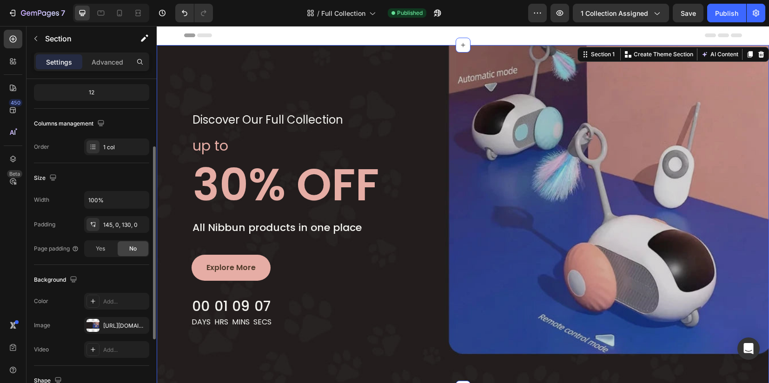
scroll to position [233, 0]
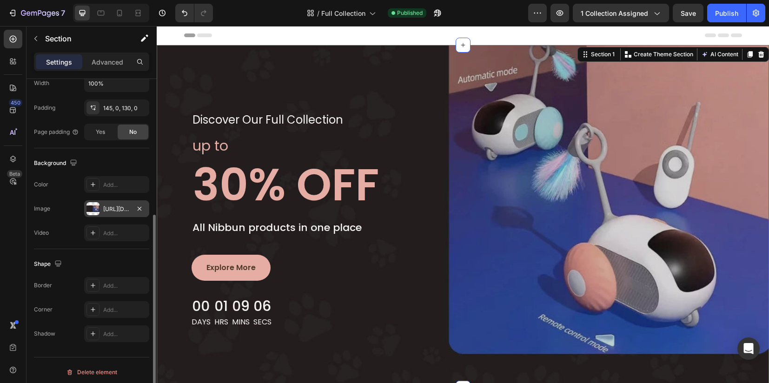
click at [94, 211] on div at bounding box center [92, 208] width 13 height 13
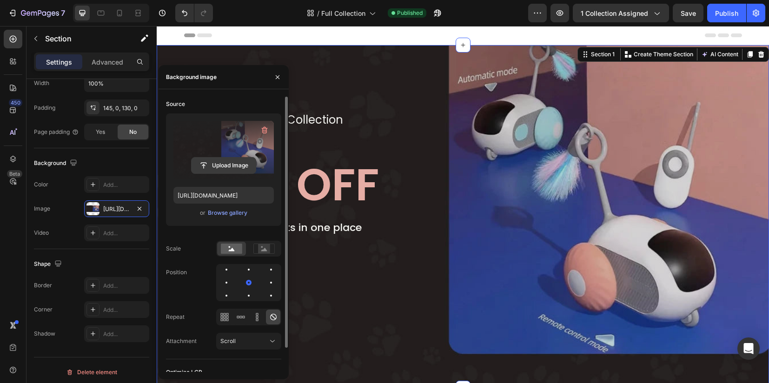
click at [210, 161] on input "file" at bounding box center [224, 166] width 64 height 16
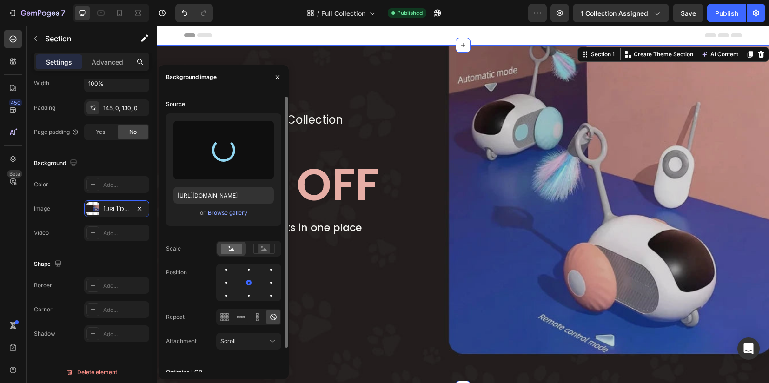
type input "https://cdn.shopify.com/s/files/1/0912/1346/3925/files/gempages_572635729960633…"
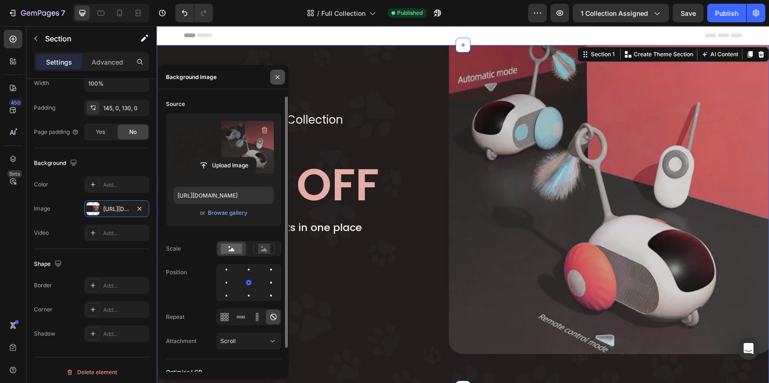
click at [278, 74] on icon "button" at bounding box center [277, 76] width 7 height 7
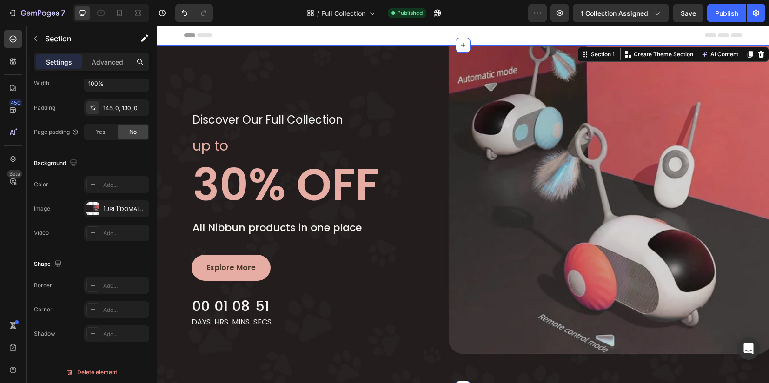
click at [316, 72] on div "discover our full collection Text block Row up to Text block 30% OFF Heading Al…" at bounding box center [463, 216] width 612 height 343
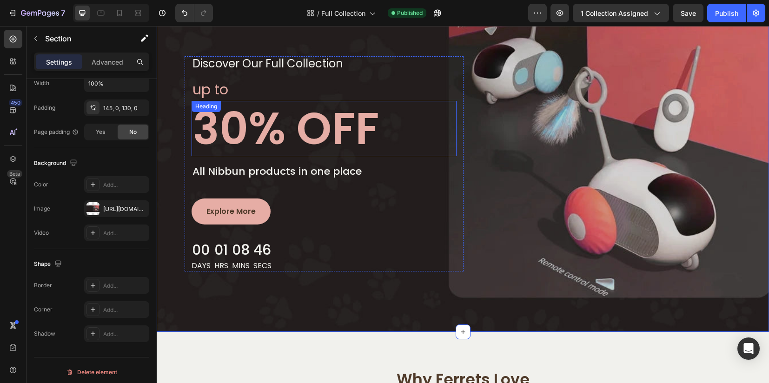
scroll to position [0, 0]
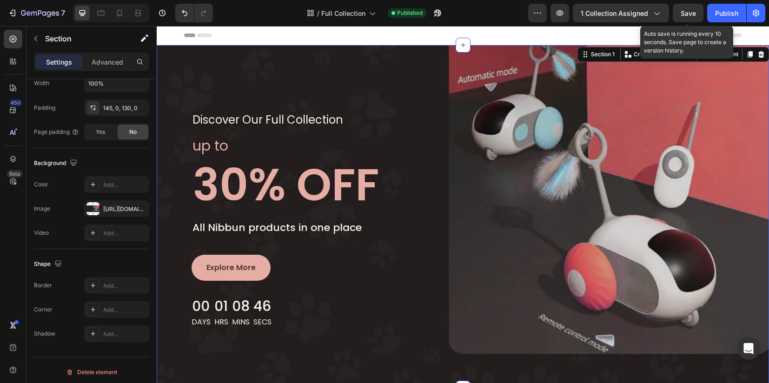
click at [690, 12] on span "Save" at bounding box center [688, 13] width 15 height 8
click at [726, 11] on div "Publish" at bounding box center [726, 13] width 23 height 10
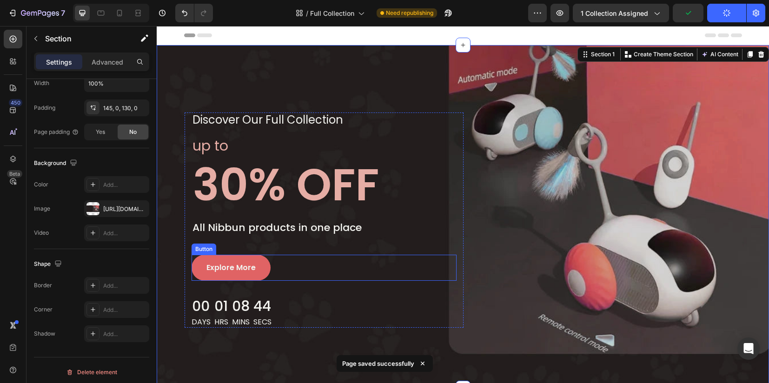
click at [250, 274] on link "Explore More" at bounding box center [231, 268] width 79 height 26
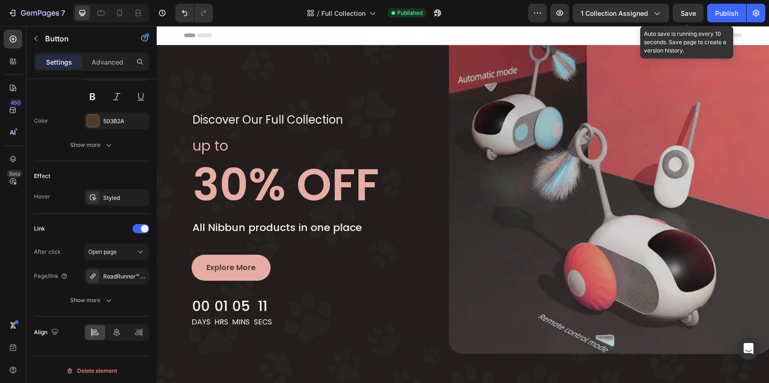
click at [693, 17] on div "Save" at bounding box center [688, 13] width 15 height 10
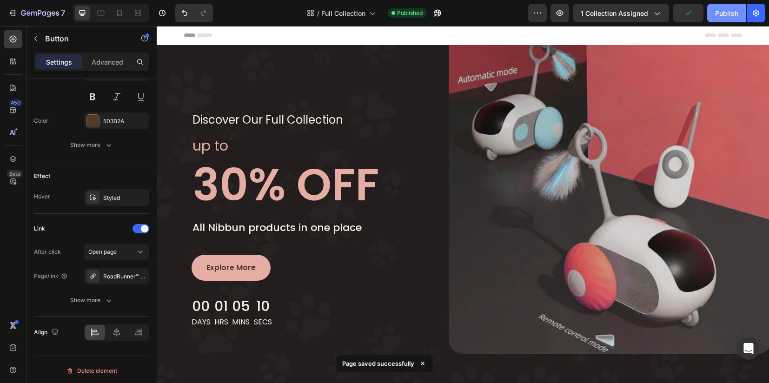
drag, startPoint x: 719, startPoint y: 13, endPoint x: 710, endPoint y: 20, distance: 12.0
click at [720, 13] on div "Publish" at bounding box center [726, 13] width 23 height 10
